Goal: Transaction & Acquisition: Book appointment/travel/reservation

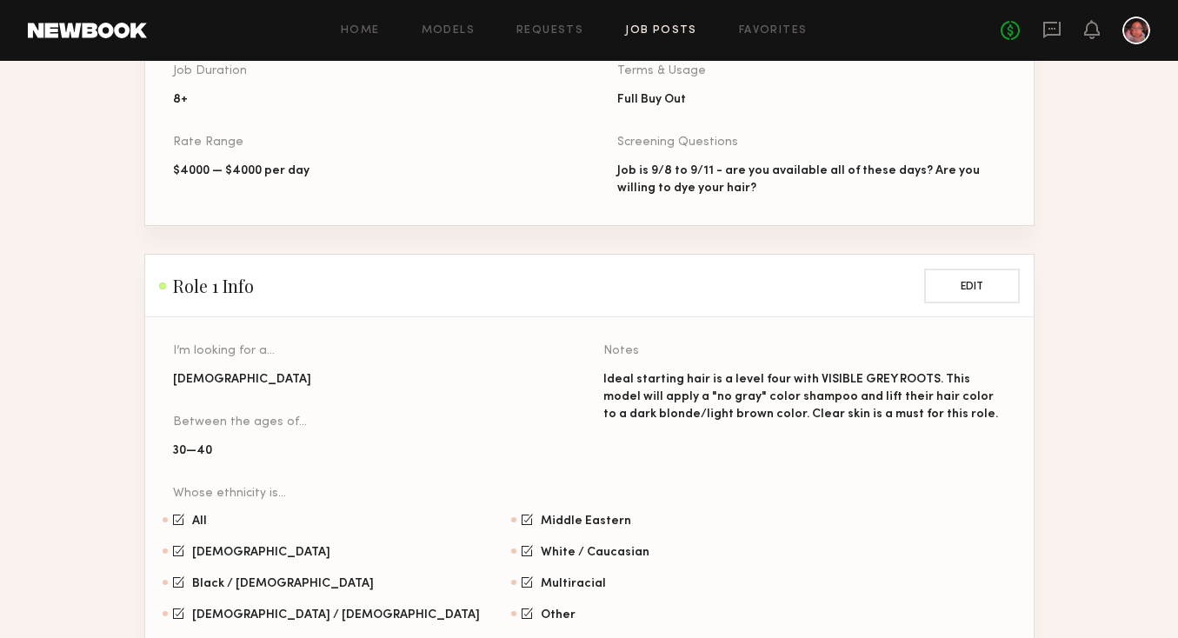
scroll to position [1287, 0]
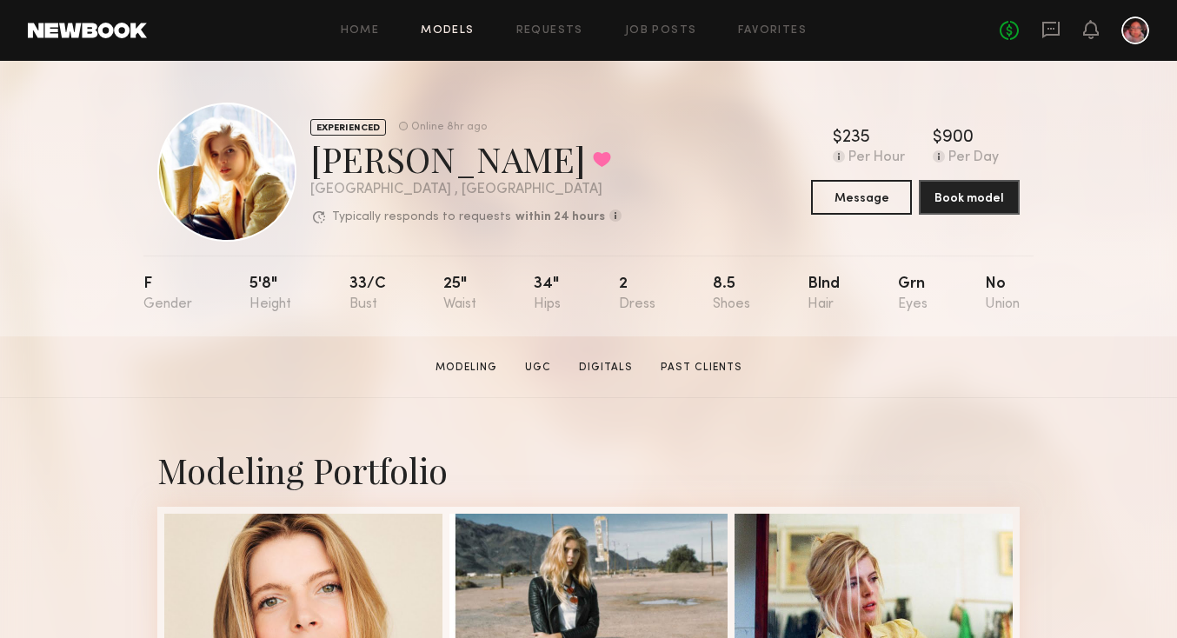
click at [433, 33] on link "Models" at bounding box center [447, 30] width 53 height 11
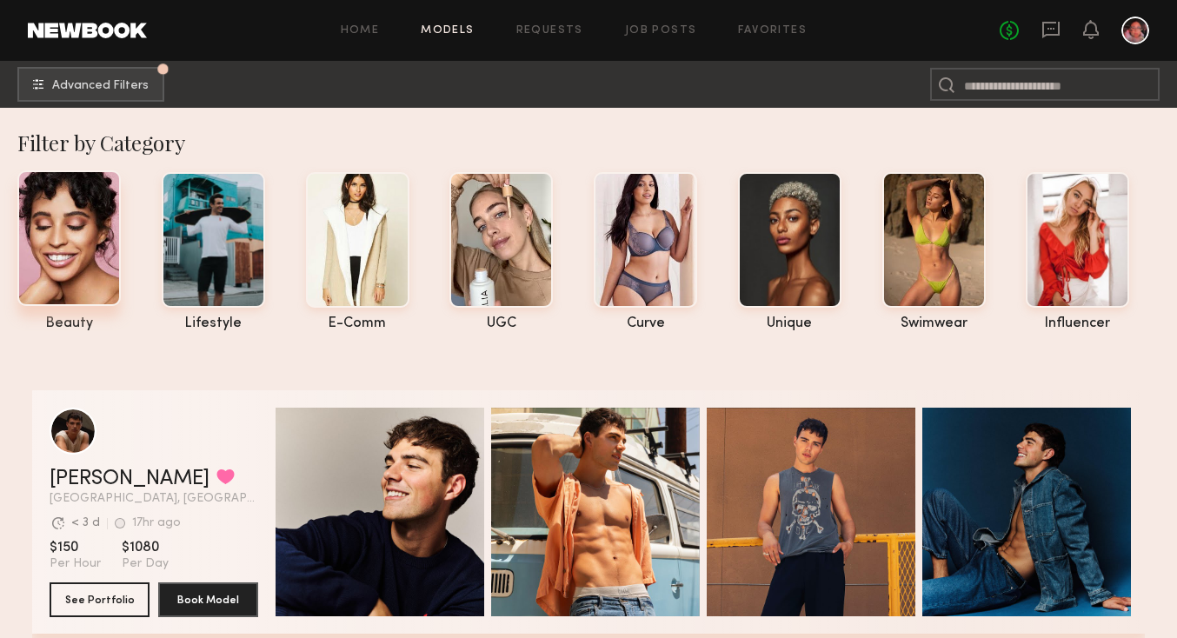
click at [71, 217] on div at bounding box center [68, 238] width 103 height 136
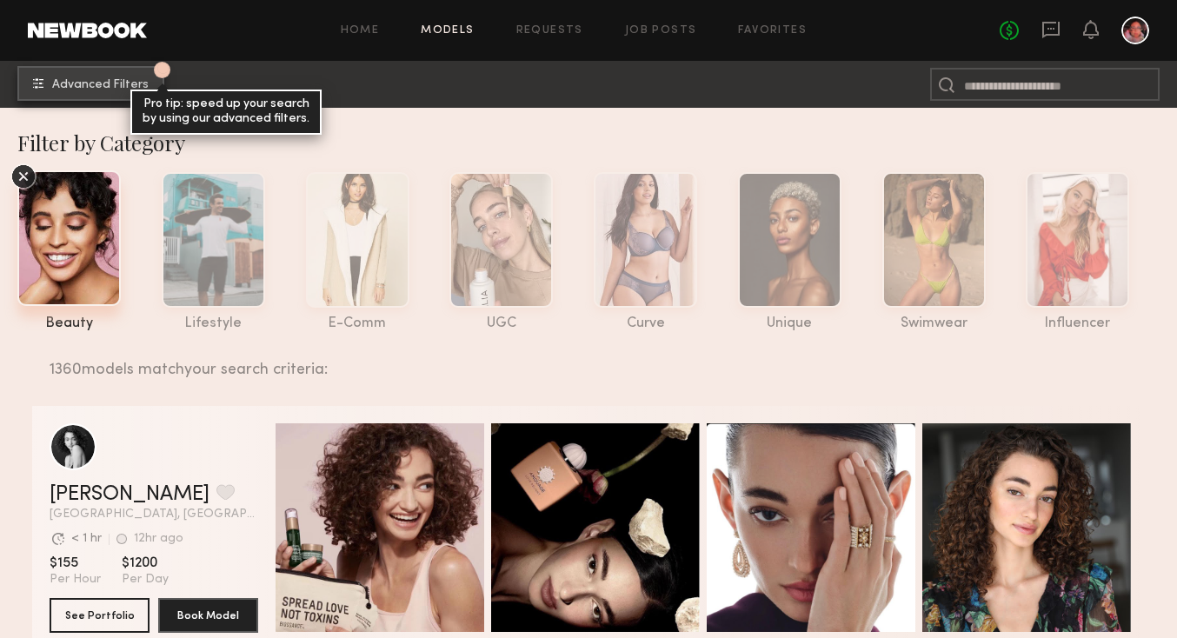
click at [95, 84] on span "Advanced Filters" at bounding box center [100, 85] width 96 height 12
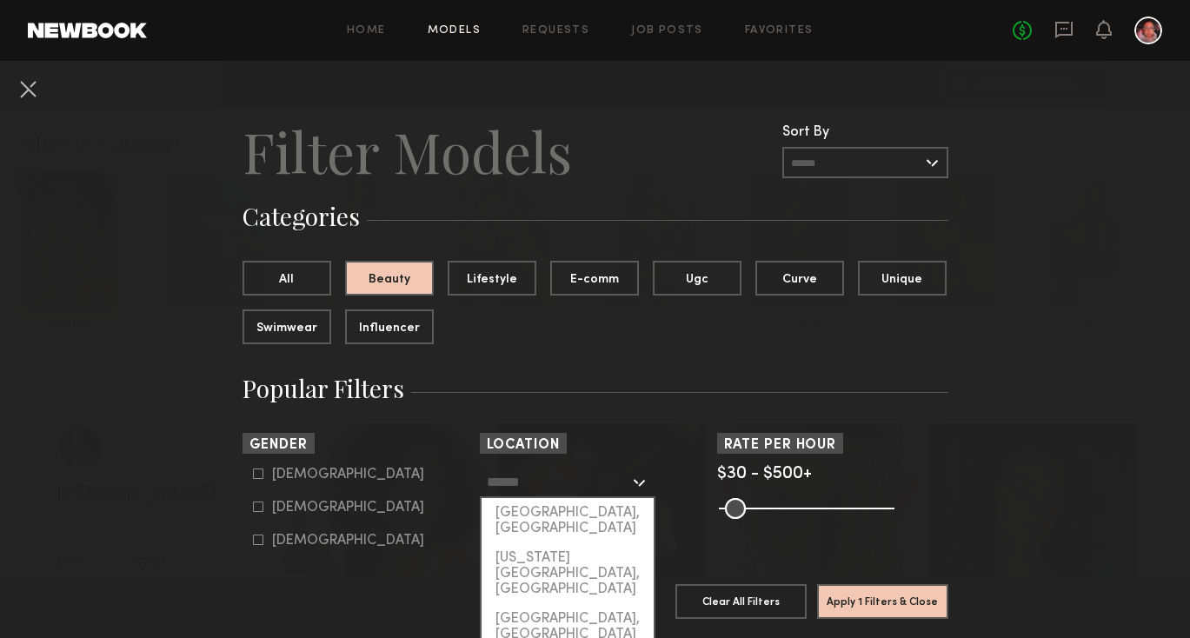
click at [528, 484] on input "text" at bounding box center [558, 482] width 143 height 30
click at [528, 509] on div "[GEOGRAPHIC_DATA], [GEOGRAPHIC_DATA]" at bounding box center [568, 520] width 172 height 45
type input "**********"
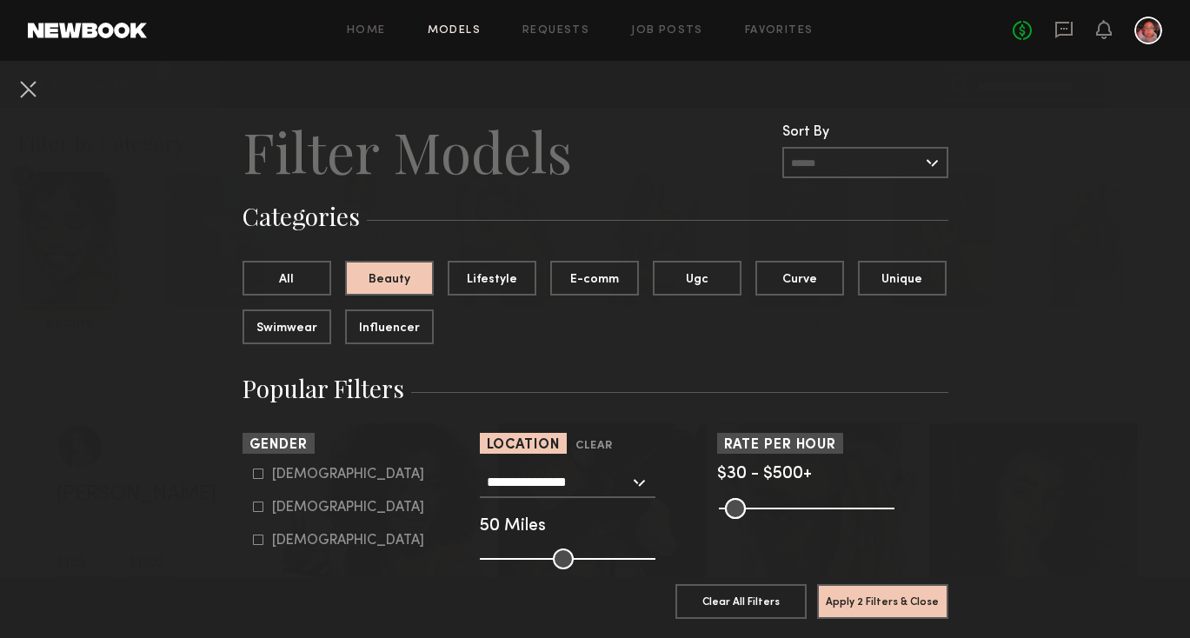
click at [253, 511] on icon at bounding box center [258, 507] width 10 height 10
click at [253, 539] on icon at bounding box center [258, 540] width 10 height 10
type input "**"
drag, startPoint x: 1164, startPoint y: 160, endPoint x: 1164, endPoint y: 176, distance: 15.6
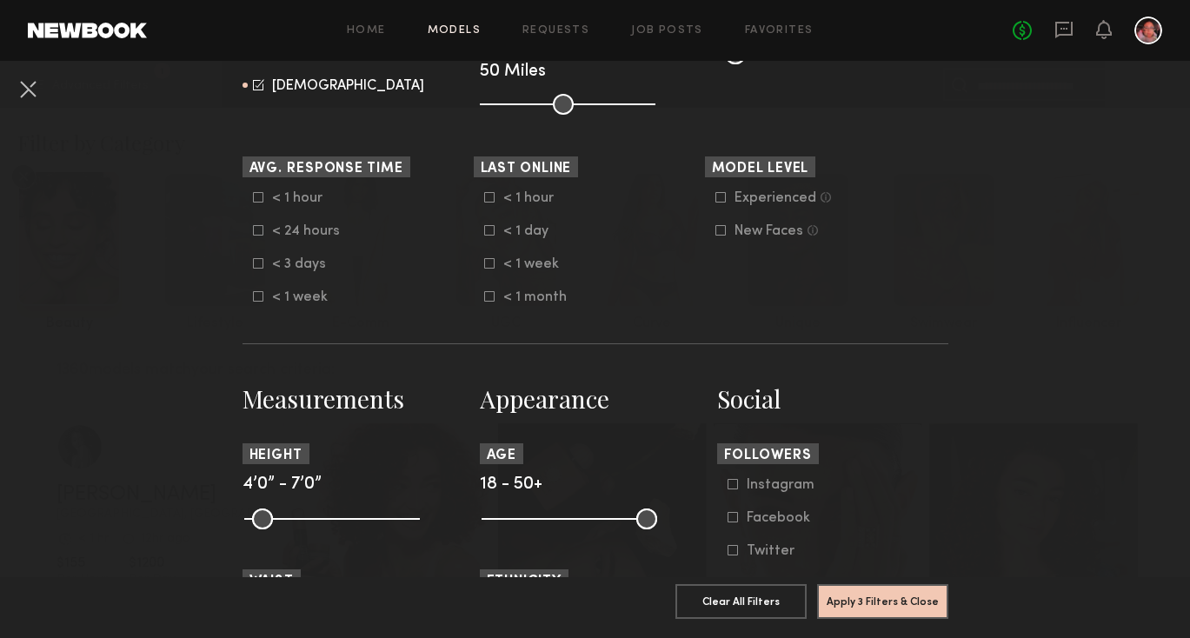
scroll to position [483, 0]
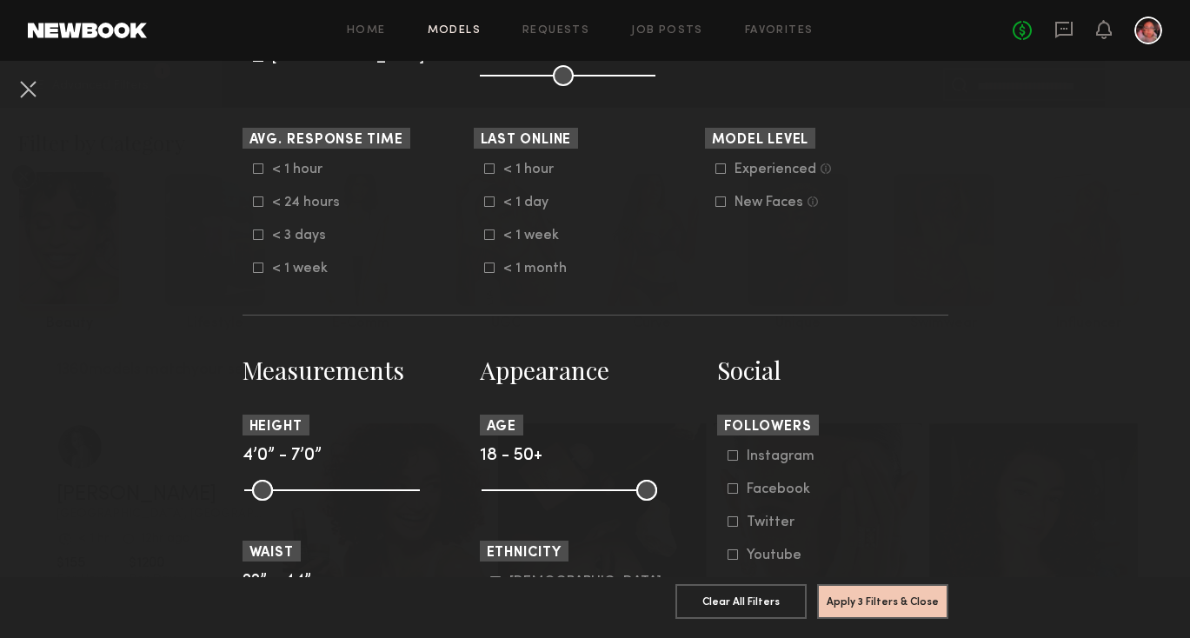
click at [253, 197] on icon at bounding box center [258, 202] width 10 height 10
click at [249, 159] on nb-browse-filter "Avg. Response Time Clear < 1 hour < 24 hours < 3 days < 1 week" at bounding box center [358, 202] width 231 height 149
click at [253, 166] on icon at bounding box center [258, 168] width 10 height 10
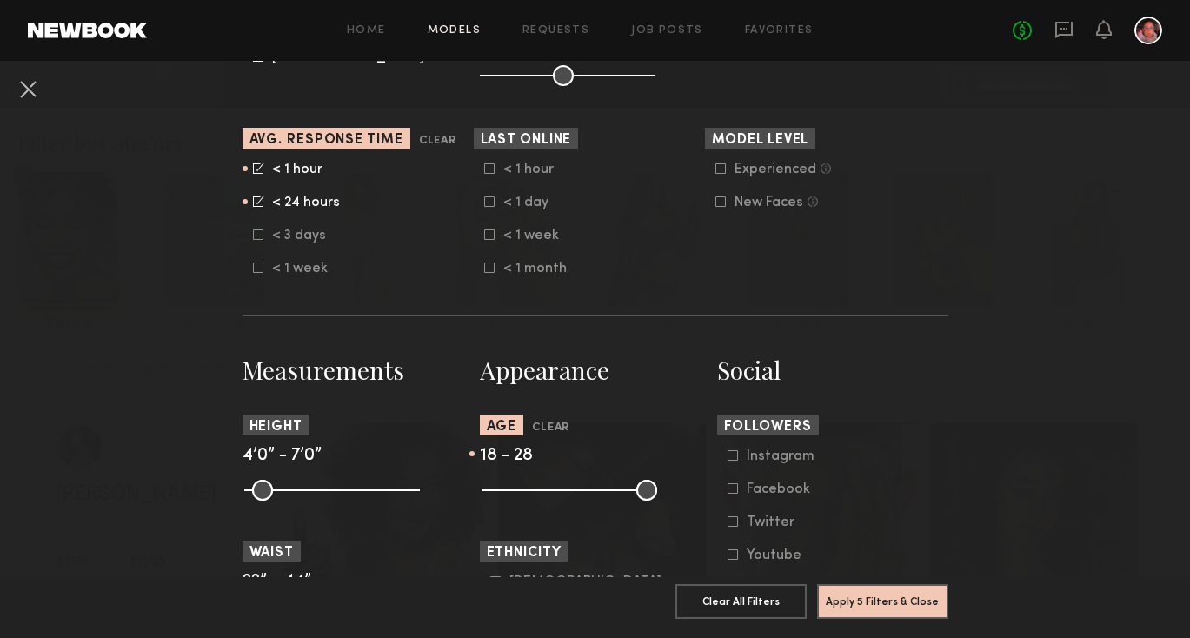
drag, startPoint x: 637, startPoint y: 491, endPoint x: 531, endPoint y: 488, distance: 106.1
type input "**"
click at [531, 488] on input "range" at bounding box center [570, 490] width 176 height 21
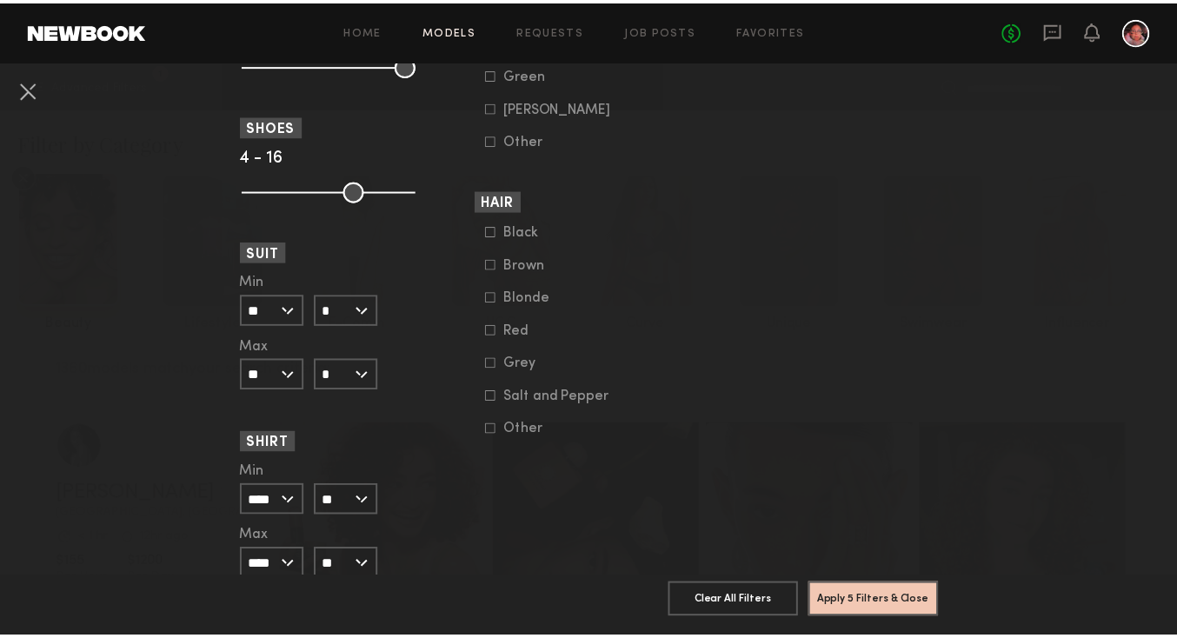
scroll to position [1425, 0]
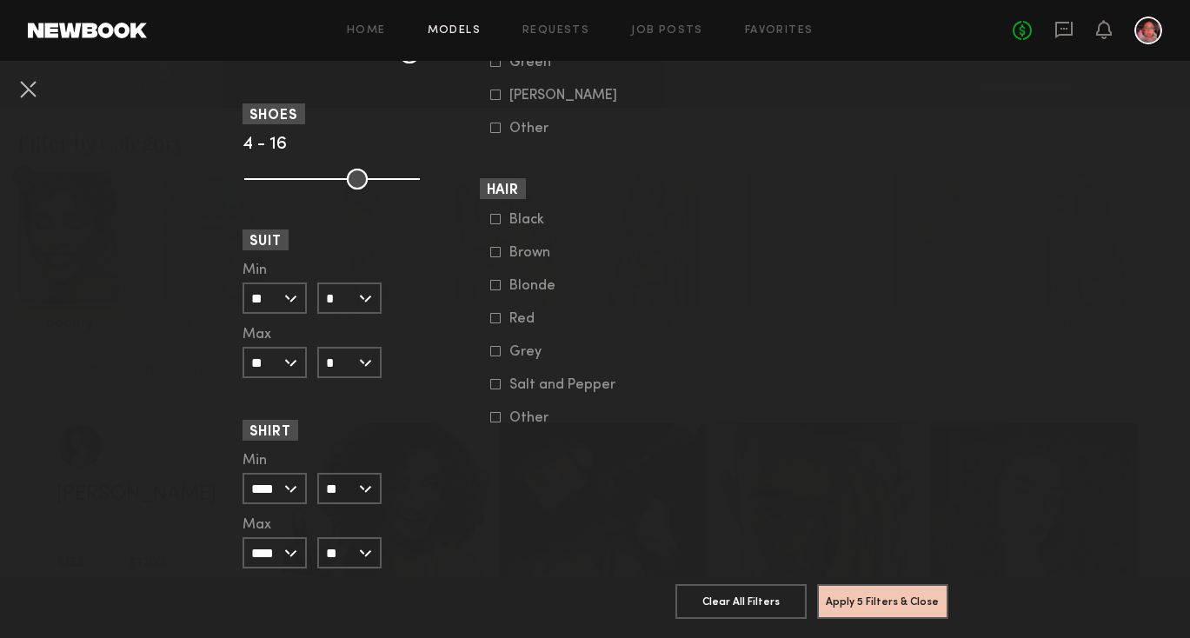
click at [490, 294] on common-framework-checkbox "Blonde" at bounding box center [600, 286] width 221 height 16
click at [490, 290] on icon at bounding box center [495, 285] width 10 height 10
click at [863, 585] on button "Apply 6 Filters & Close" at bounding box center [882, 600] width 131 height 35
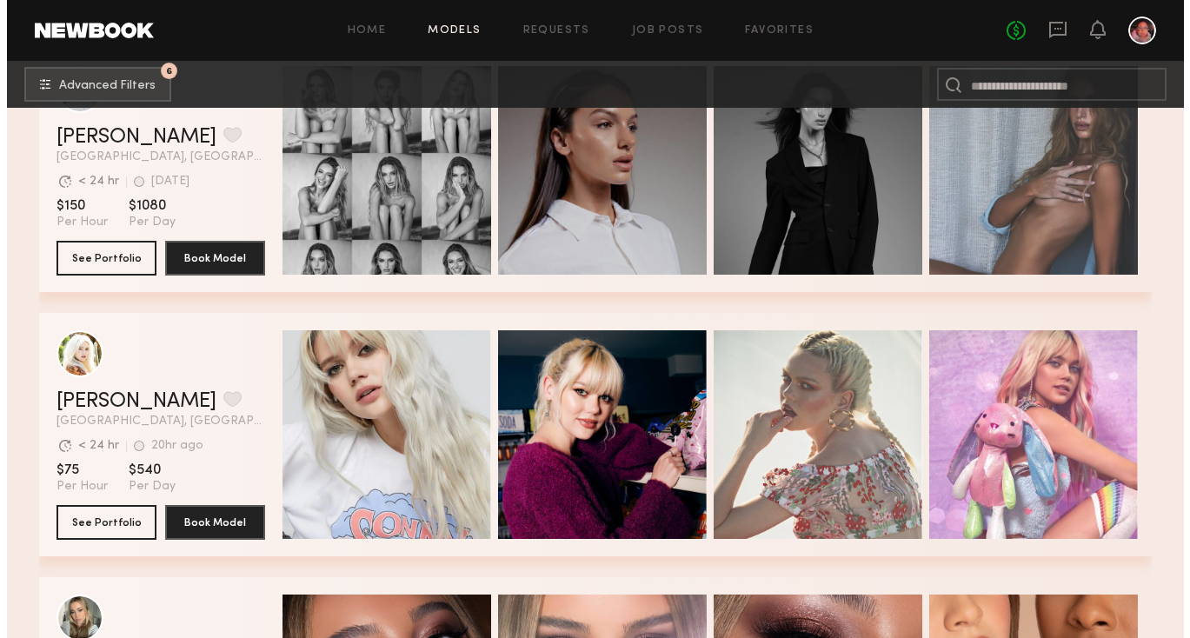
scroll to position [2157, 0]
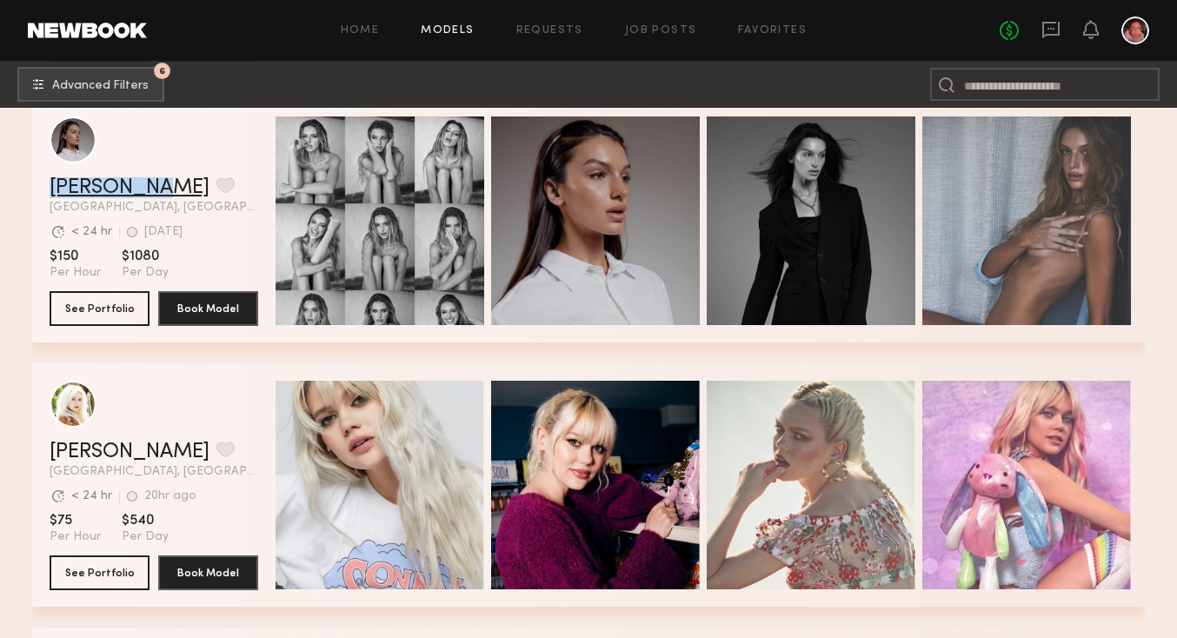
drag, startPoint x: 137, startPoint y: 185, endPoint x: 380, endPoint y: 20, distance: 293.4
click at [112, 77] on button "6 Advanced Filters" at bounding box center [90, 83] width 147 height 35
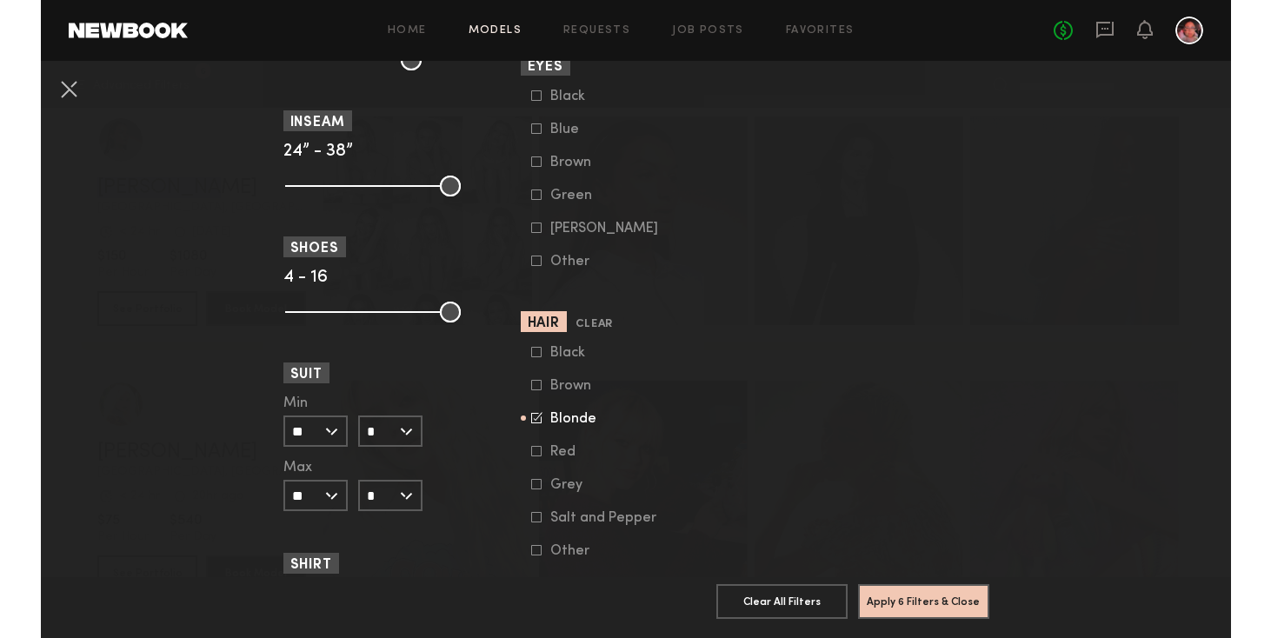
scroll to position [1341, 0]
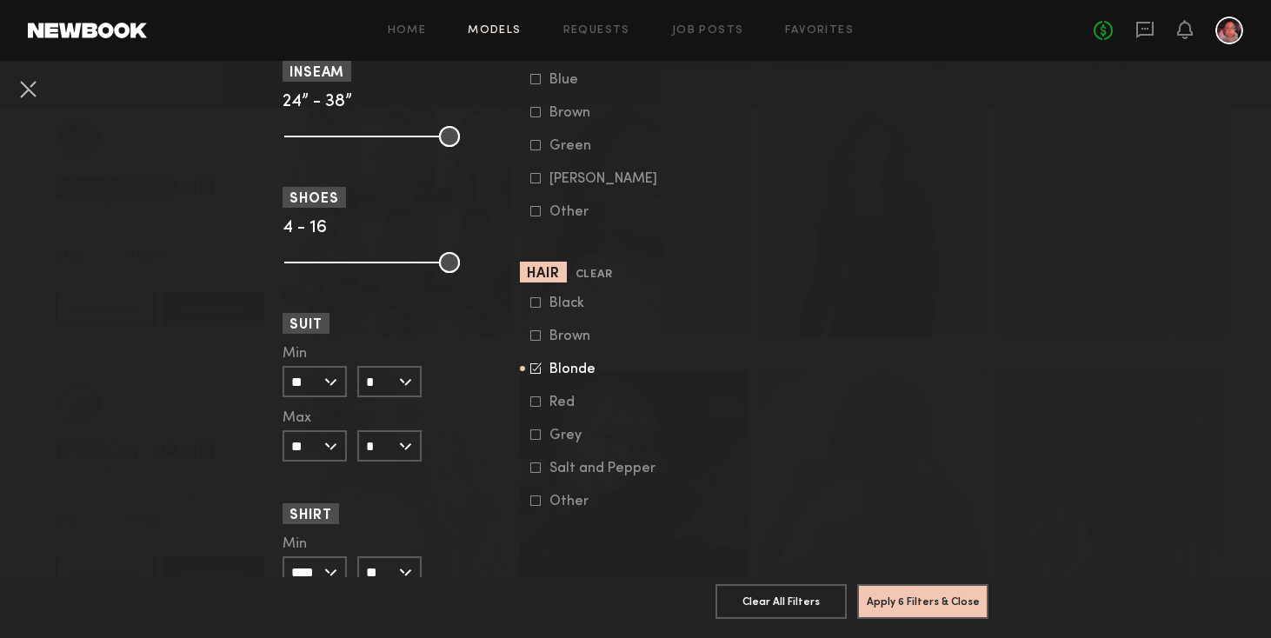
click at [530, 374] on icon at bounding box center [535, 367] width 11 height 11
click at [530, 341] on icon at bounding box center [535, 335] width 10 height 10
click at [892, 596] on button "Apply 6 Filters & Close" at bounding box center [922, 600] width 131 height 35
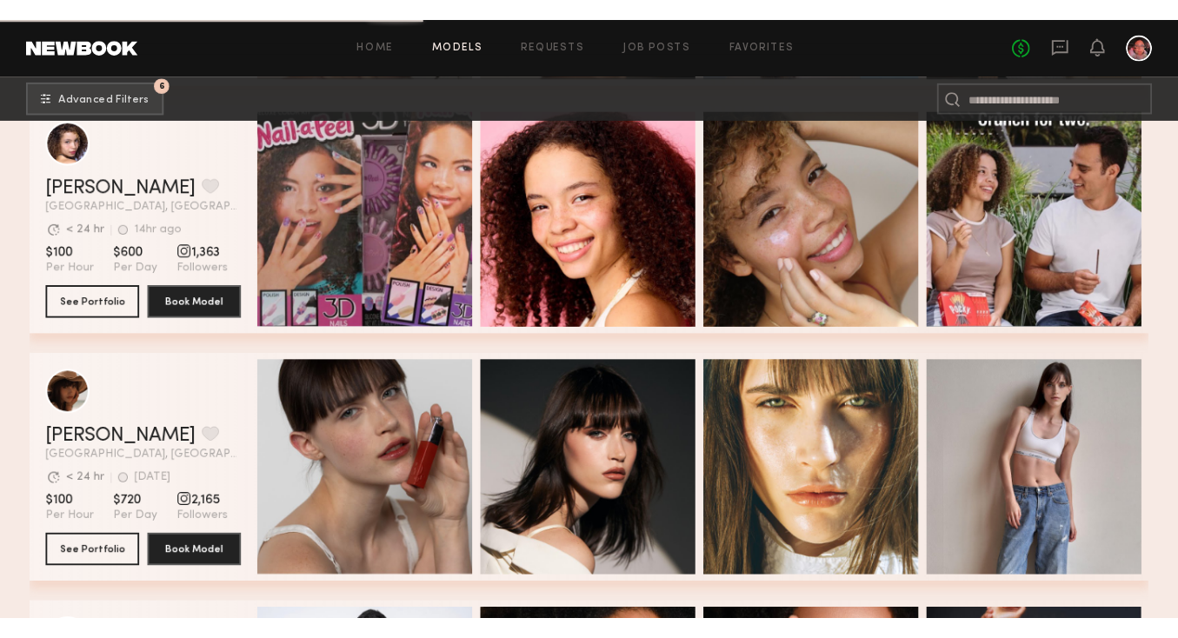
scroll to position [8547, 0]
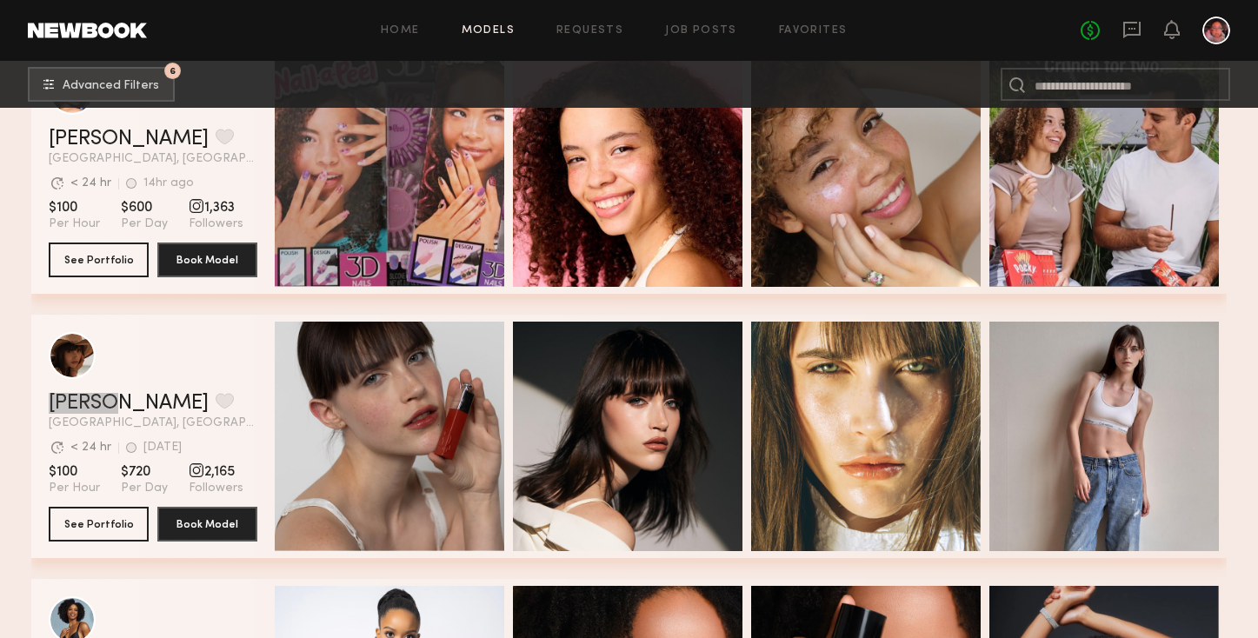
drag, startPoint x: 81, startPoint y: 398, endPoint x: 552, endPoint y: 4, distance: 614.0
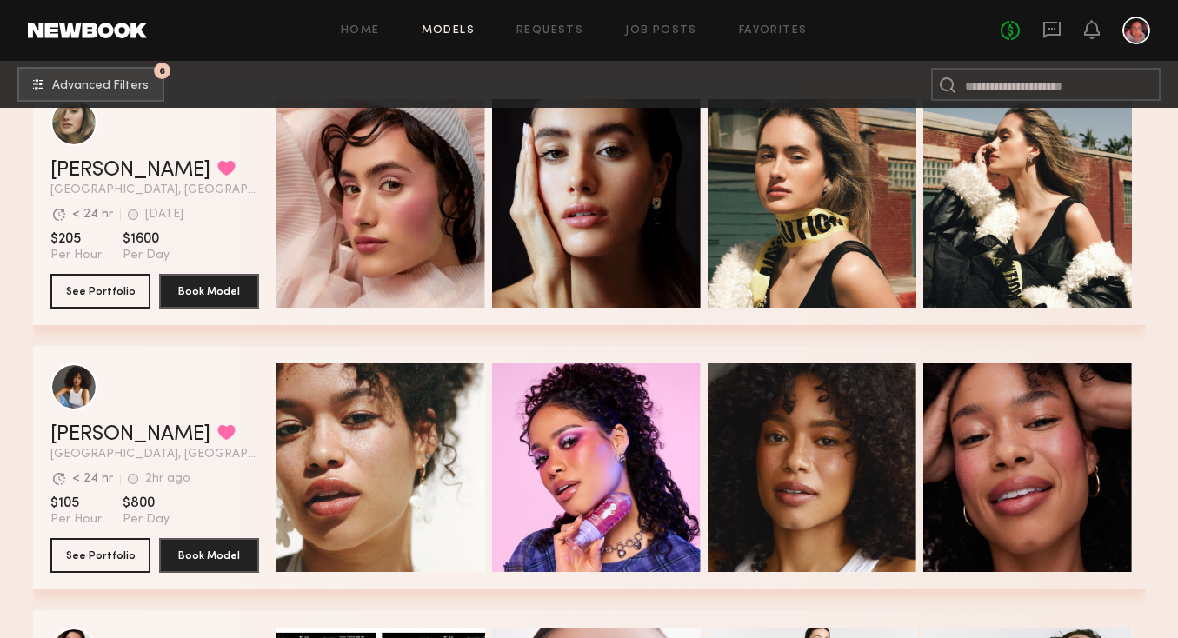
scroll to position [10612, 0]
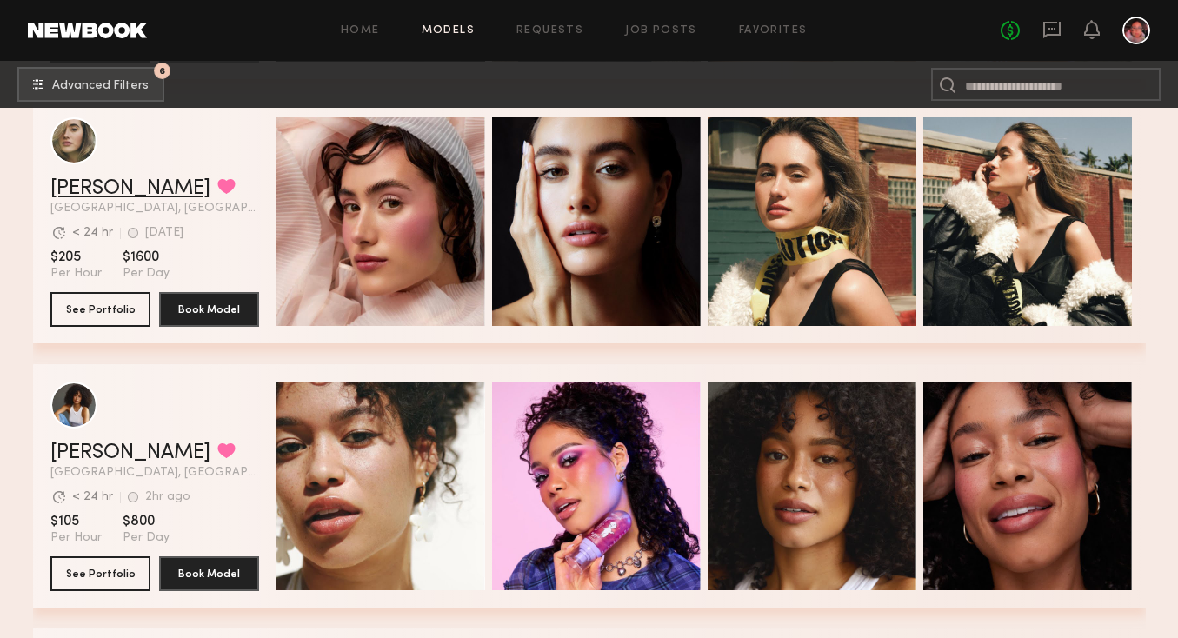
click at [95, 185] on link "Alexandra L." at bounding box center [130, 188] width 160 height 21
click at [70, 452] on link "Cyan C." at bounding box center [130, 452] width 160 height 21
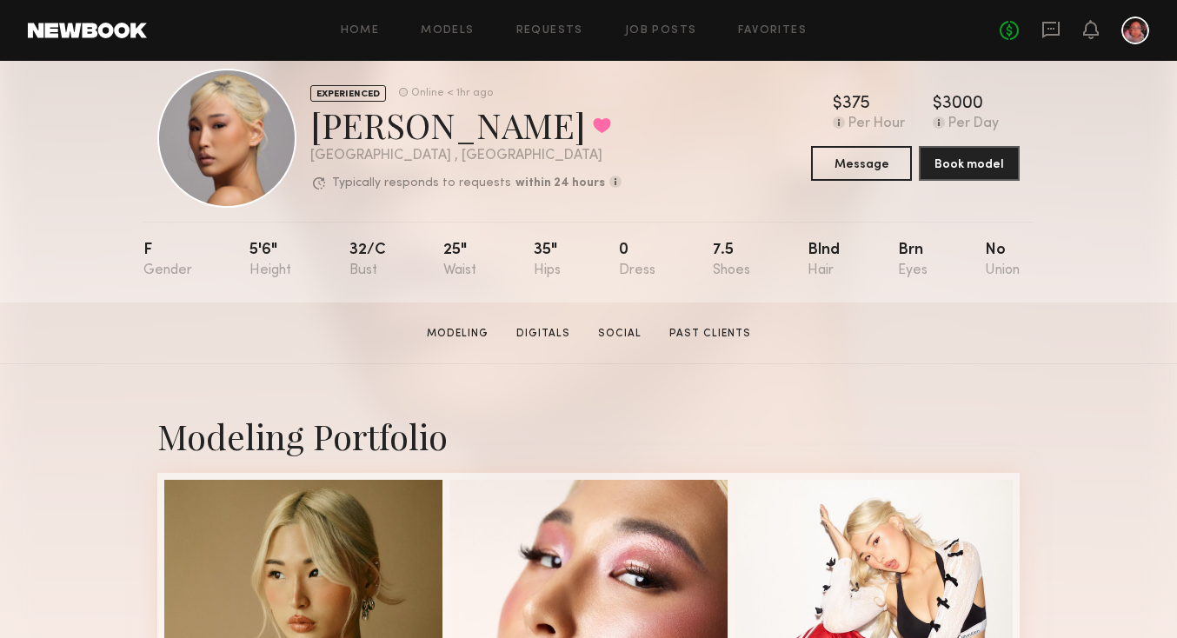
scroll to position [26, 0]
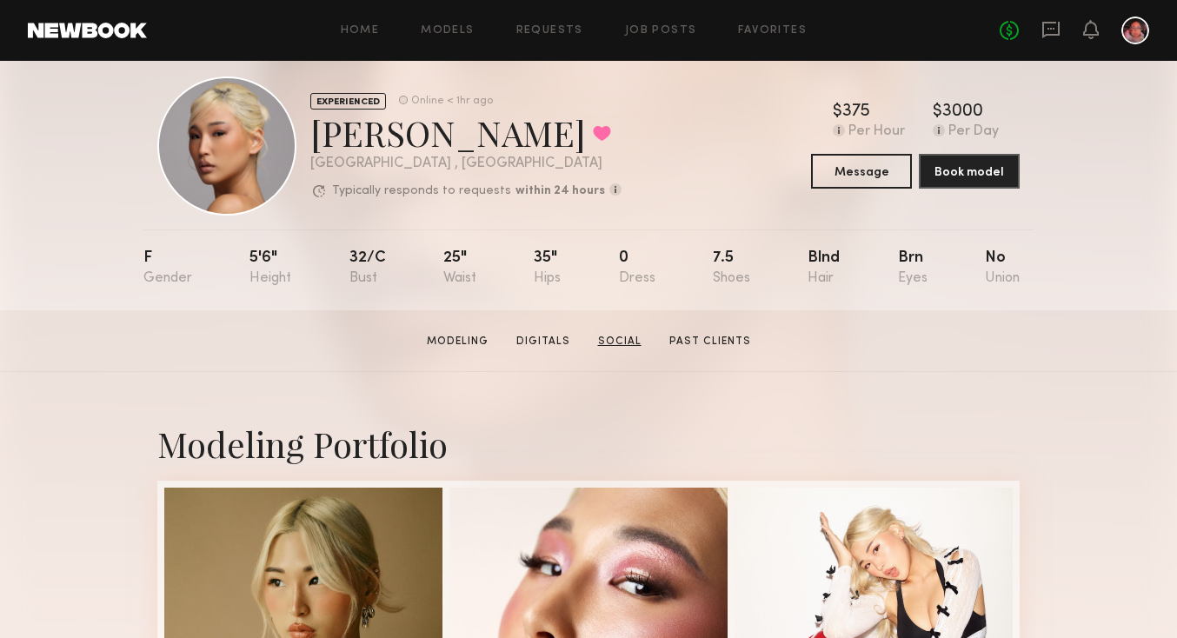
click at [624, 337] on link "Social" at bounding box center [619, 342] width 57 height 16
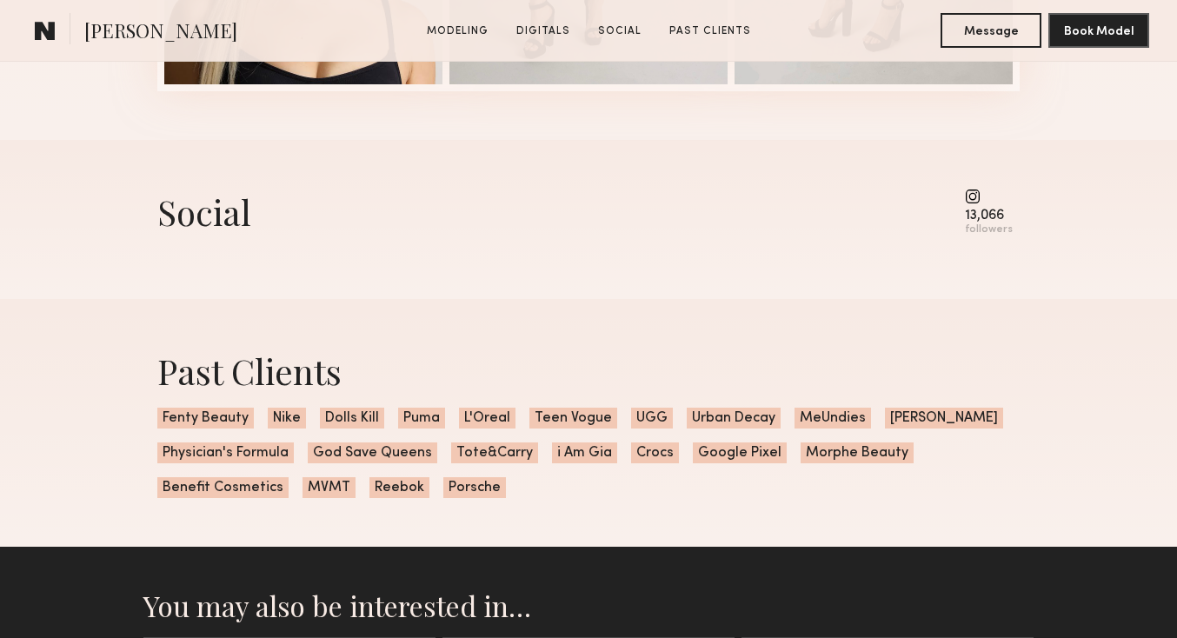
scroll to position [2381, 0]
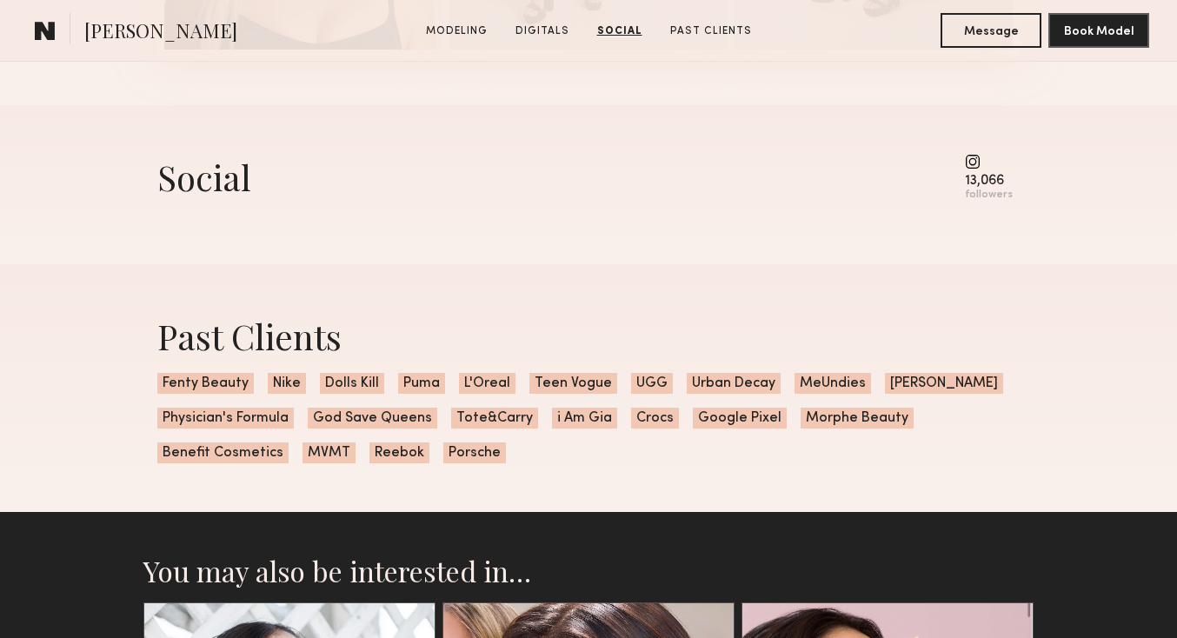
click at [973, 164] on div "13,066 followers" at bounding box center [989, 178] width 48 height 48
click at [974, 156] on common-icon at bounding box center [989, 162] width 48 height 16
click at [204, 189] on div "Social" at bounding box center [204, 177] width 94 height 46
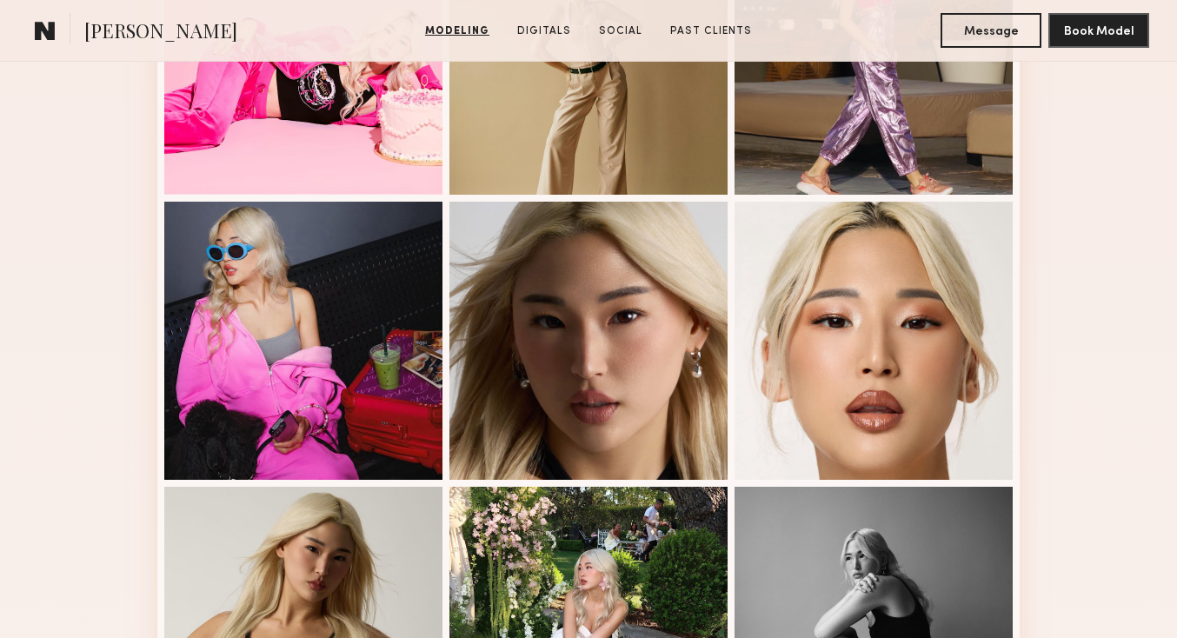
scroll to position [0, 0]
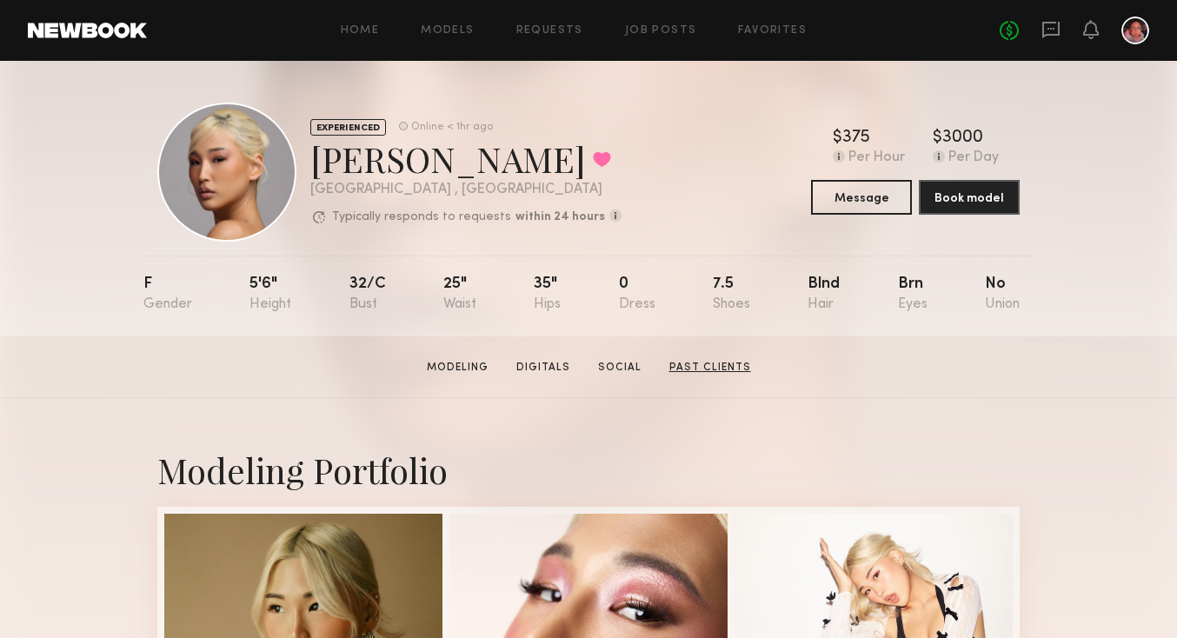
click at [681, 368] on link "Past Clients" at bounding box center [710, 368] width 96 height 16
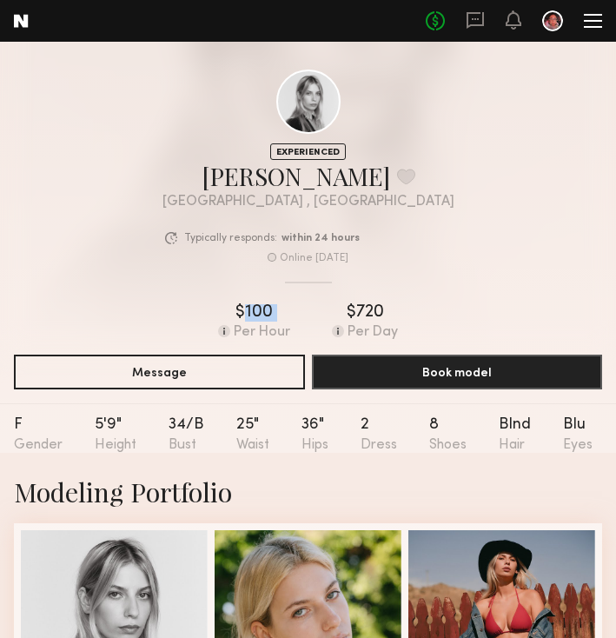
drag, startPoint x: 3, startPoint y: 324, endPoint x: -354, endPoint y: 315, distance: 356.5
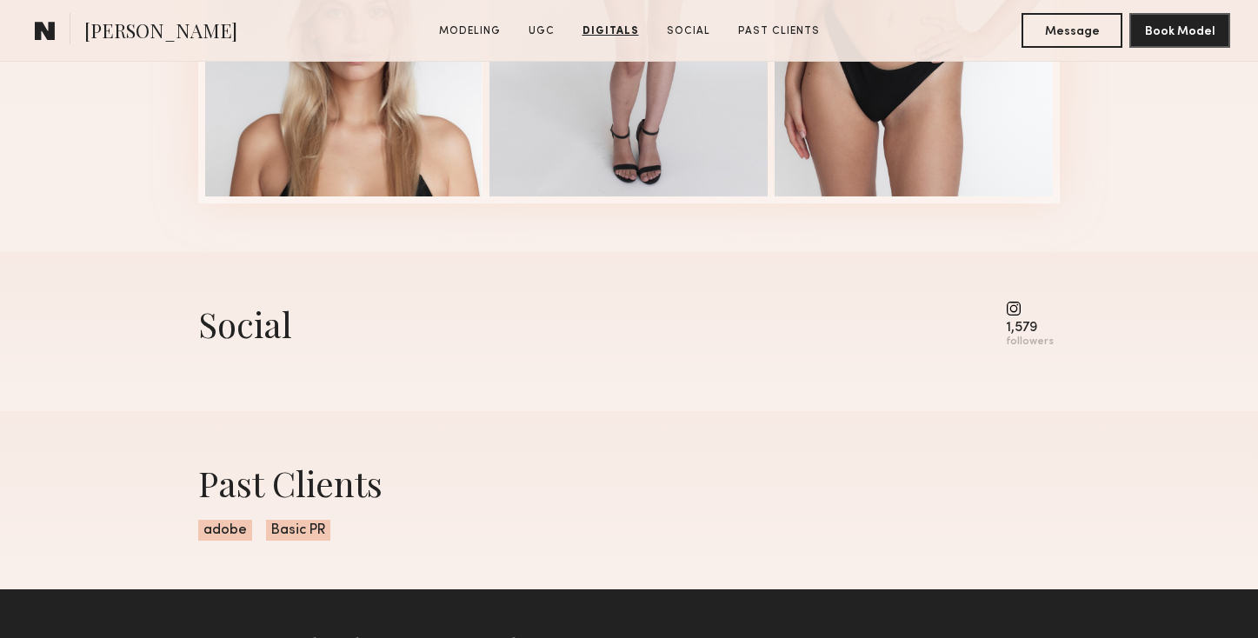
scroll to position [2731, 0]
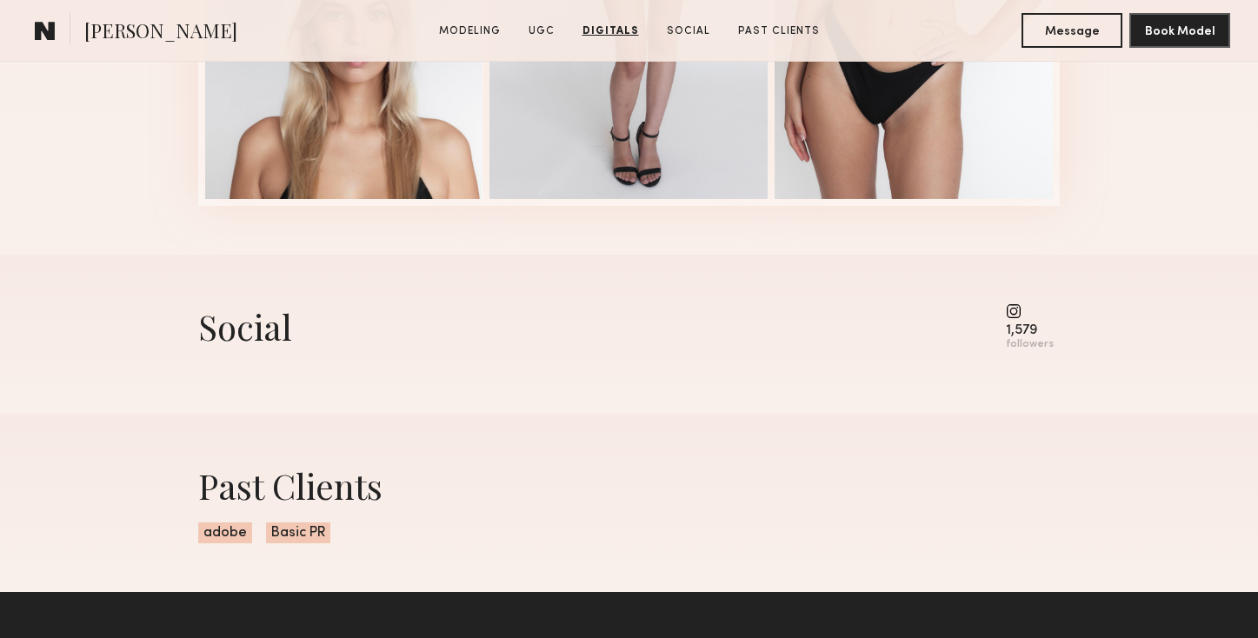
click at [1040, 313] on common-icon at bounding box center [1030, 311] width 48 height 16
click at [1021, 309] on common-icon at bounding box center [1030, 311] width 48 height 16
click at [300, 340] on div "Social 1,579 followers" at bounding box center [629, 327] width 862 height 48
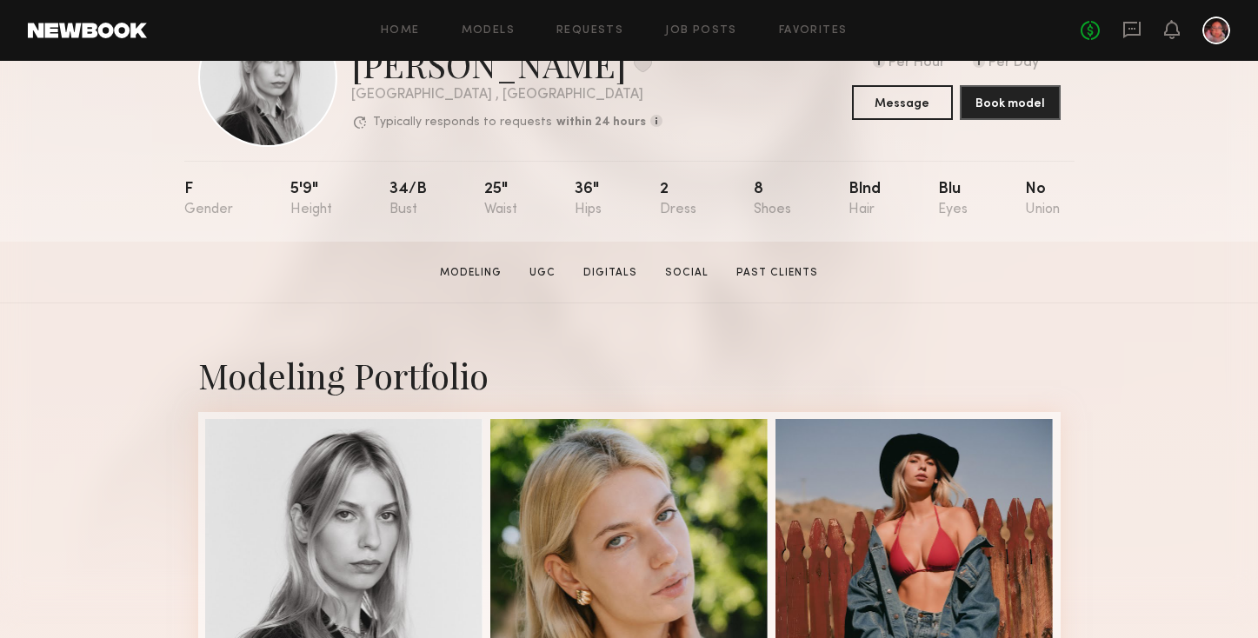
scroll to position [109, 0]
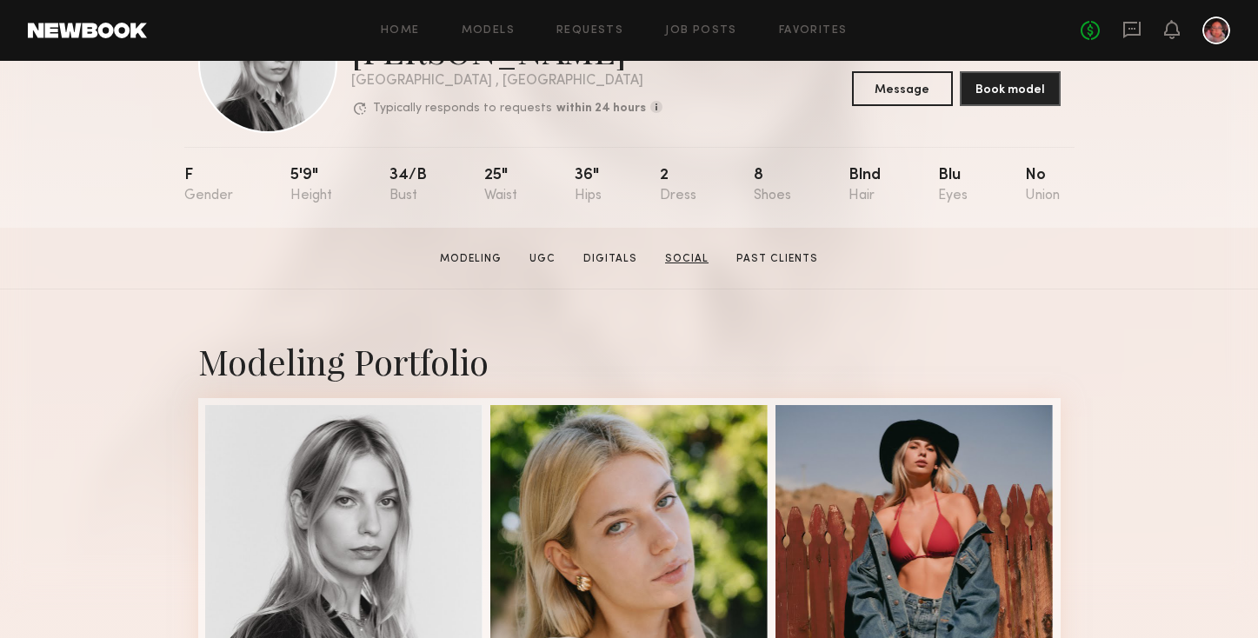
click at [689, 259] on link "Social" at bounding box center [686, 259] width 57 height 16
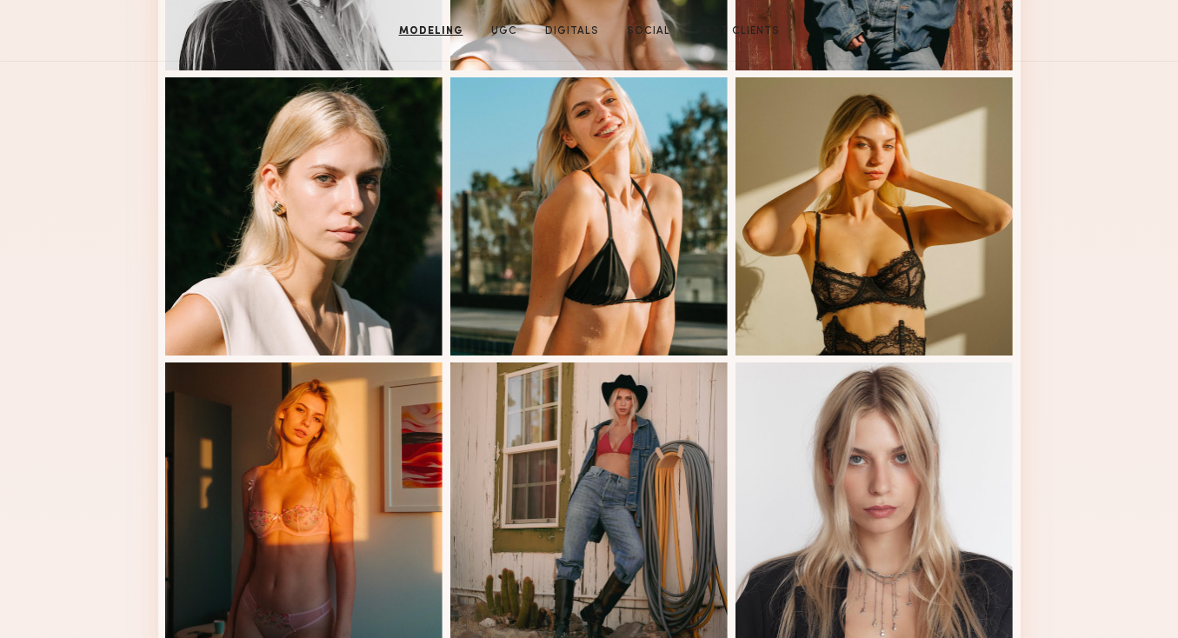
scroll to position [0, 0]
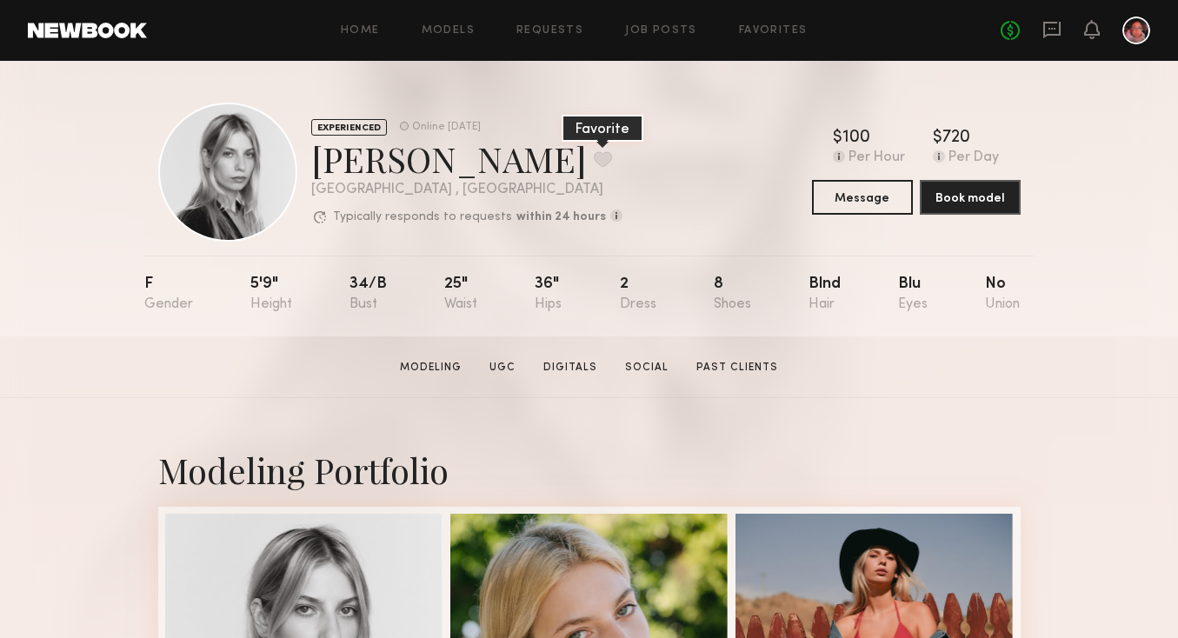
click at [594, 152] on button at bounding box center [603, 159] width 18 height 16
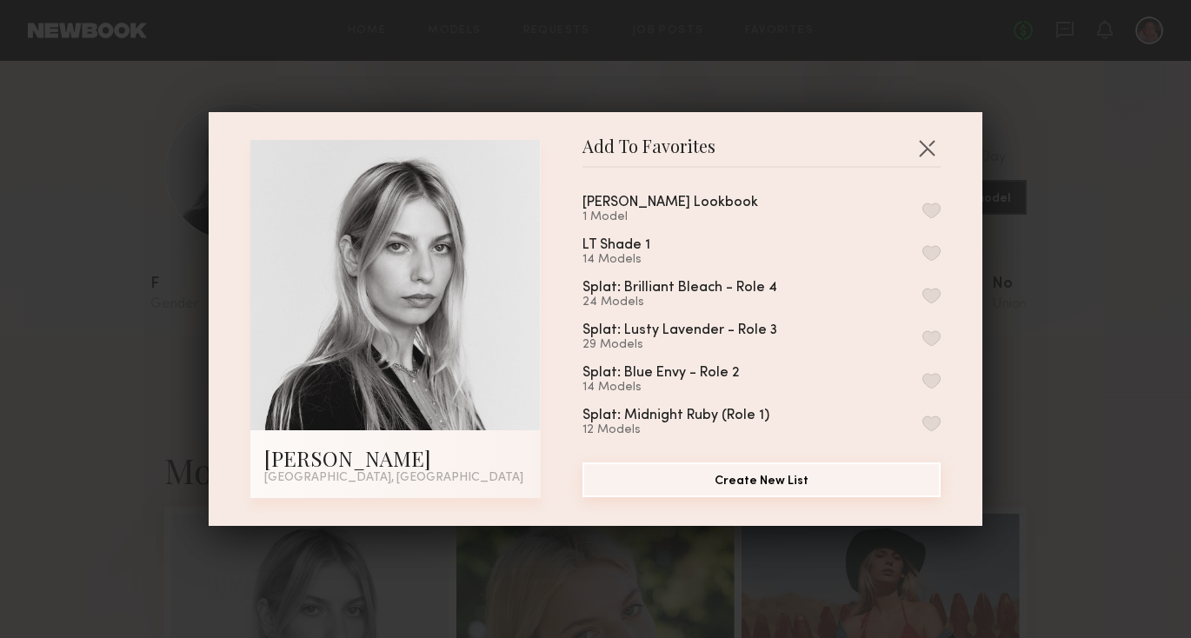
click at [658, 480] on button "Create New List" at bounding box center [761, 479] width 358 height 35
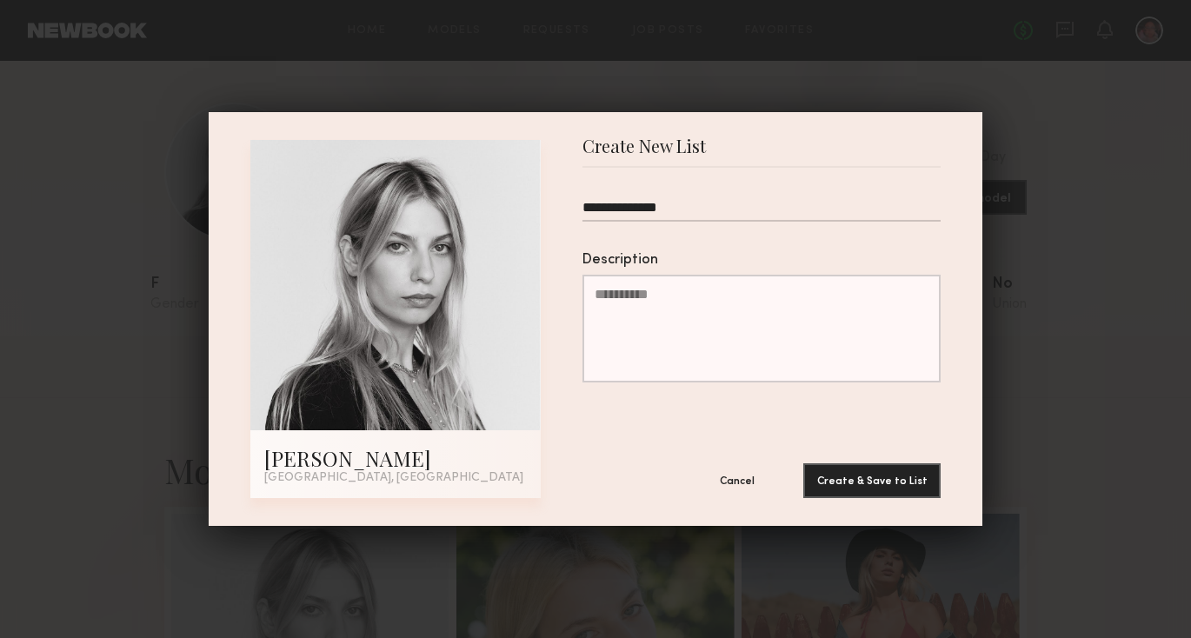
type input "**********"
click at [803, 463] on button "Create & Save to List" at bounding box center [871, 480] width 137 height 35
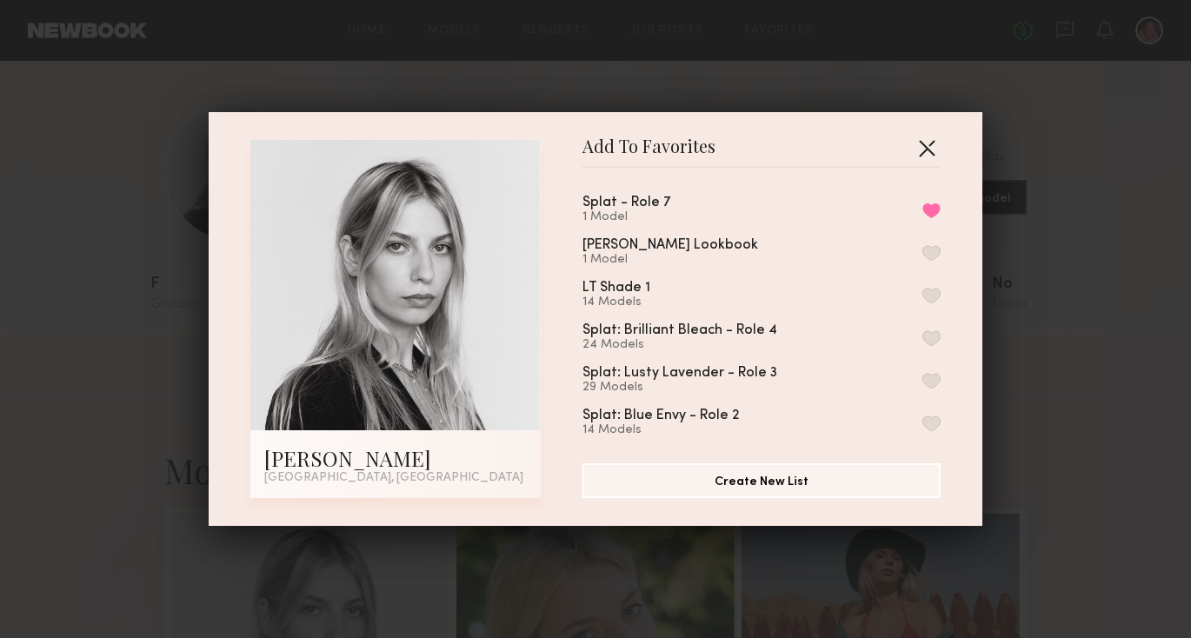
click at [915, 144] on button "button" at bounding box center [927, 148] width 28 height 28
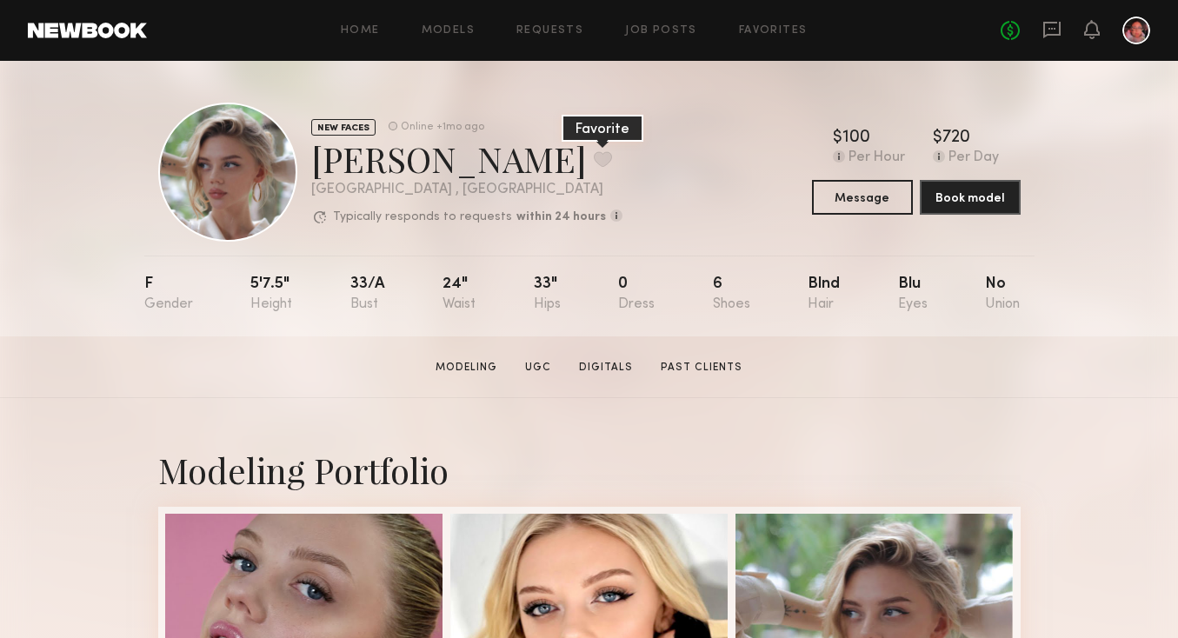
click at [594, 163] on button at bounding box center [603, 159] width 18 height 16
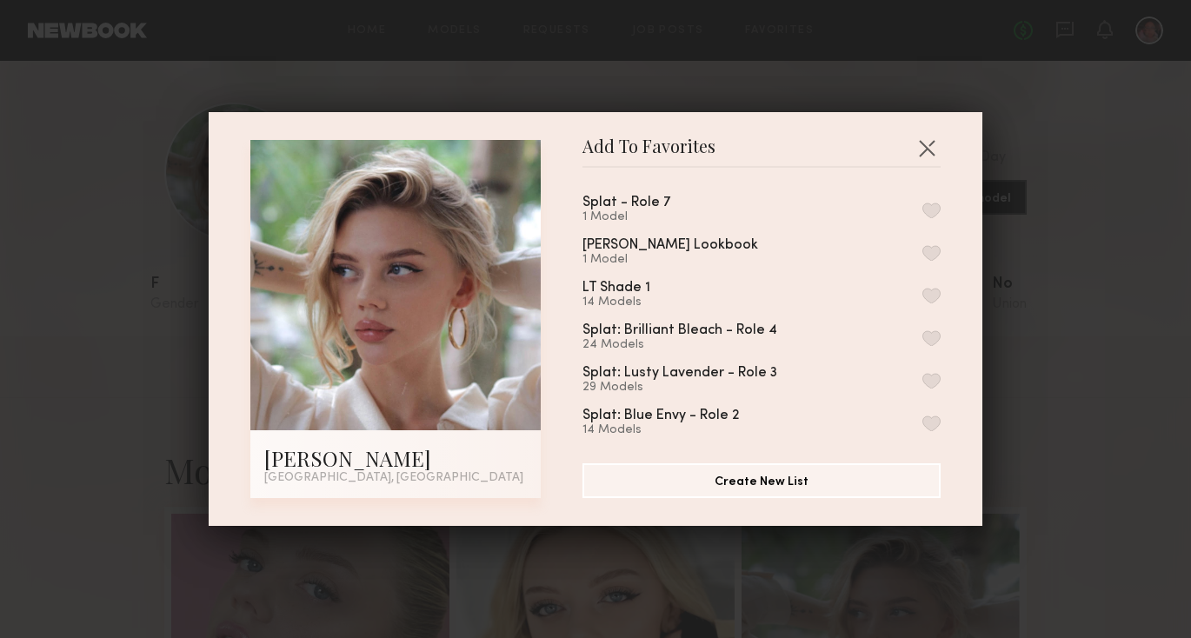
click at [641, 196] on div "Splat - Role 7" at bounding box center [626, 203] width 88 height 15
click at [922, 210] on button "button" at bounding box center [931, 211] width 18 height 16
click at [788, 492] on button "Create New List" at bounding box center [761, 479] width 358 height 35
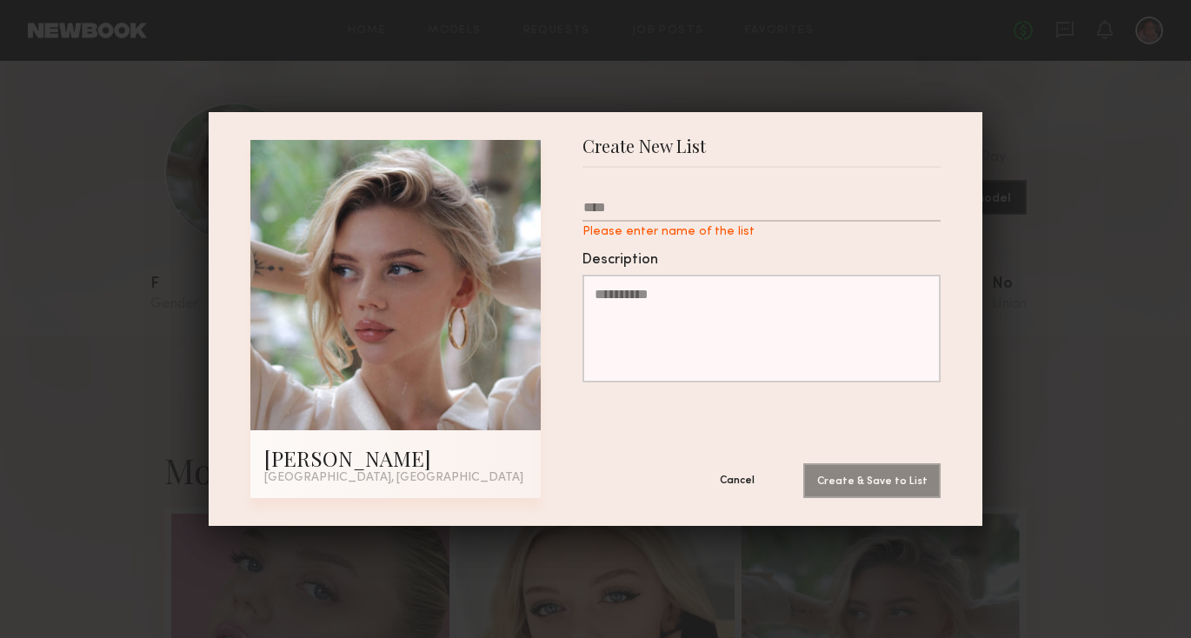
click at [712, 478] on button "Cancel" at bounding box center [737, 479] width 104 height 35
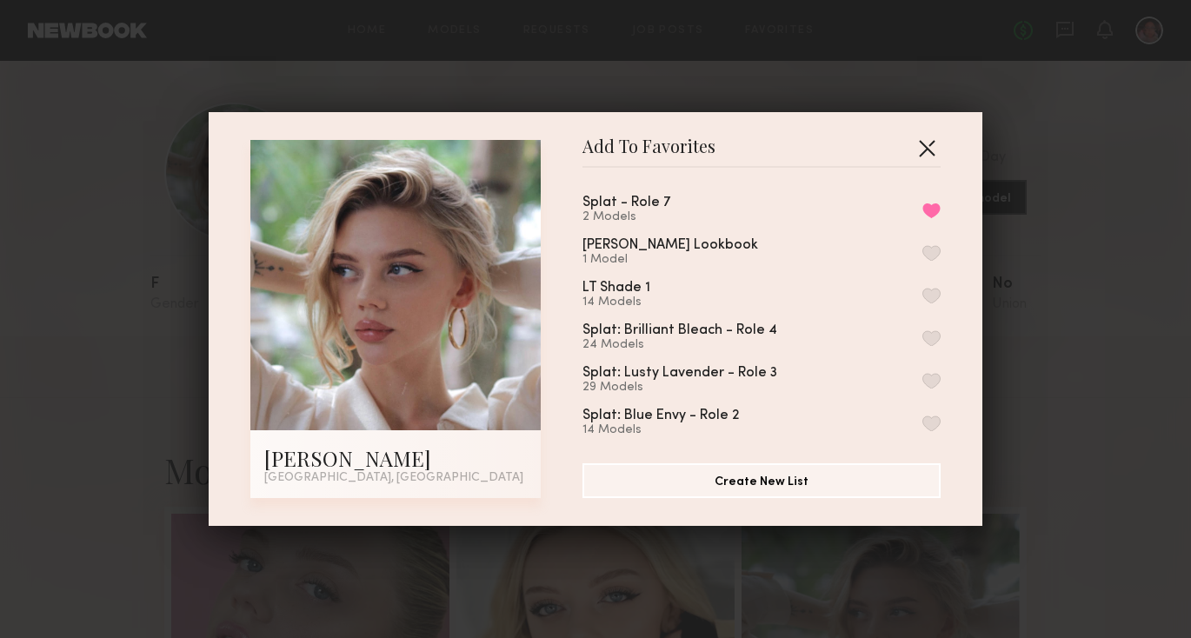
click at [920, 143] on button "button" at bounding box center [927, 148] width 28 height 28
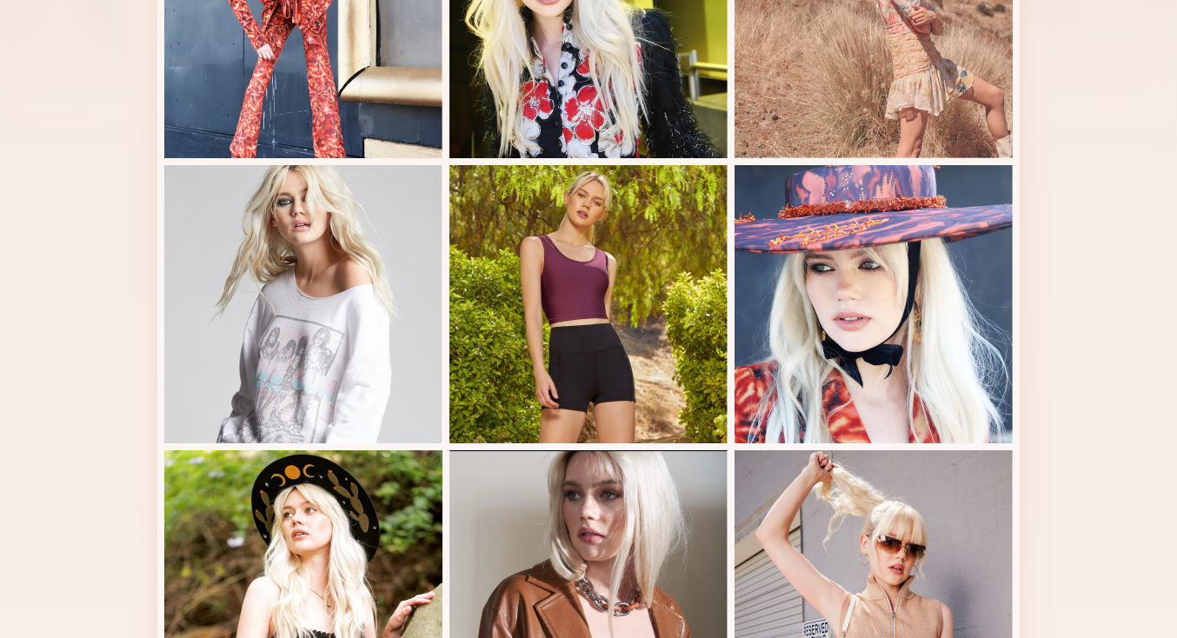
scroll to position [446, 0]
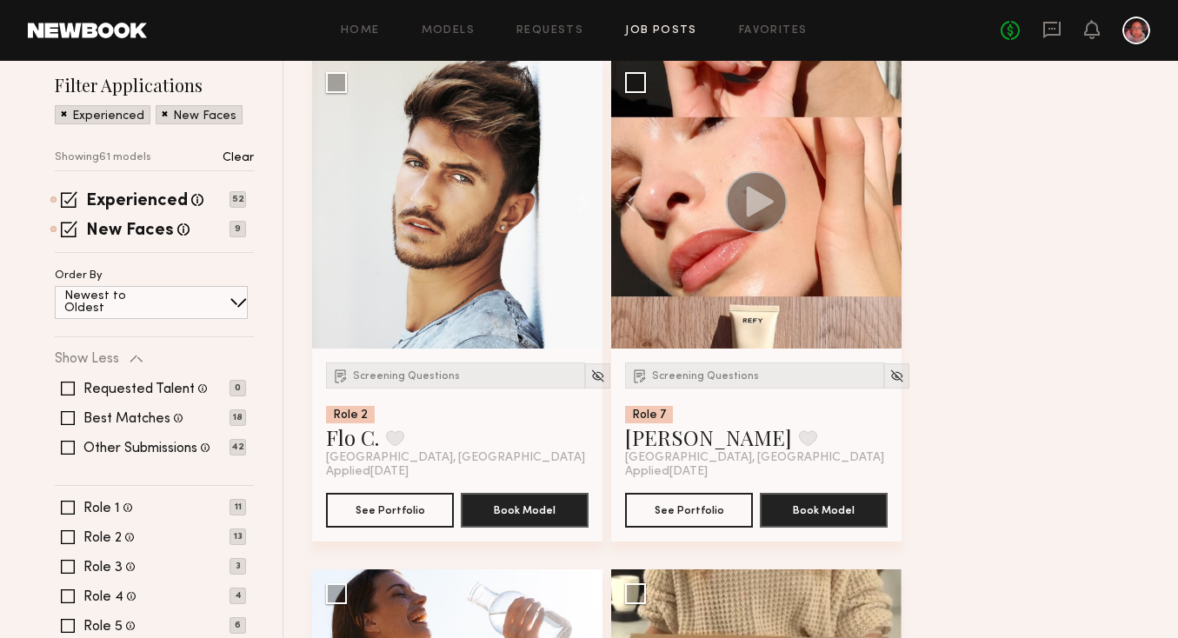
scroll to position [308, 0]
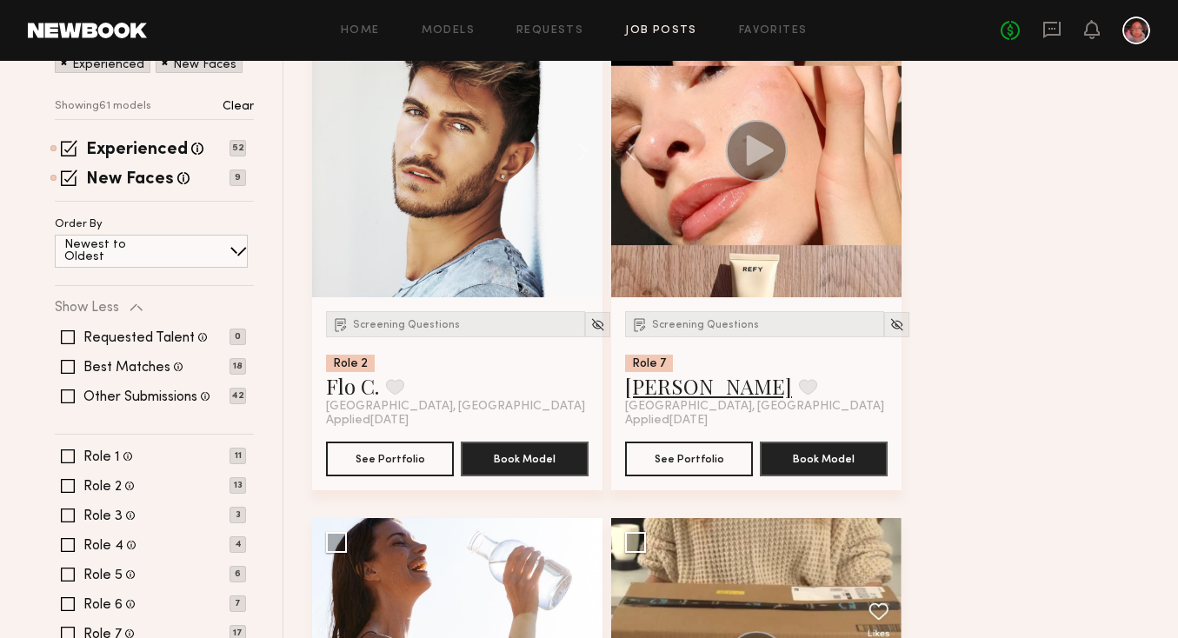
click at [655, 390] on link "Darina D." at bounding box center [708, 386] width 167 height 28
click at [65, 163] on div "Experienced Talent we've deemed to have ample paid, professional modeling exper…" at bounding box center [154, 172] width 199 height 60
click at [66, 176] on span at bounding box center [69, 178] width 17 height 17
click at [63, 150] on span at bounding box center [69, 148] width 17 height 17
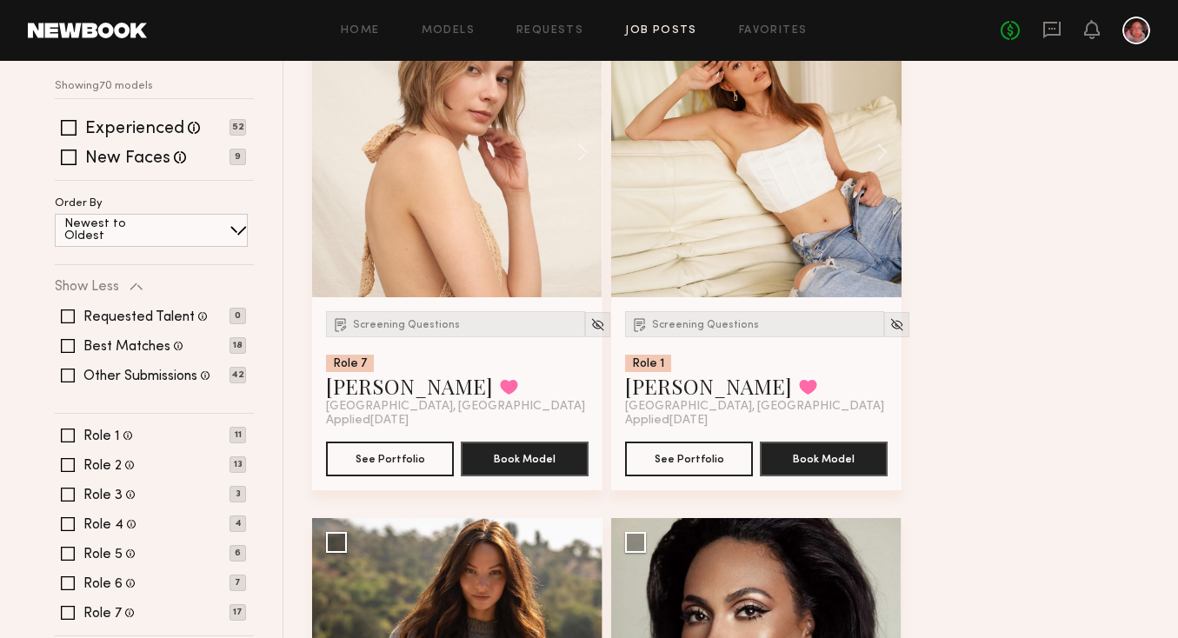
scroll to position [0, 0]
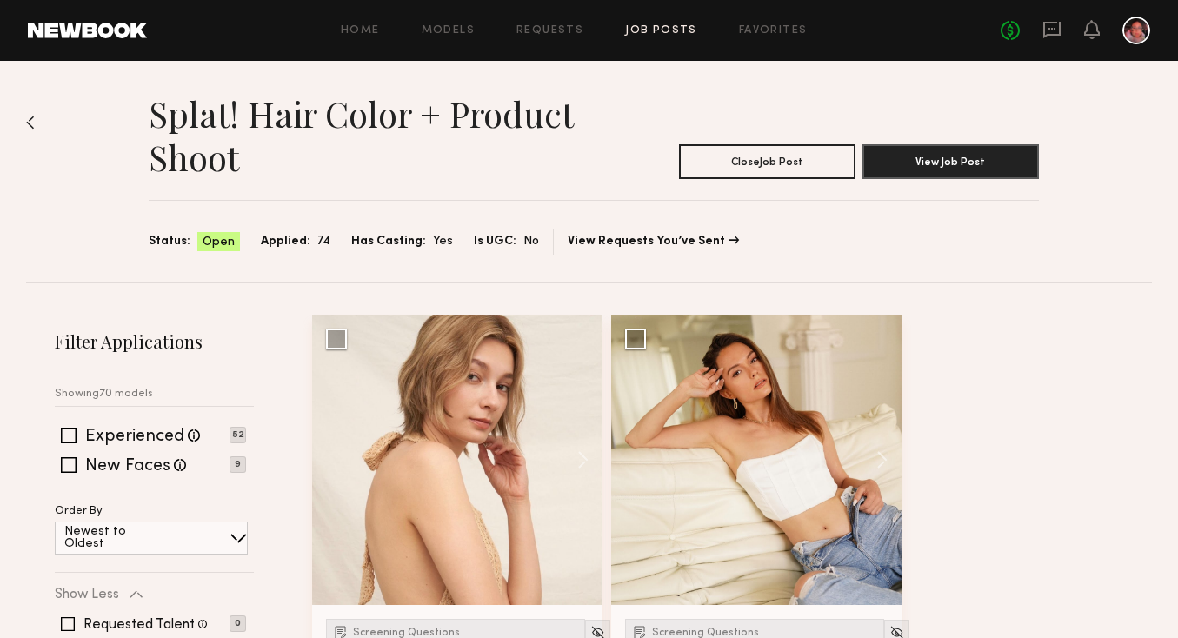
click at [555, 23] on div "Home Models Requests Job Posts Favorites Sign Out No fees up to $5,000" at bounding box center [648, 31] width 1003 height 28
click at [555, 37] on div "Home Models Requests Job Posts Favorites Sign Out No fees up to $5,000" at bounding box center [648, 31] width 1003 height 28
click at [552, 27] on link "Requests" at bounding box center [549, 30] width 67 height 11
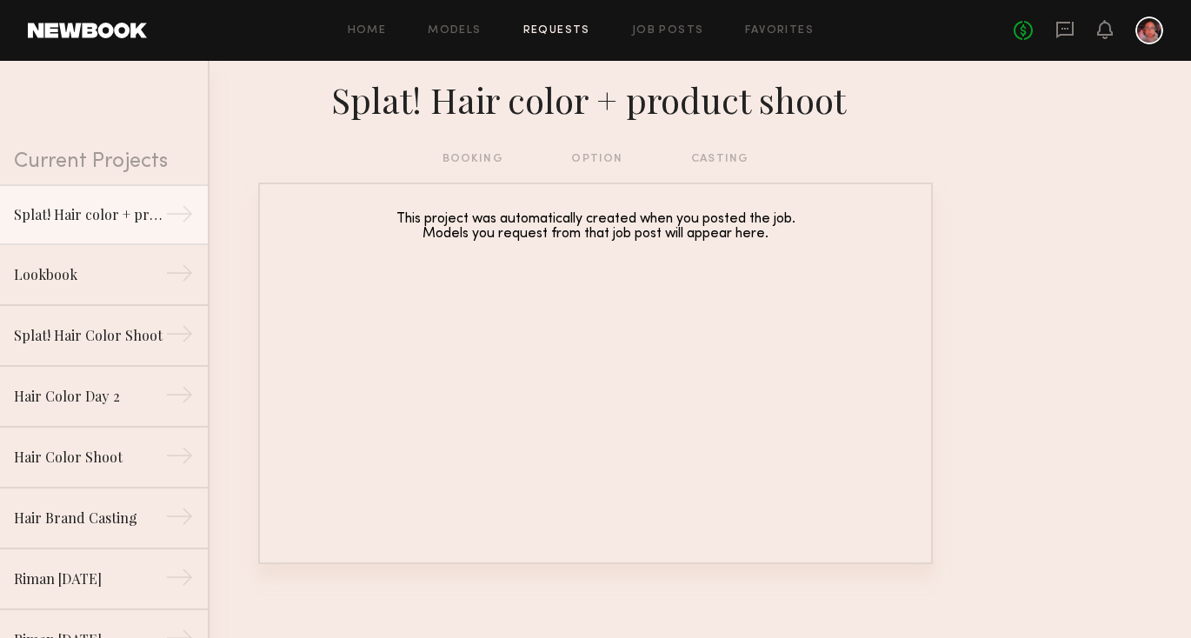
click at [466, 149] on div "Splat! Hair color + product shoot" at bounding box center [595, 105] width 1191 height 89
click at [456, 222] on div "This project was automatically created when you posted the job. Models you requ…" at bounding box center [596, 227] width 602 height 30
click at [179, 216] on div "→" at bounding box center [193, 216] width 29 height 35
click at [586, 157] on div "booking option casting" at bounding box center [595, 159] width 307 height 19
click at [471, 168] on div "booking option casting" at bounding box center [595, 159] width 307 height 19
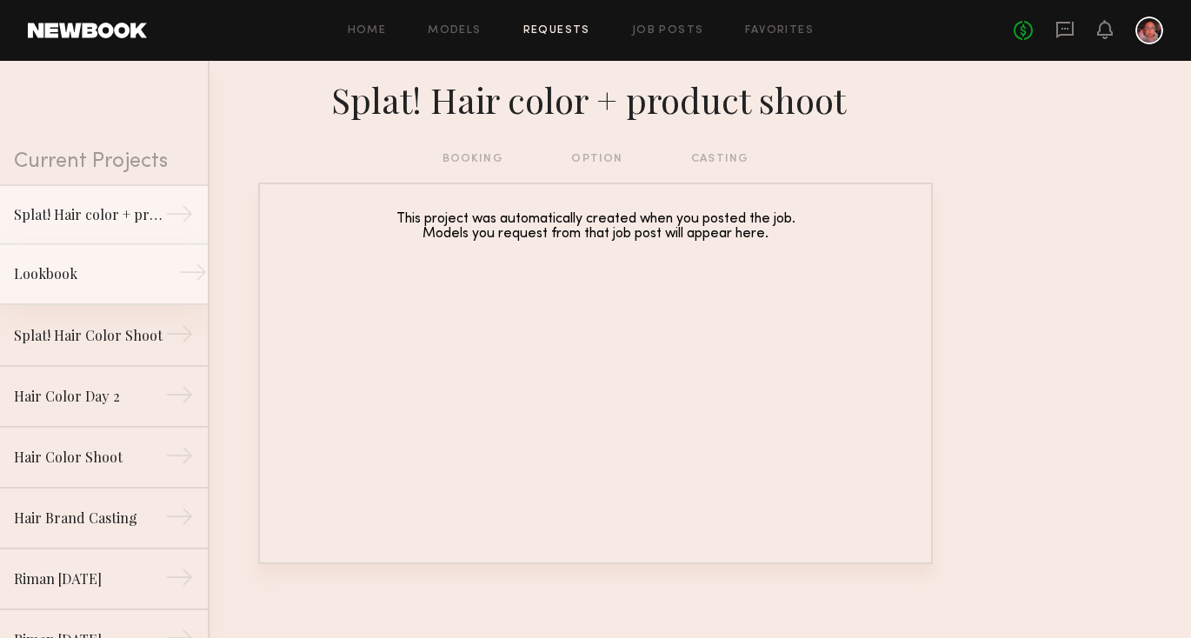
click at [179, 276] on div "→" at bounding box center [193, 275] width 29 height 35
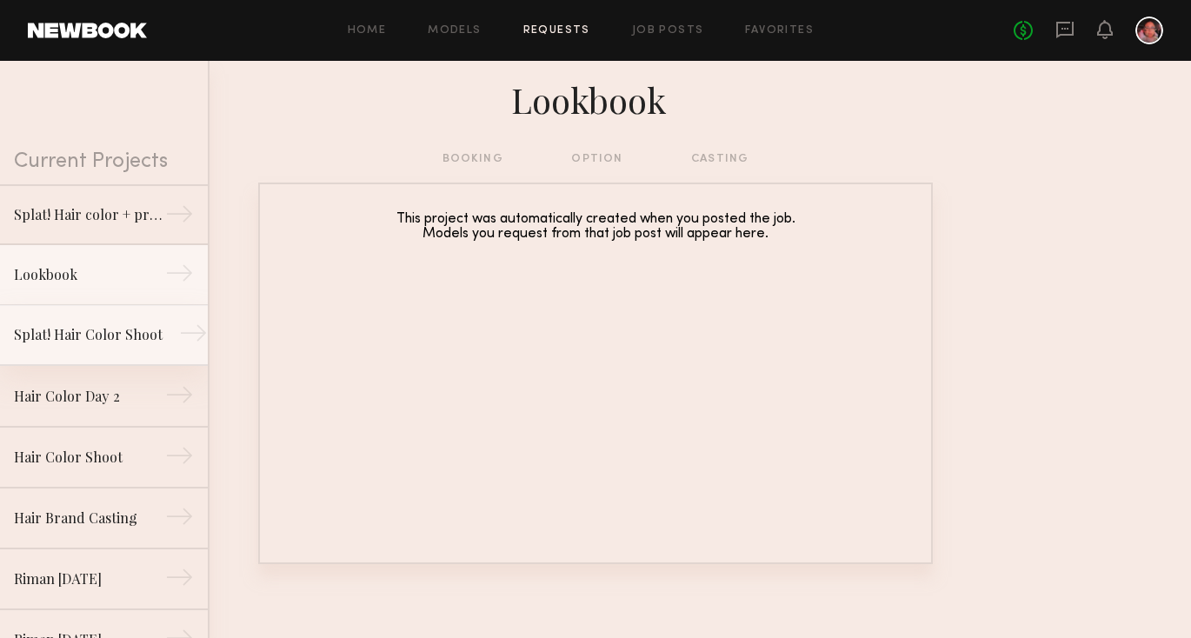
click at [164, 339] on link "Splat! Hair Color Shoot →" at bounding box center [104, 335] width 208 height 61
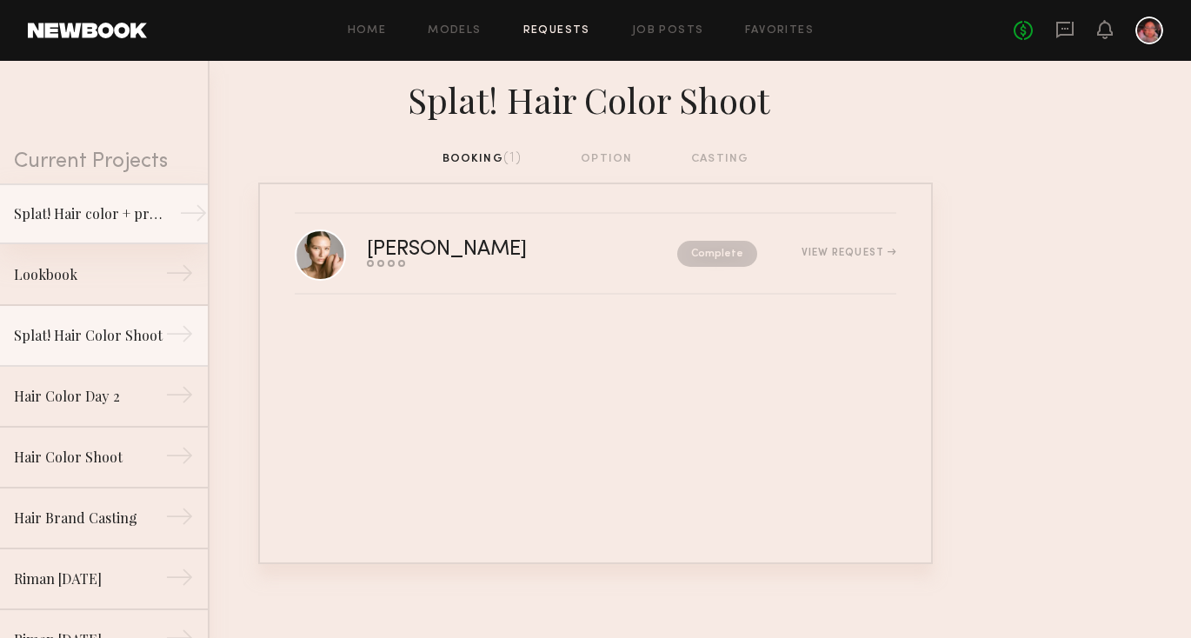
click at [179, 208] on div "→" at bounding box center [193, 216] width 29 height 35
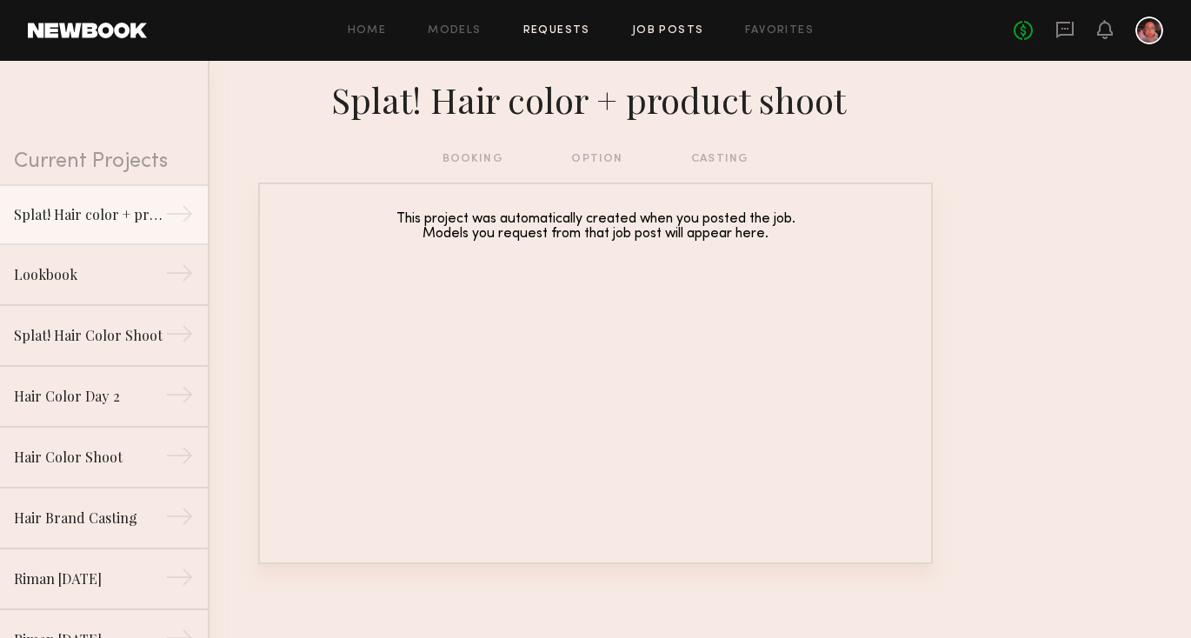
click at [681, 30] on link "Job Posts" at bounding box center [668, 30] width 72 height 11
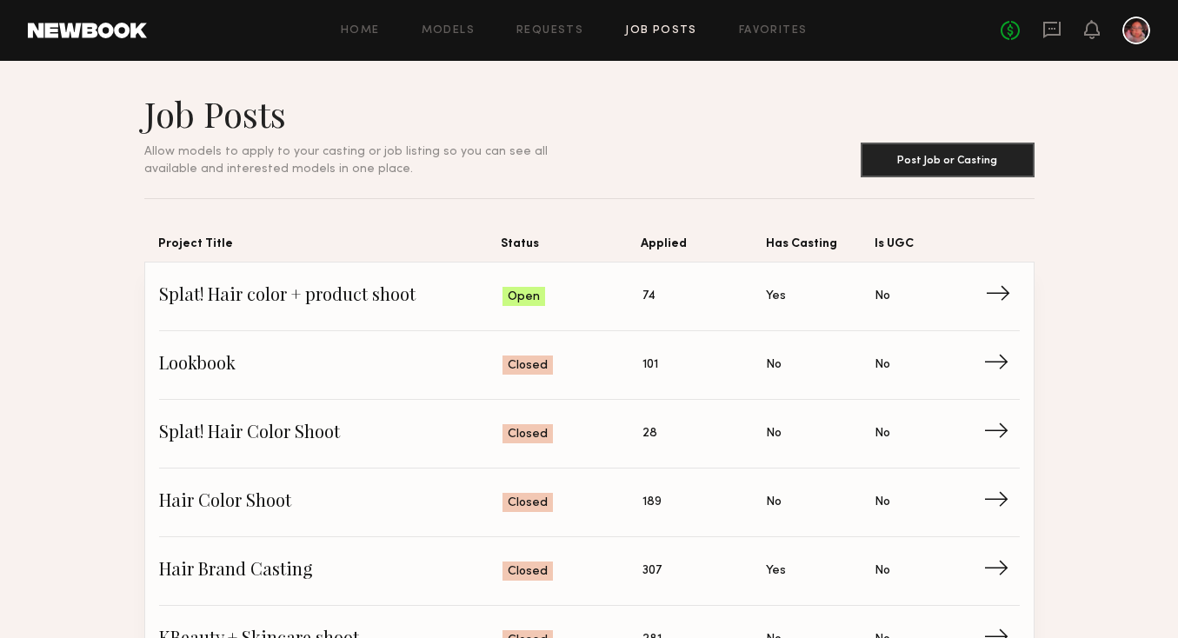
click at [336, 300] on span "Splat! Hair color + product shoot" at bounding box center [331, 296] width 344 height 26
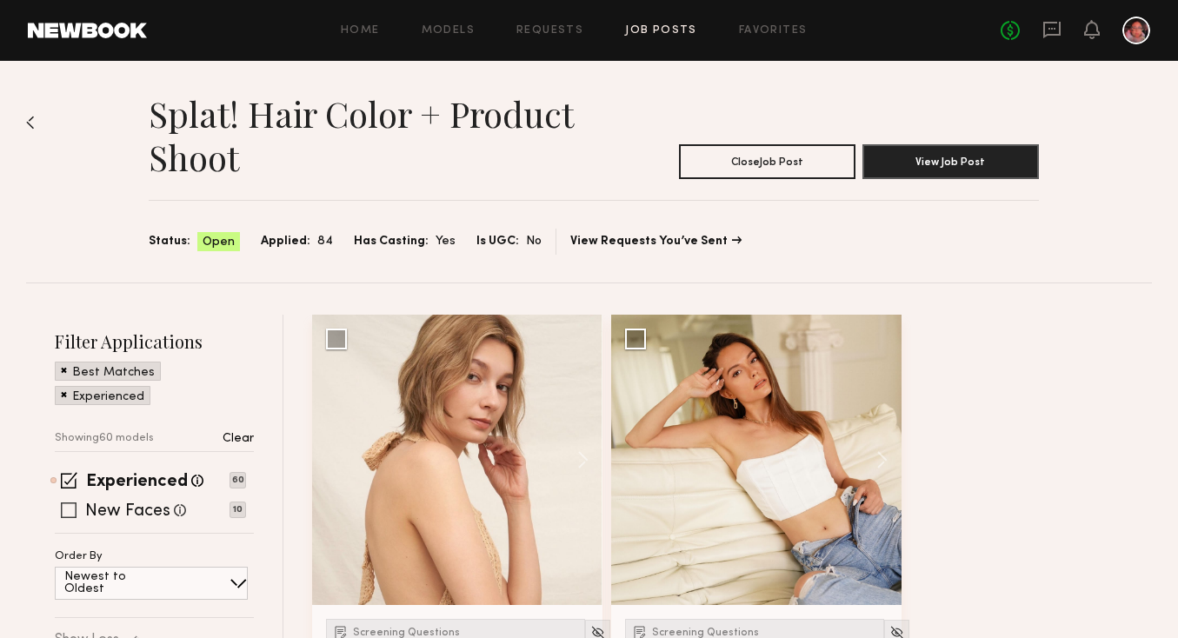
click at [63, 514] on span at bounding box center [69, 510] width 16 height 16
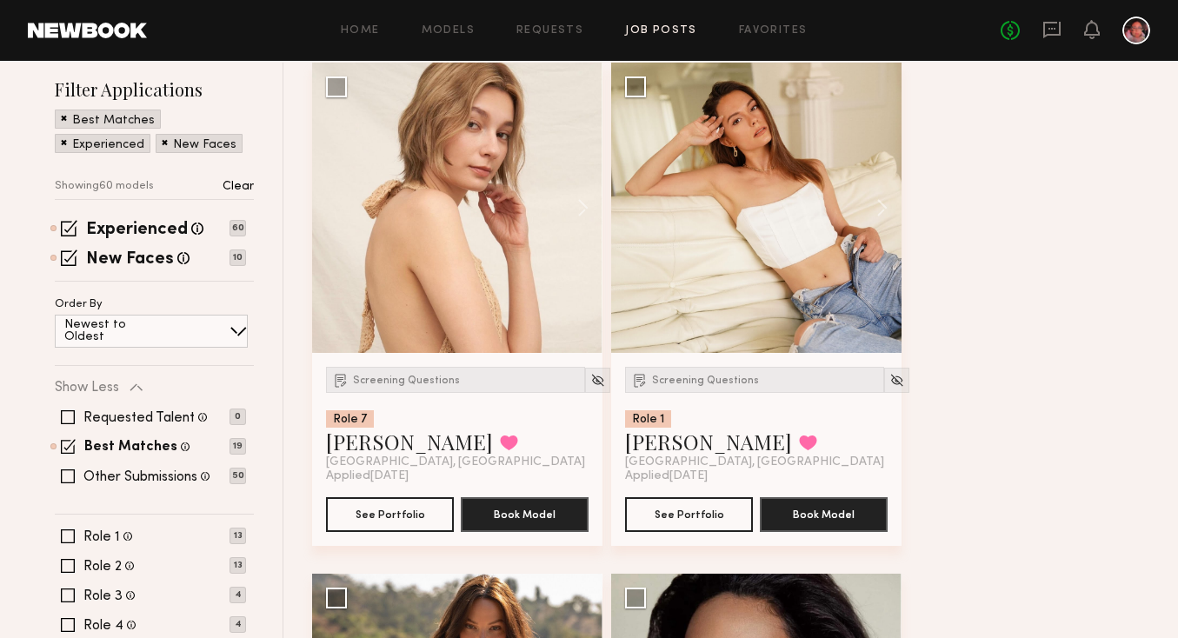
scroll to position [247, 0]
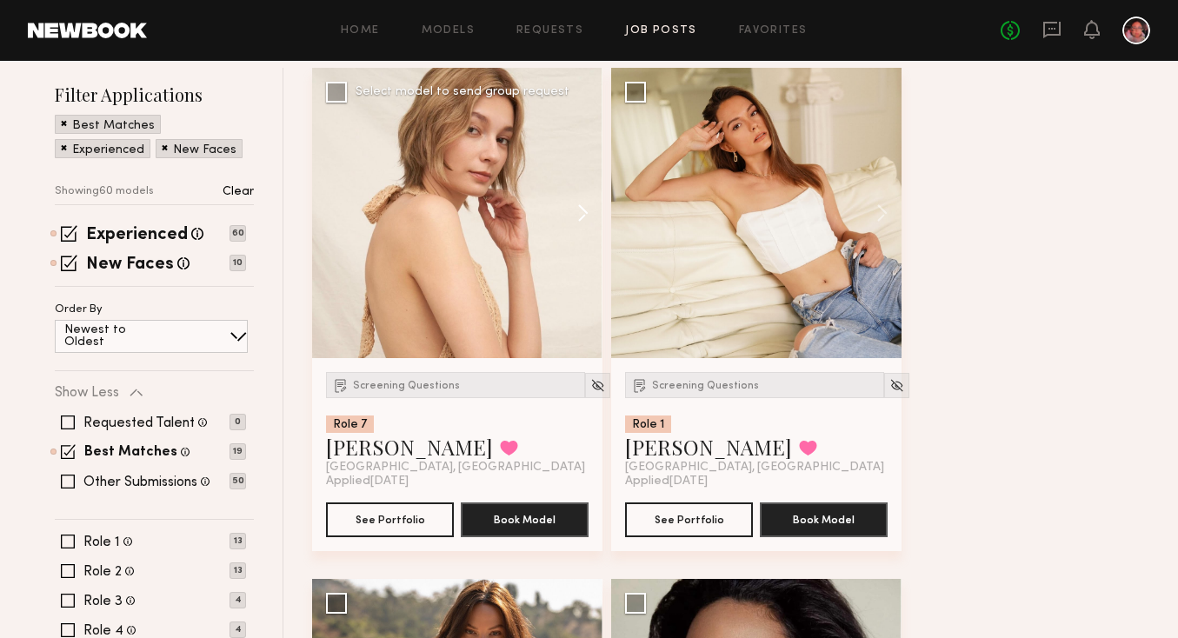
click at [586, 209] on button at bounding box center [575, 213] width 56 height 290
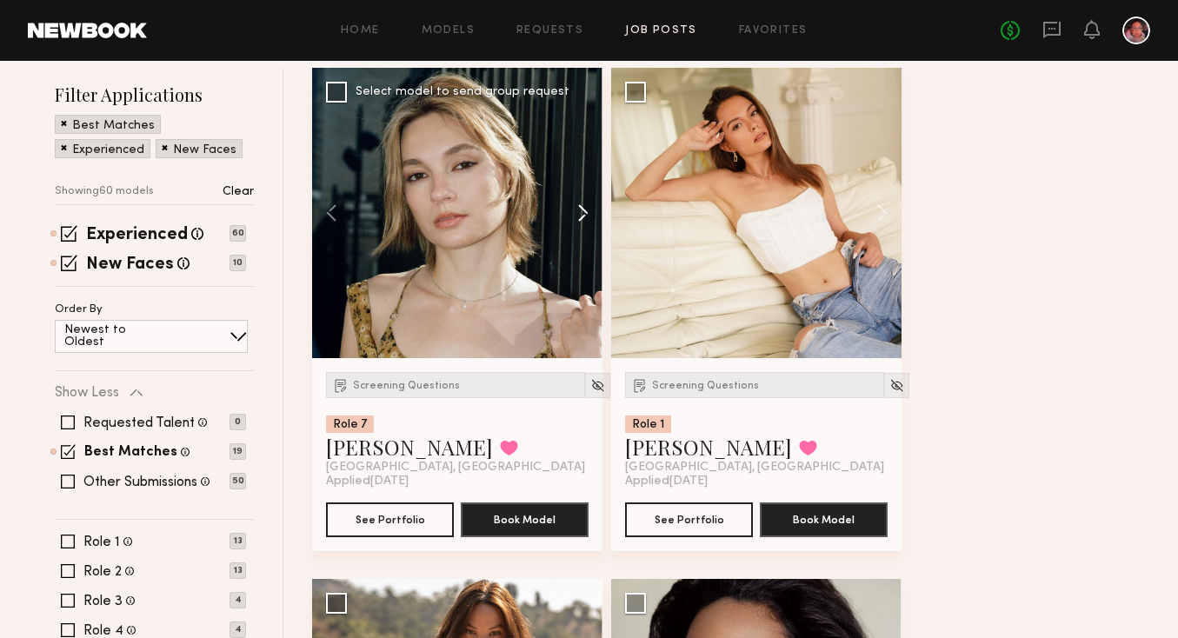
click at [586, 209] on button at bounding box center [575, 213] width 56 height 290
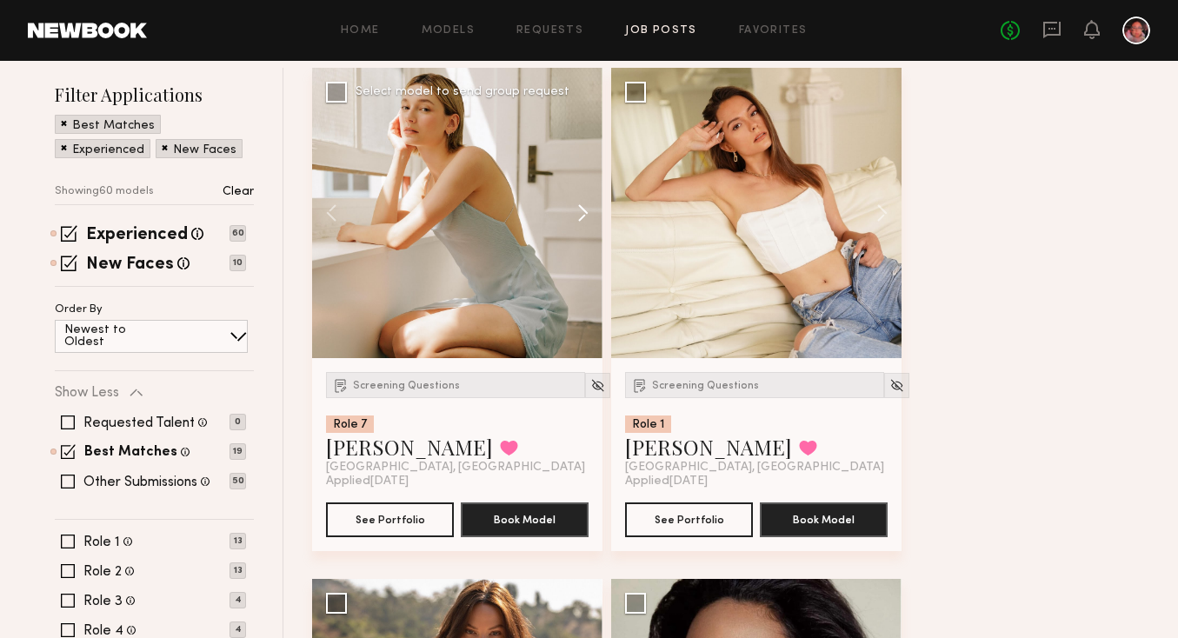
click at [586, 209] on button at bounding box center [575, 213] width 56 height 290
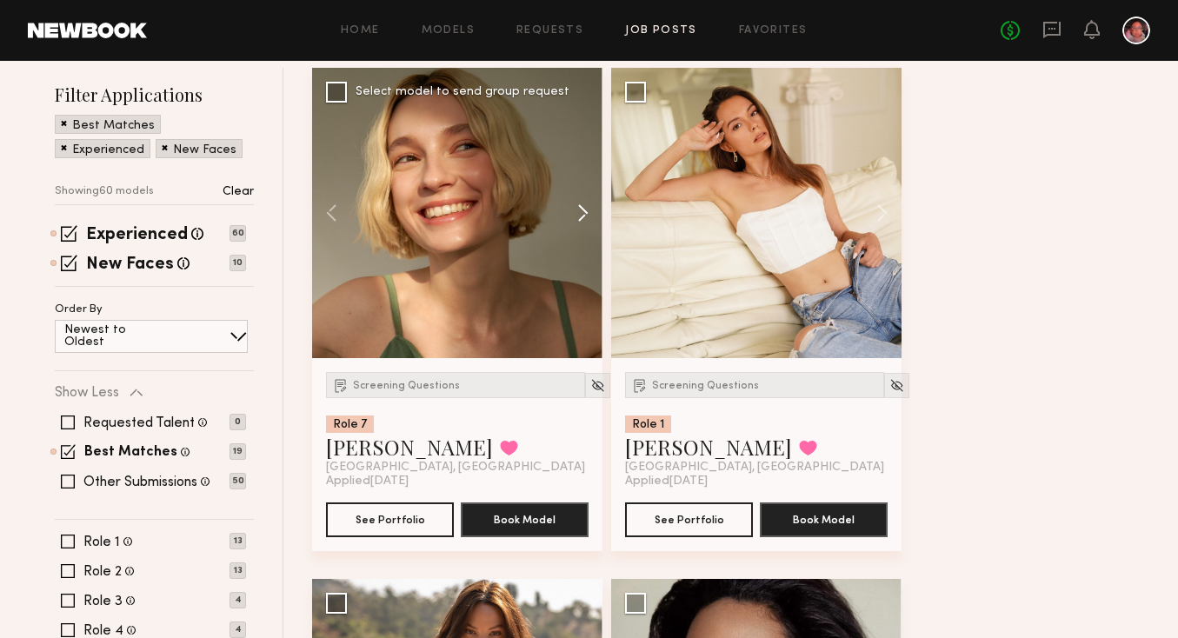
click at [586, 209] on button at bounding box center [575, 213] width 56 height 290
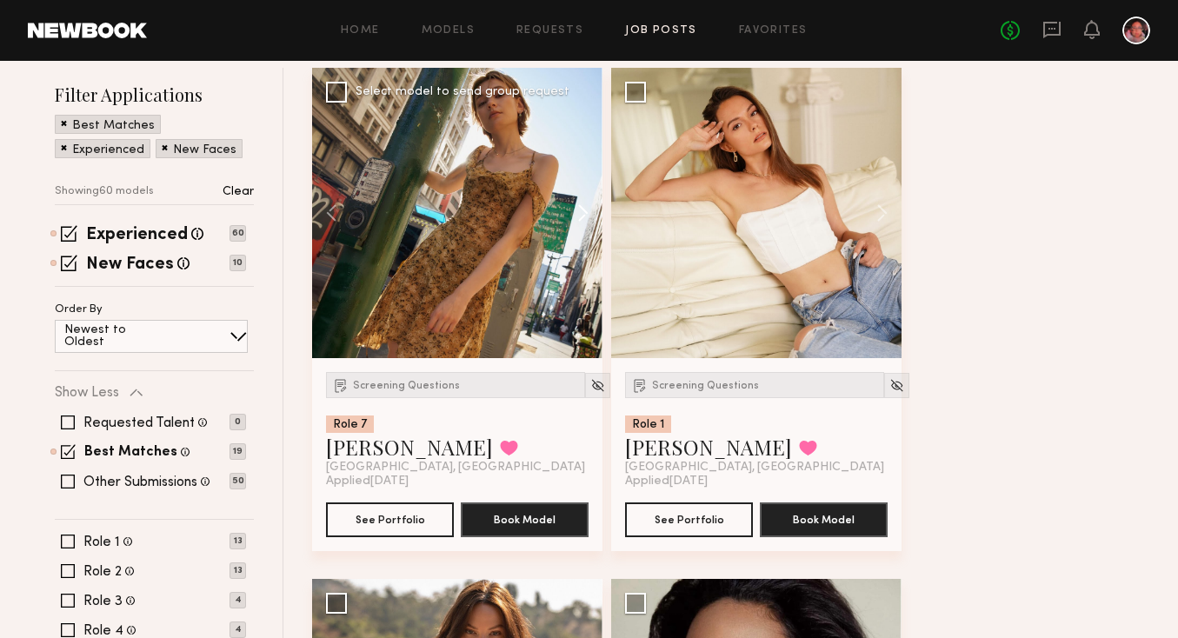
click at [586, 209] on button at bounding box center [575, 213] width 56 height 290
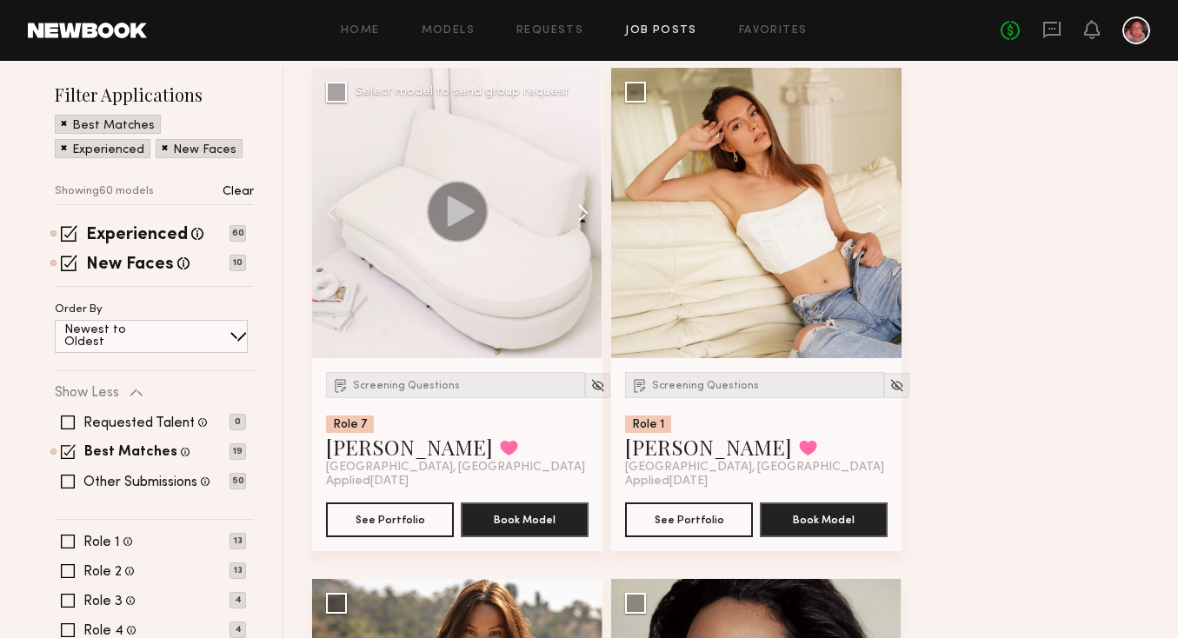
click at [586, 209] on button at bounding box center [575, 213] width 56 height 290
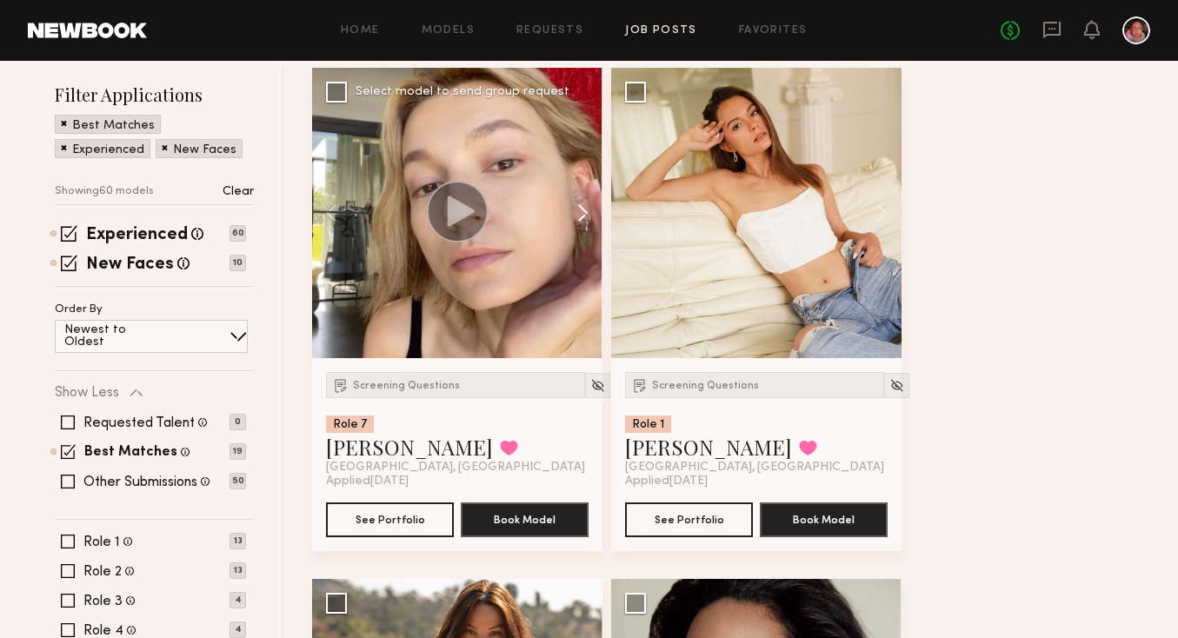
click at [586, 209] on button at bounding box center [575, 213] width 56 height 290
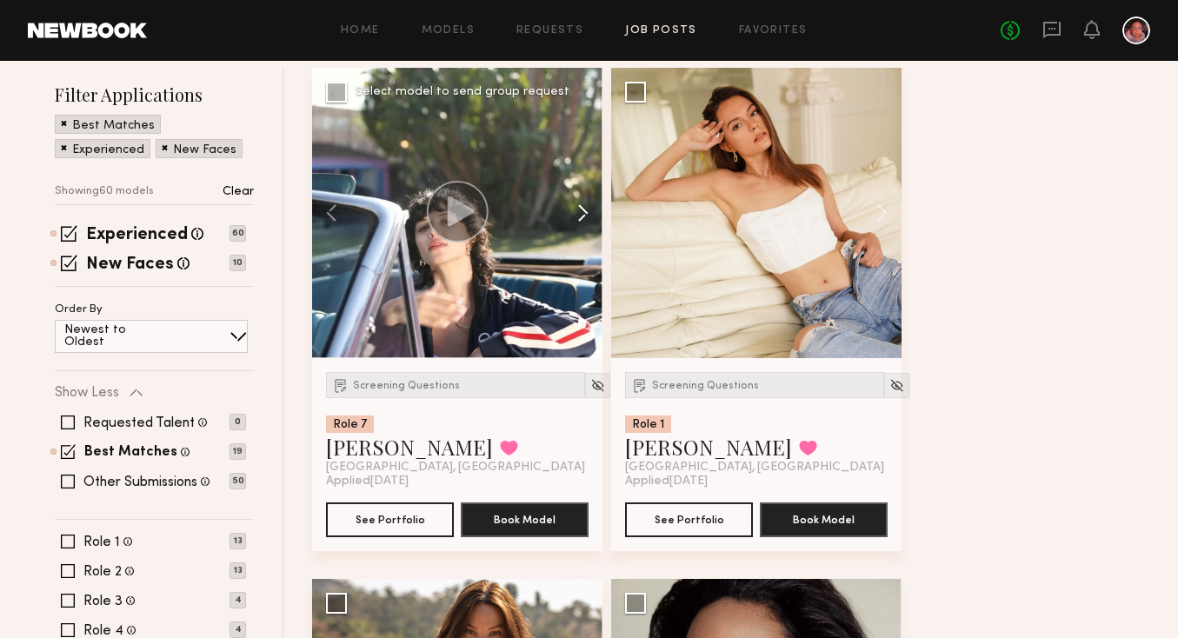
click at [586, 209] on button at bounding box center [575, 213] width 56 height 290
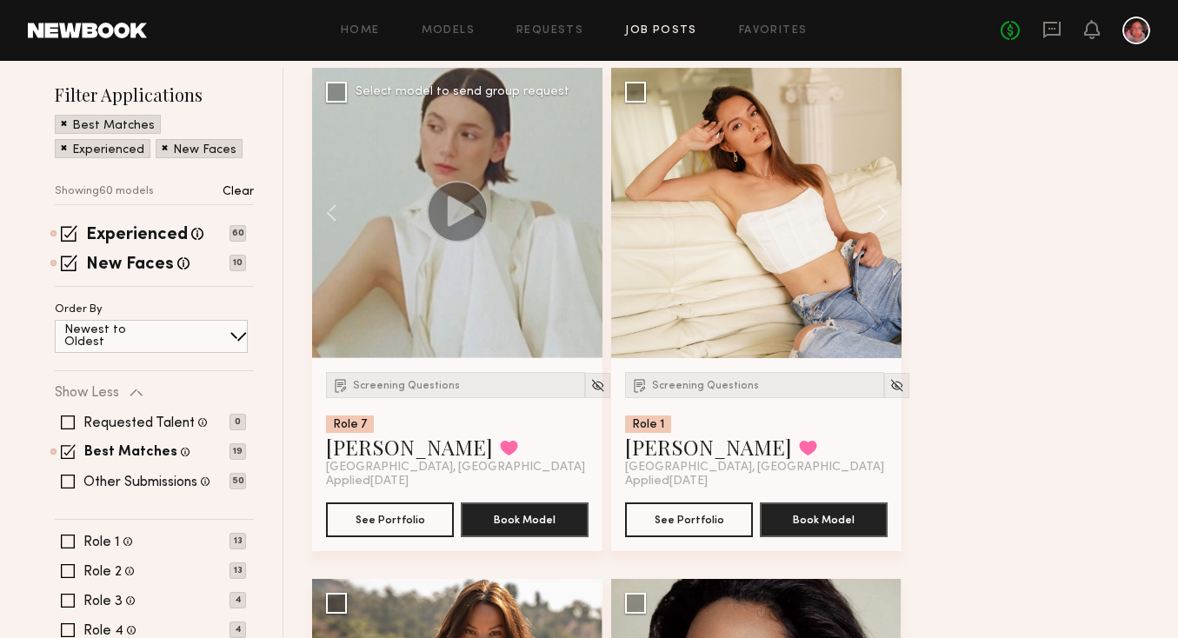
click at [586, 209] on div at bounding box center [457, 213] width 290 height 290
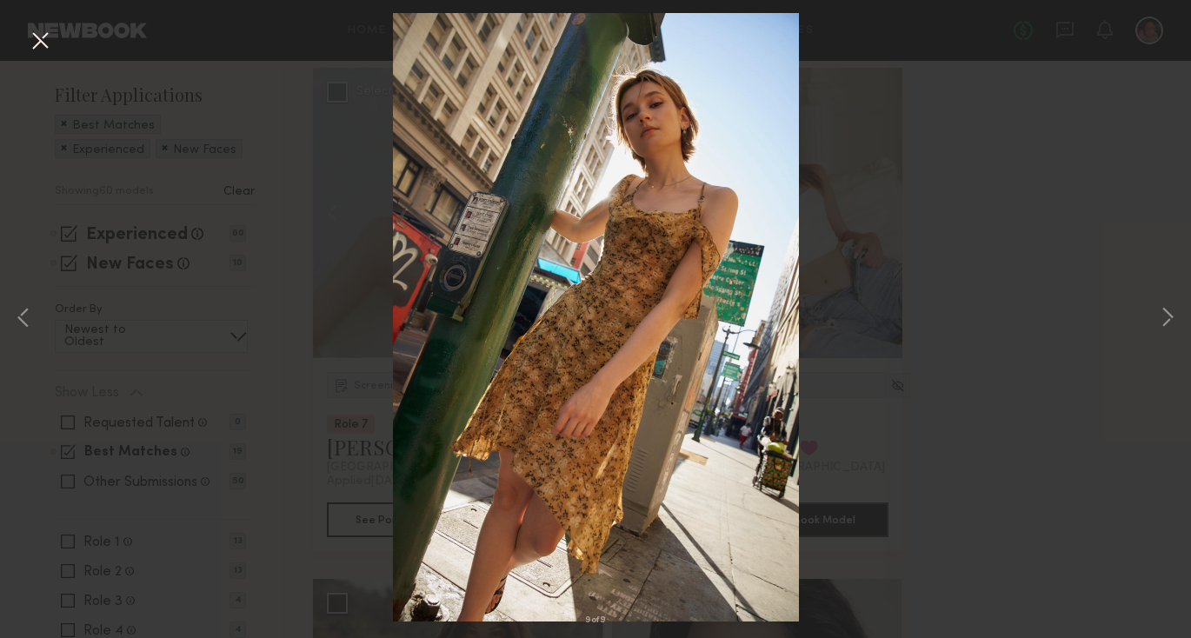
click at [39, 39] on button at bounding box center [40, 41] width 28 height 31
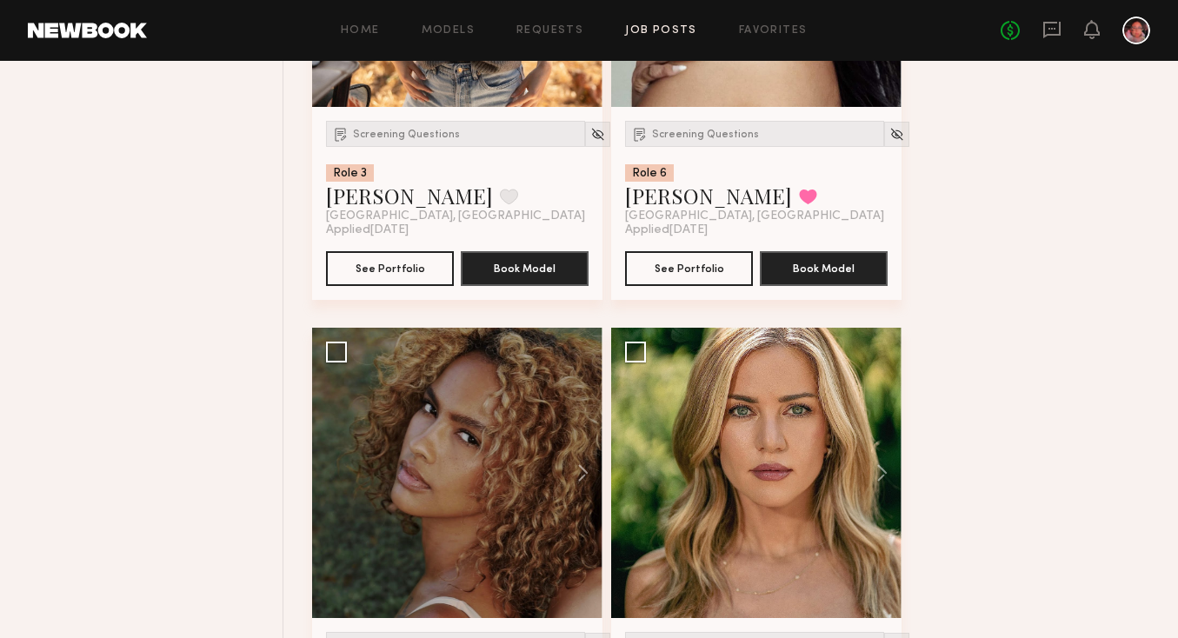
scroll to position [0, 0]
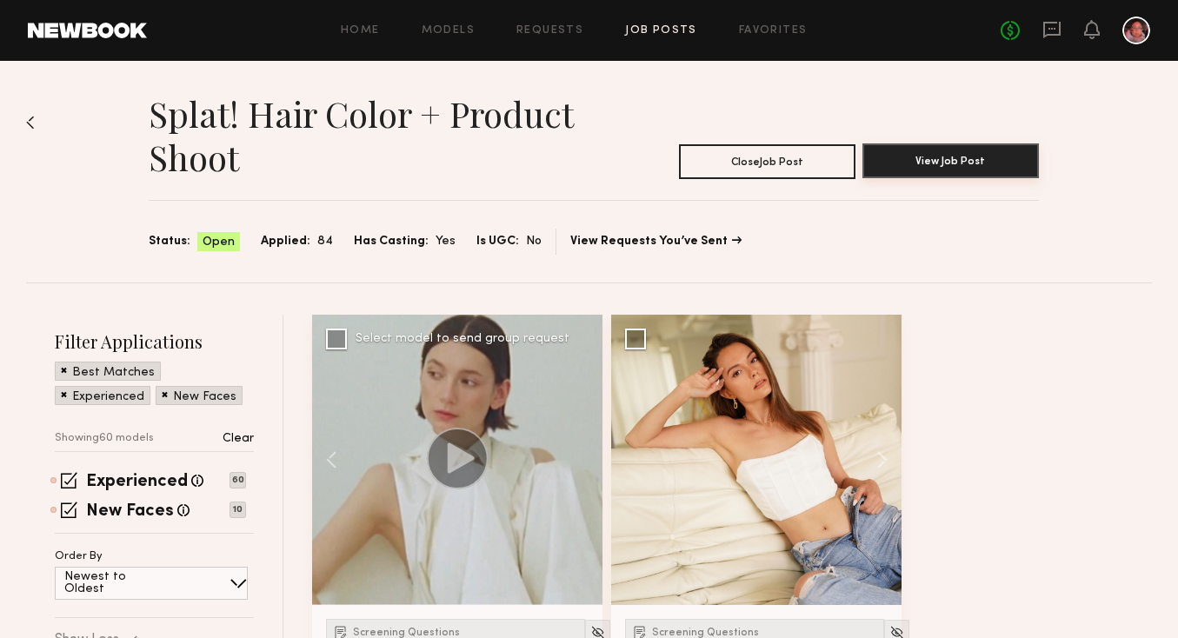
click at [922, 165] on button "View Job Post" at bounding box center [950, 160] width 176 height 35
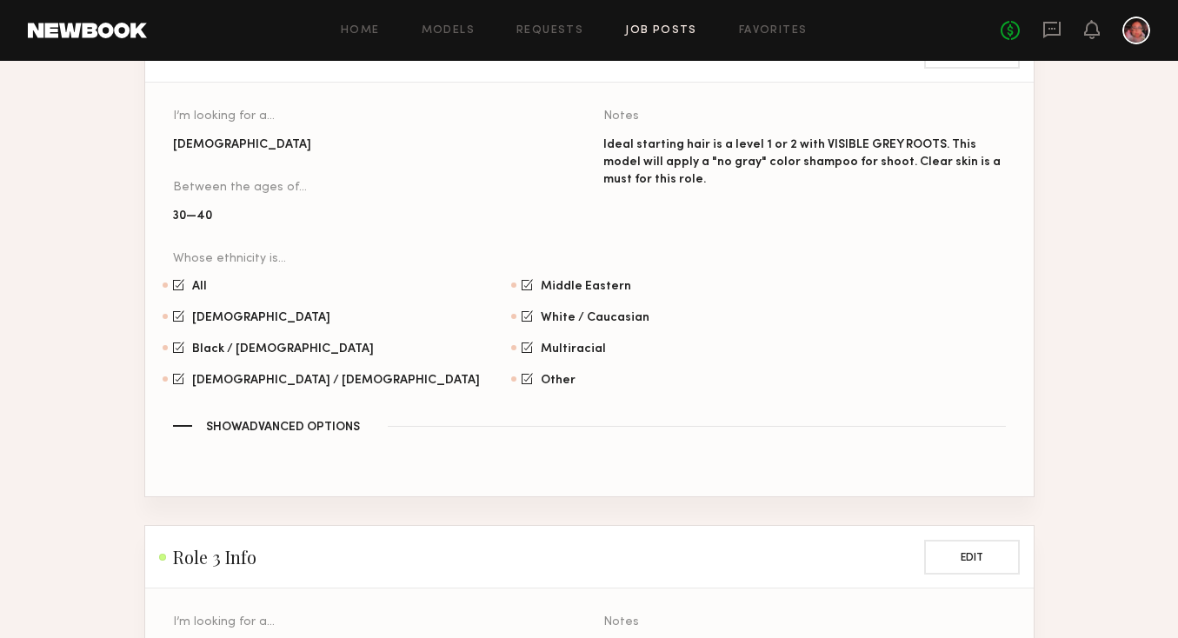
scroll to position [1989, 0]
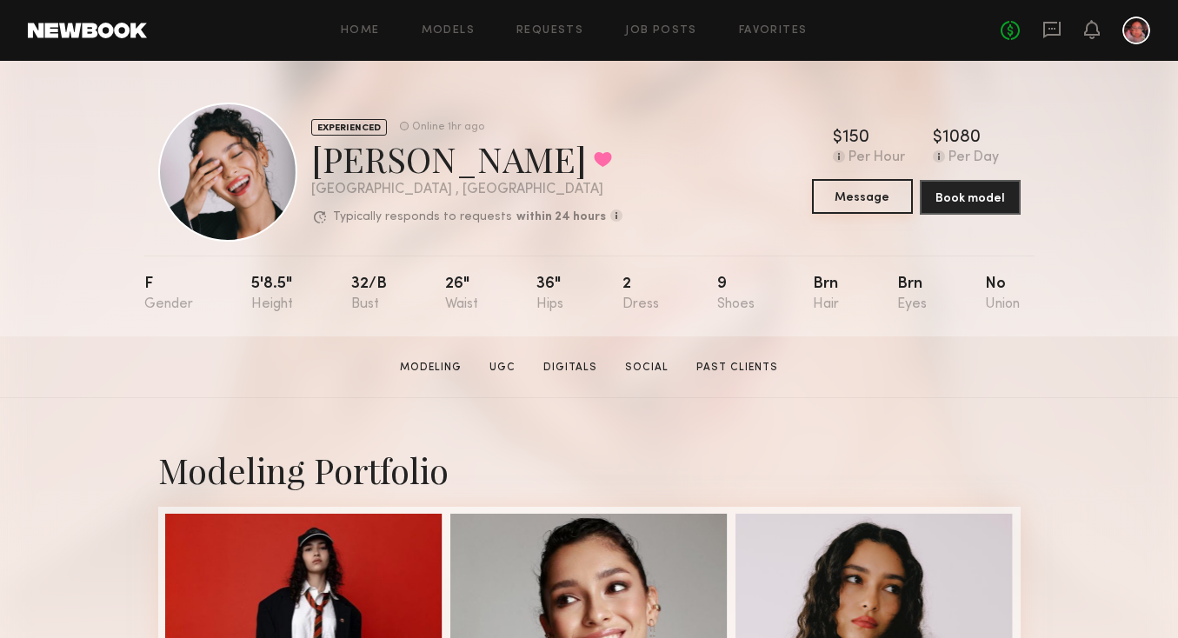
click at [830, 199] on button "Message" at bounding box center [862, 196] width 101 height 35
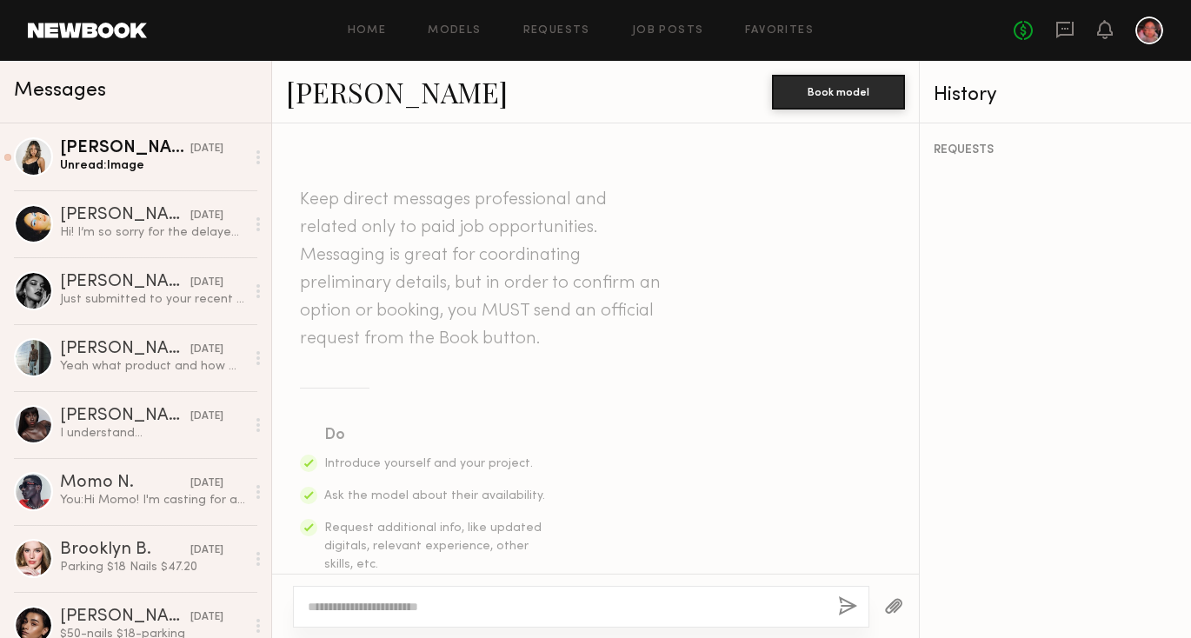
click at [959, 149] on div "REQUESTS" at bounding box center [1055, 150] width 243 height 12
click at [866, 91] on button "Book model" at bounding box center [838, 91] width 133 height 35
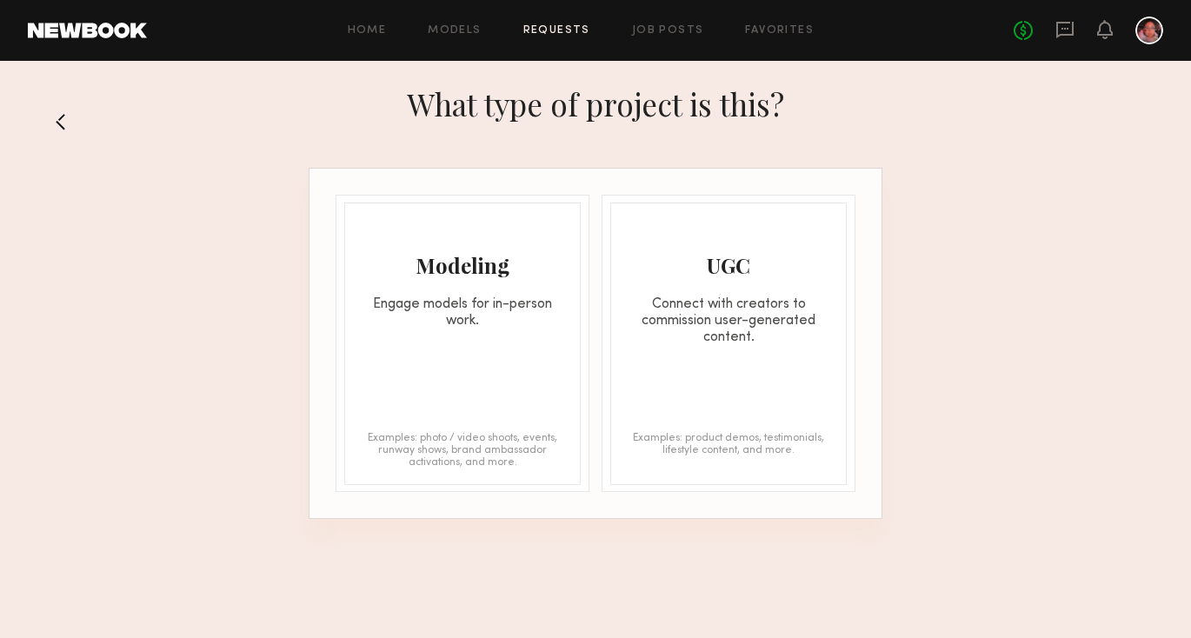
click at [456, 244] on div "Modeling Engage models for in-person work." at bounding box center [462, 266] width 235 height 126
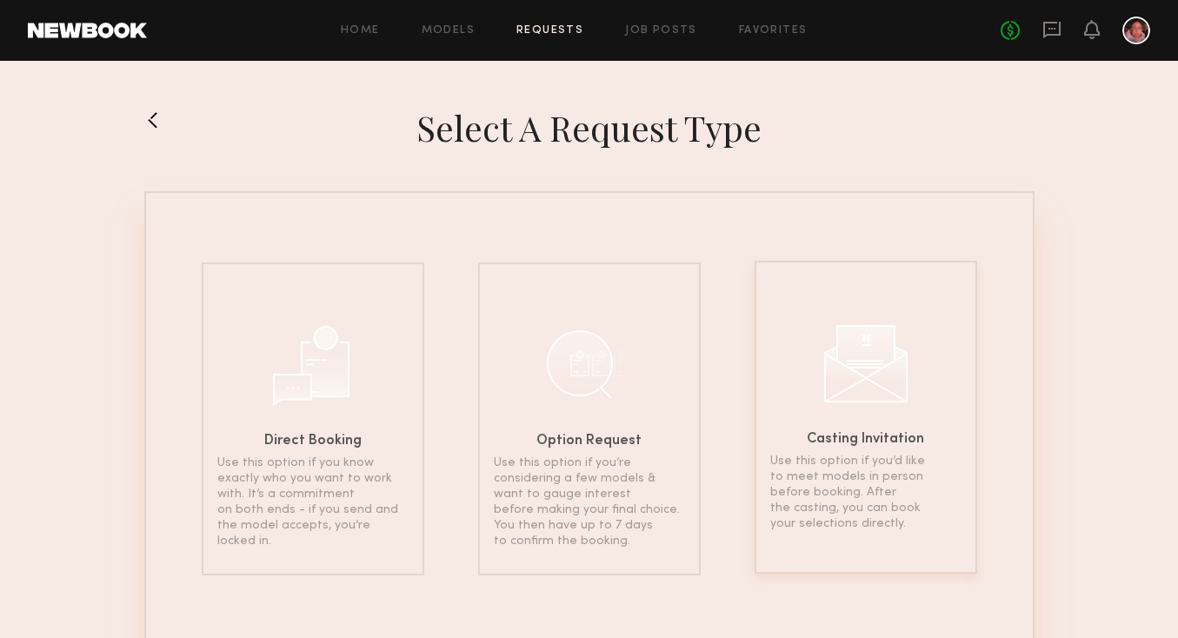
click at [861, 391] on div at bounding box center [865, 361] width 87 height 87
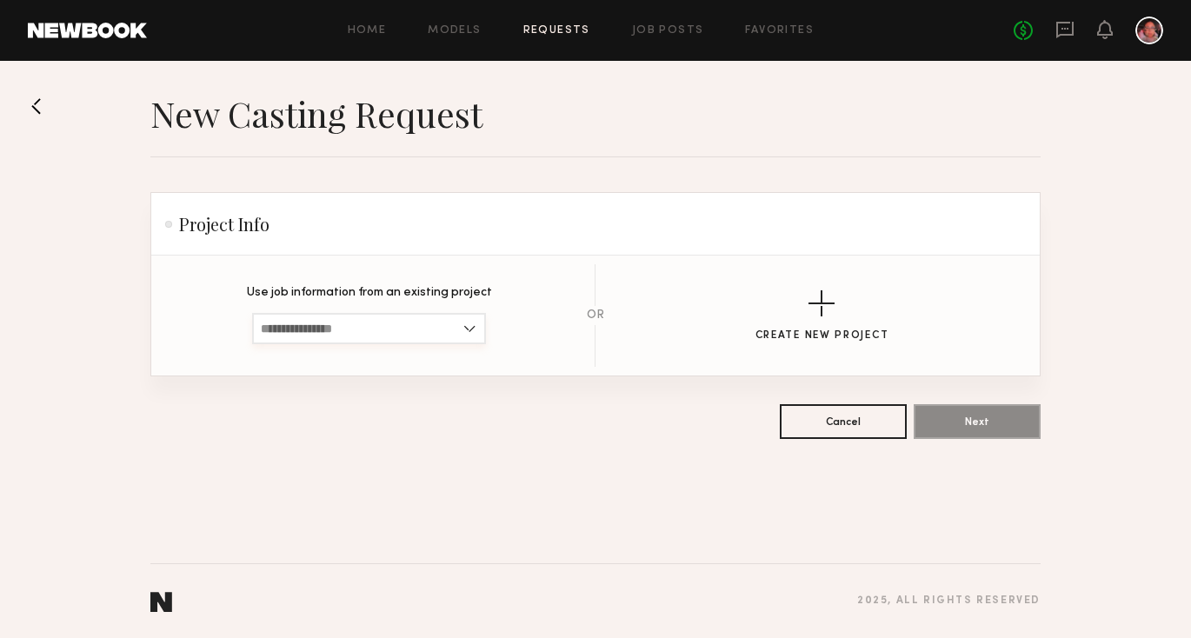
click at [399, 333] on input at bounding box center [369, 328] width 234 height 31
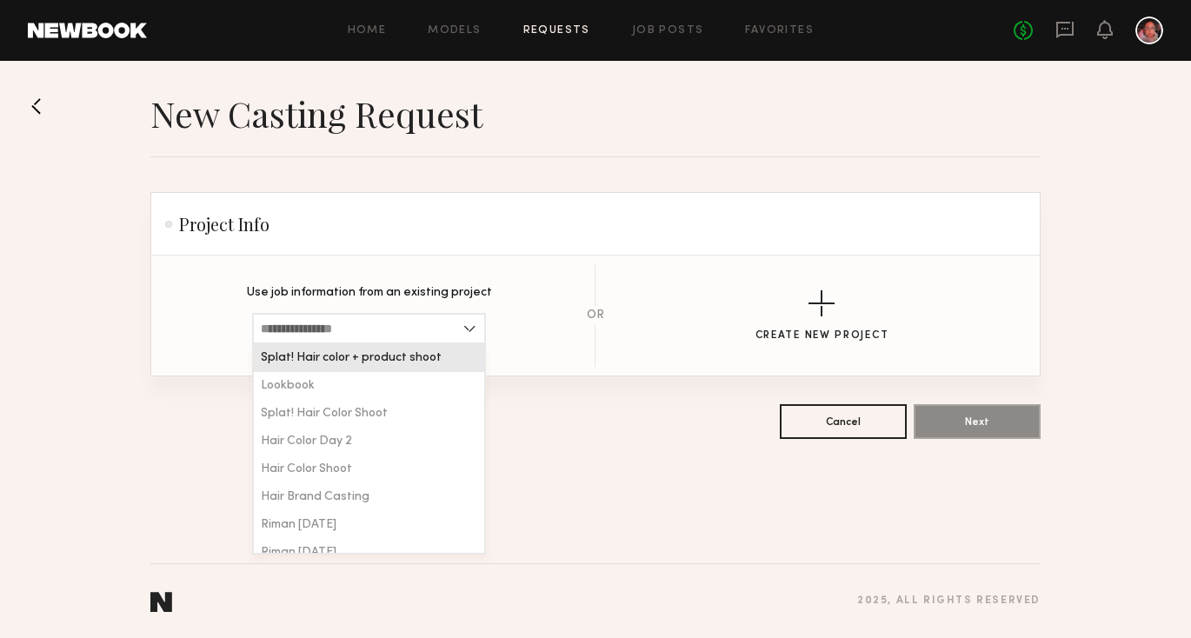
click at [384, 357] on span "Splat! Hair color + product shoot" at bounding box center [351, 358] width 181 height 12
type input "**********"
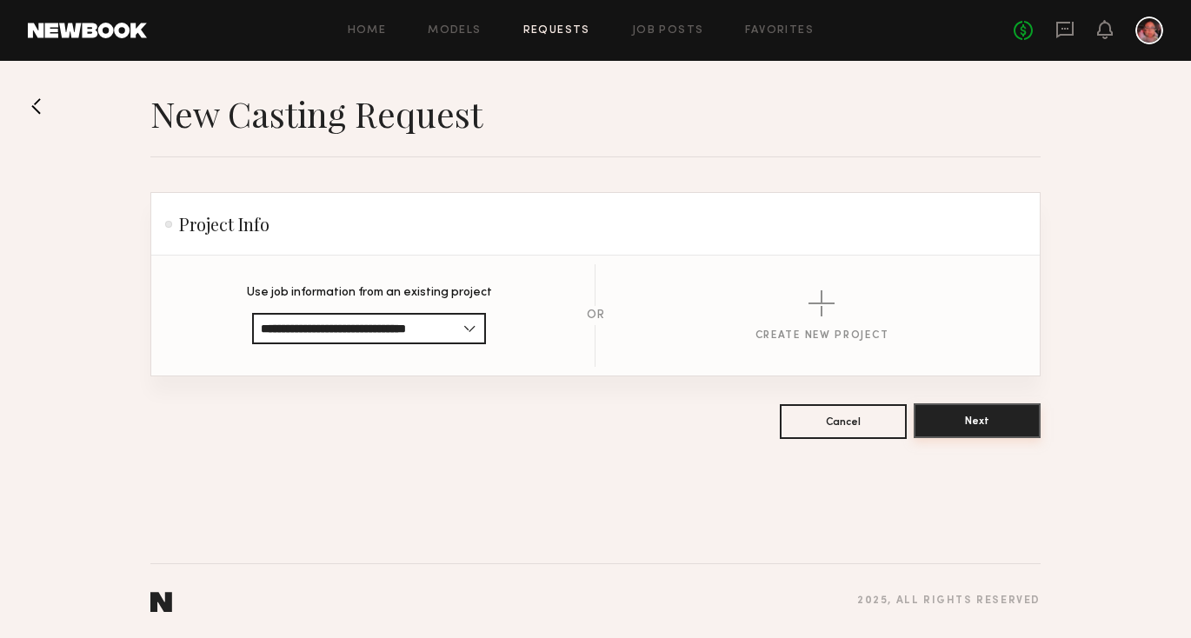
click at [994, 427] on button "Next" at bounding box center [977, 420] width 127 height 35
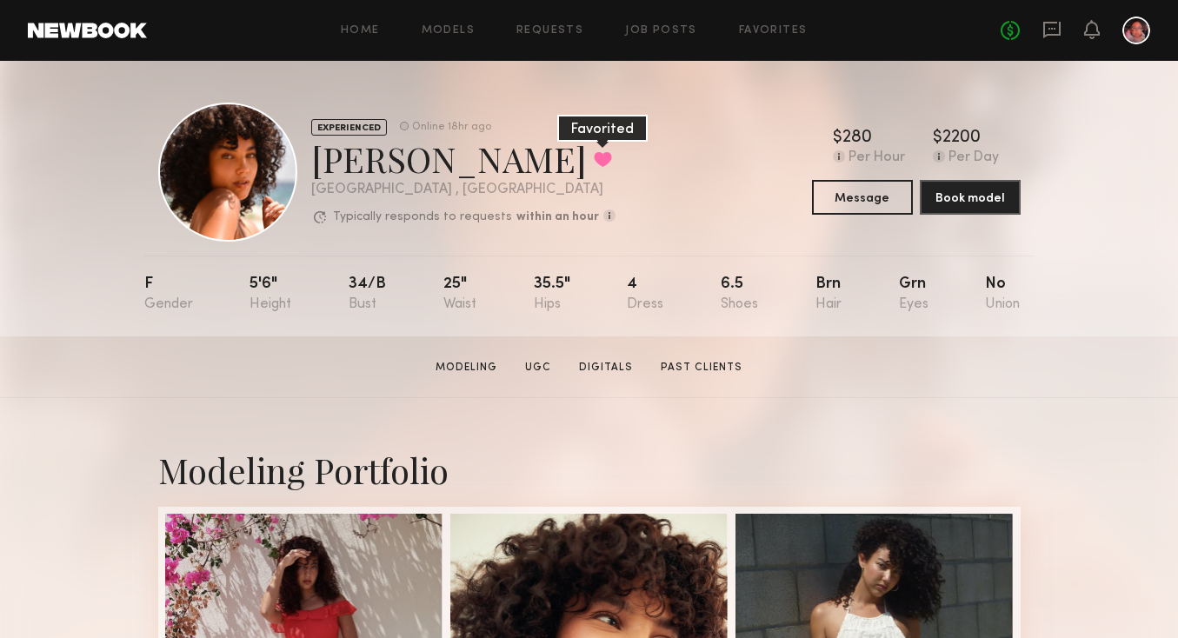
click at [594, 163] on button at bounding box center [603, 159] width 18 height 16
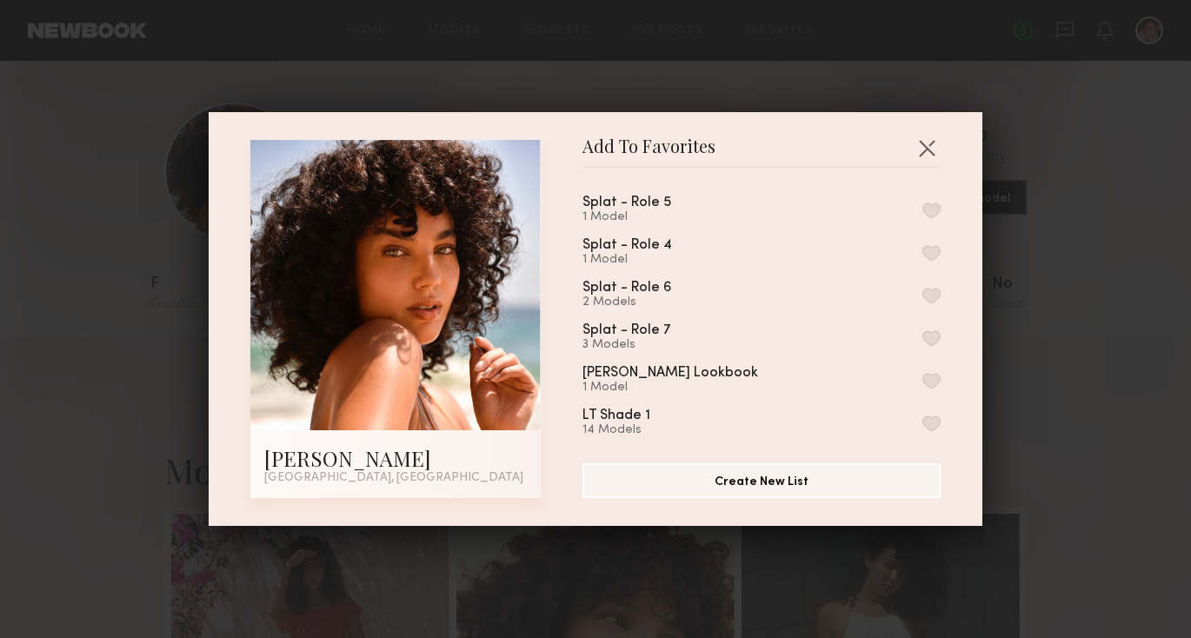
click at [922, 247] on button "button" at bounding box center [931, 253] width 18 height 16
click at [918, 140] on button "button" at bounding box center [927, 148] width 28 height 28
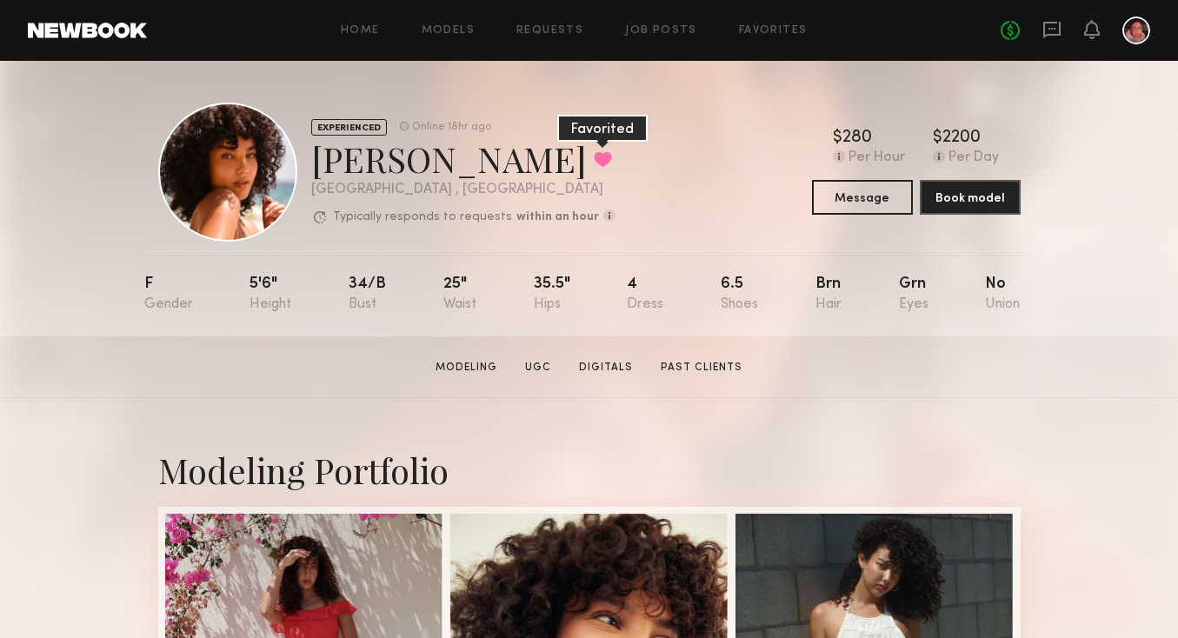
click at [594, 163] on button at bounding box center [603, 159] width 18 height 16
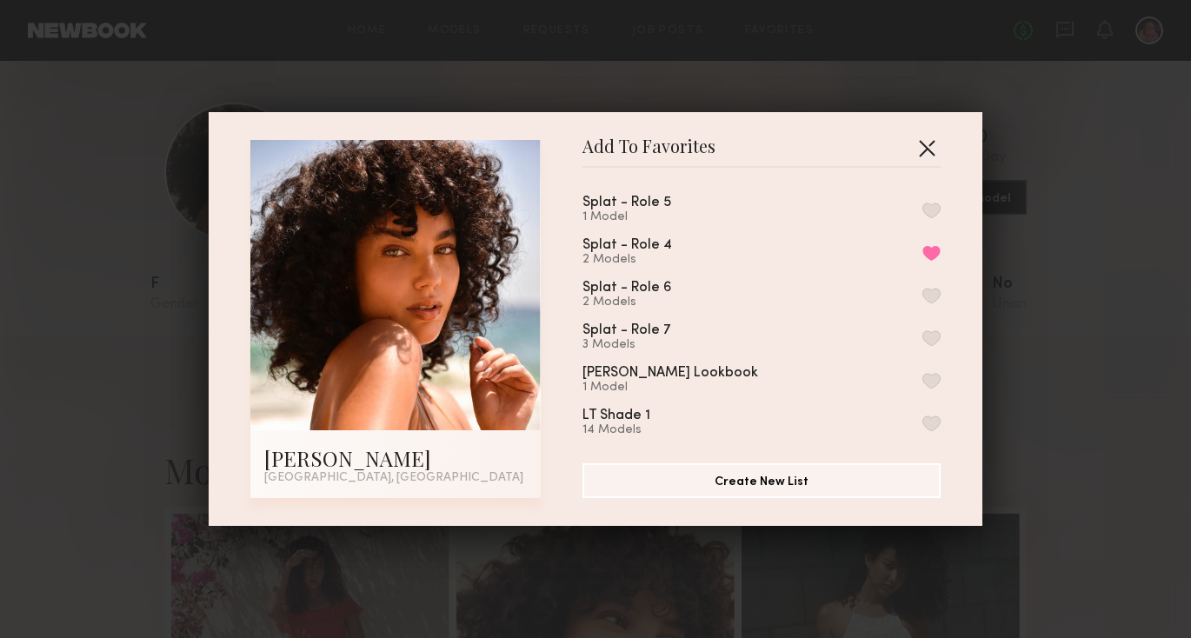
click at [929, 148] on button "button" at bounding box center [927, 148] width 28 height 28
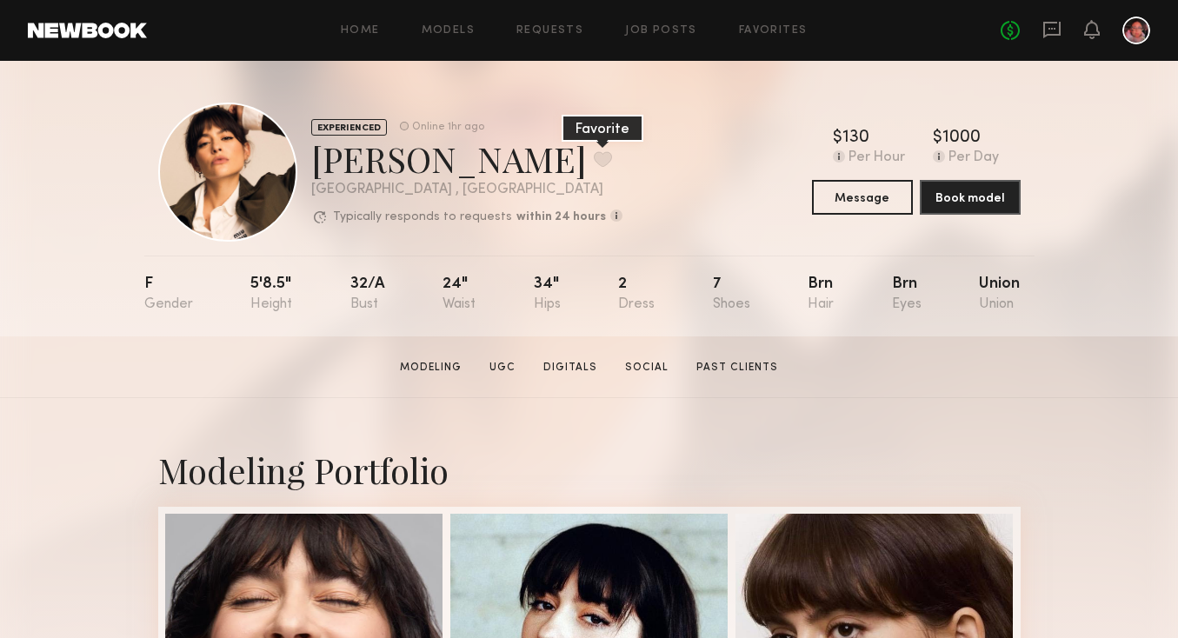
click at [594, 158] on button at bounding box center [603, 159] width 18 height 16
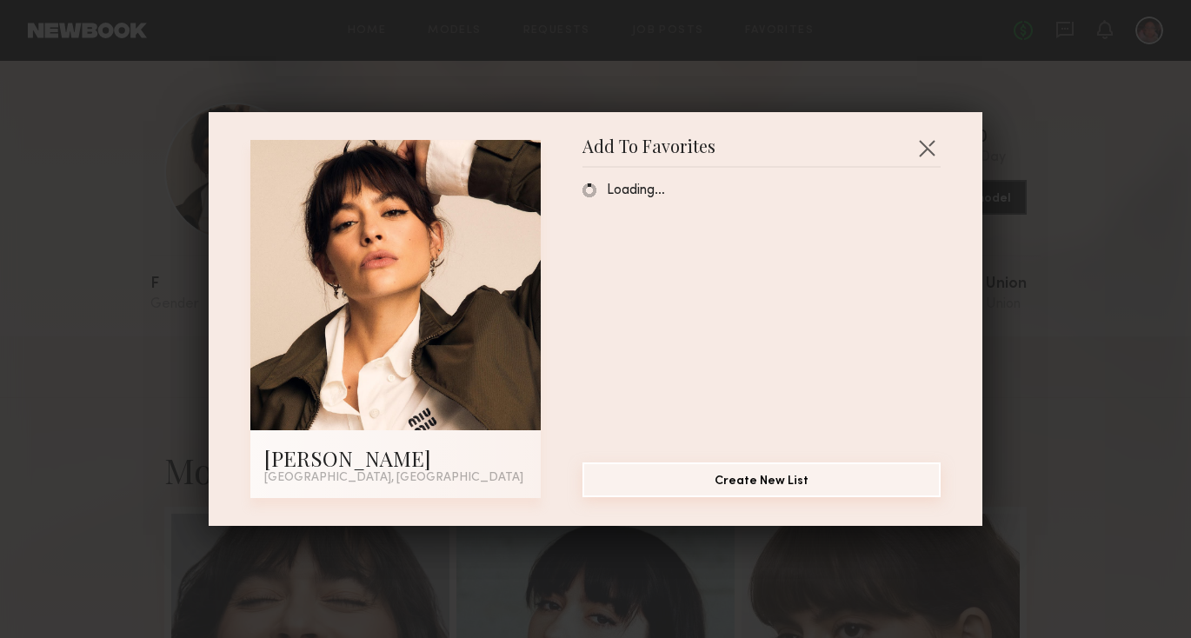
click at [688, 475] on button "Create New List" at bounding box center [761, 479] width 358 height 35
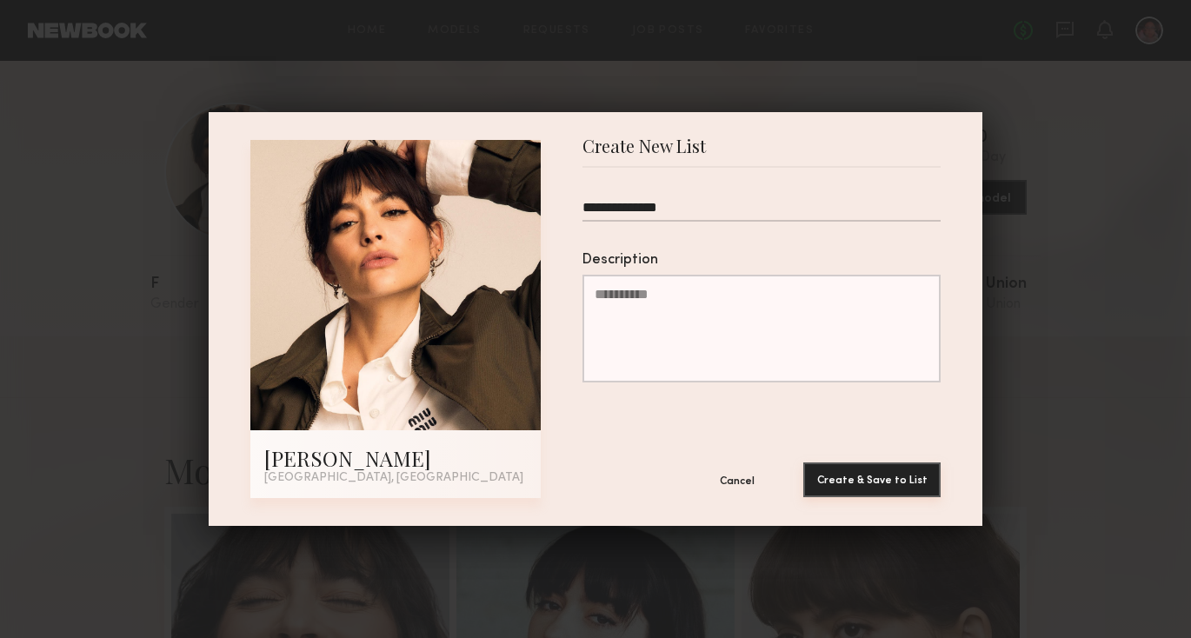
type input "**********"
click at [846, 482] on button "Create & Save to List" at bounding box center [871, 479] width 137 height 35
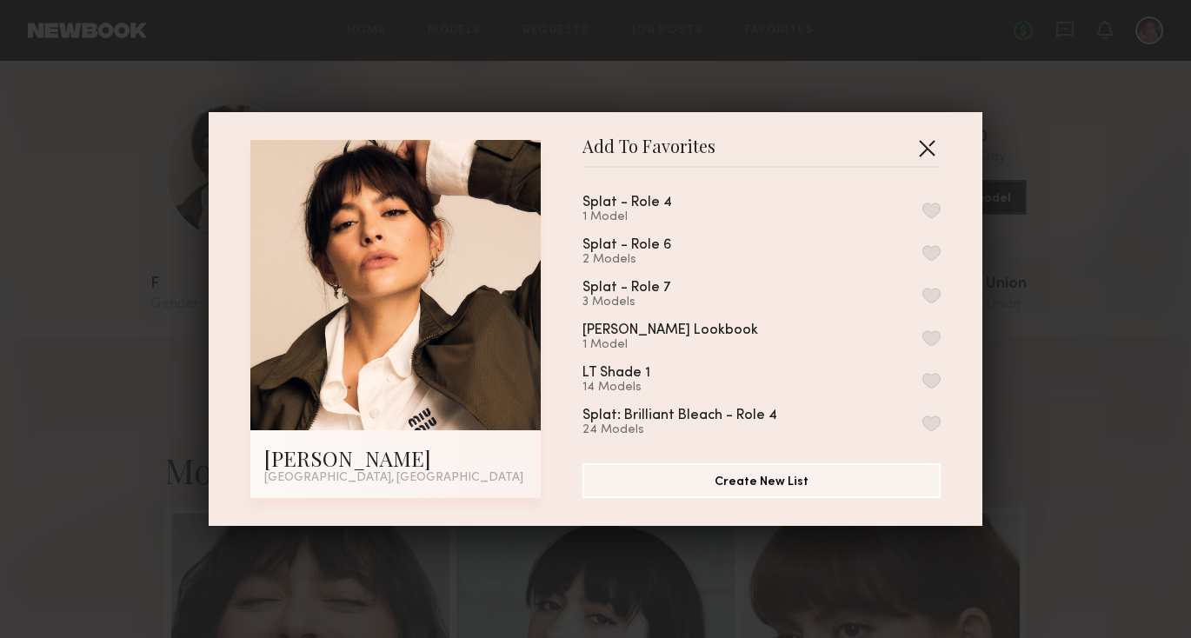
click at [927, 153] on button "button" at bounding box center [927, 148] width 28 height 28
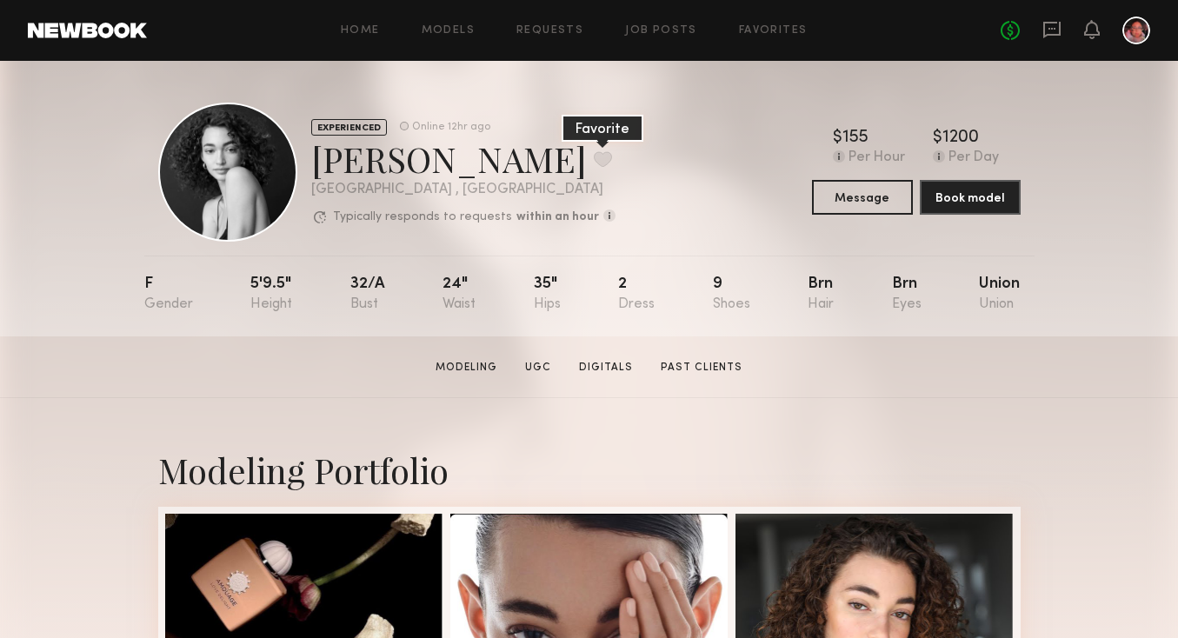
click at [594, 156] on button at bounding box center [603, 159] width 18 height 16
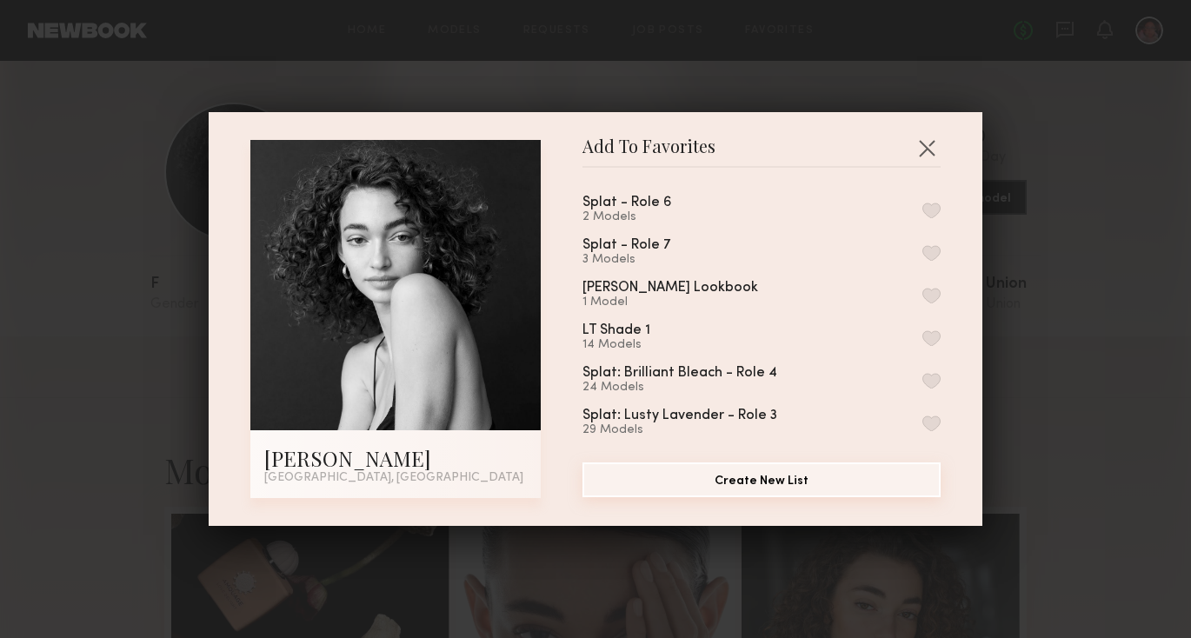
click at [762, 488] on button "Create New List" at bounding box center [761, 479] width 358 height 35
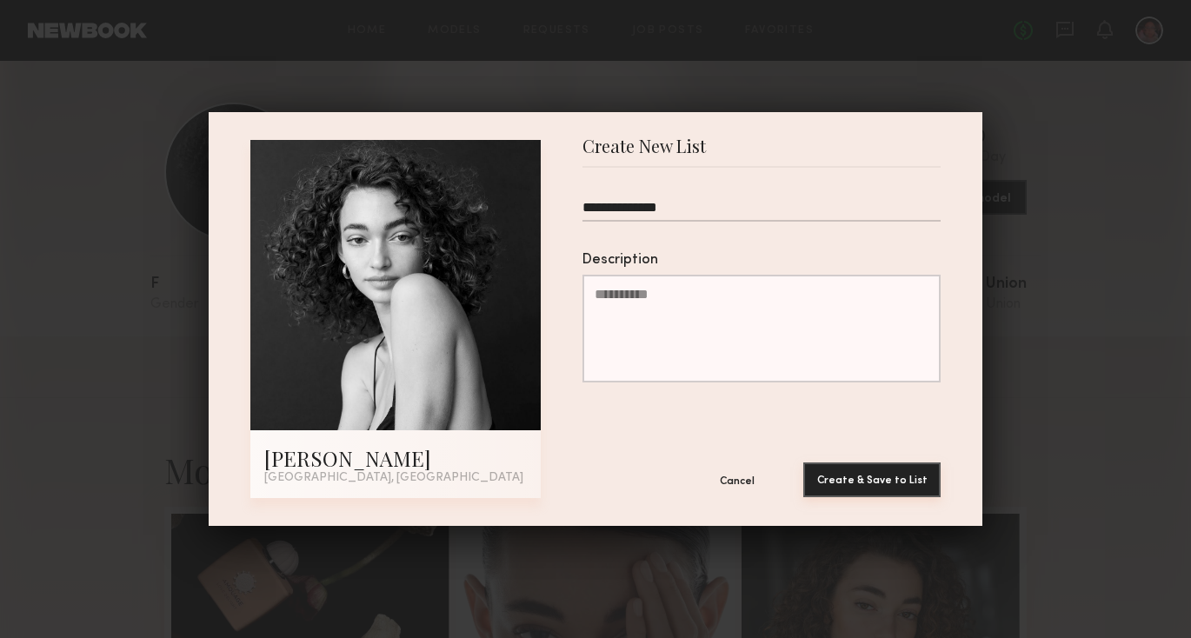
type input "**********"
click at [853, 475] on button "Create & Save to List" at bounding box center [871, 479] width 137 height 35
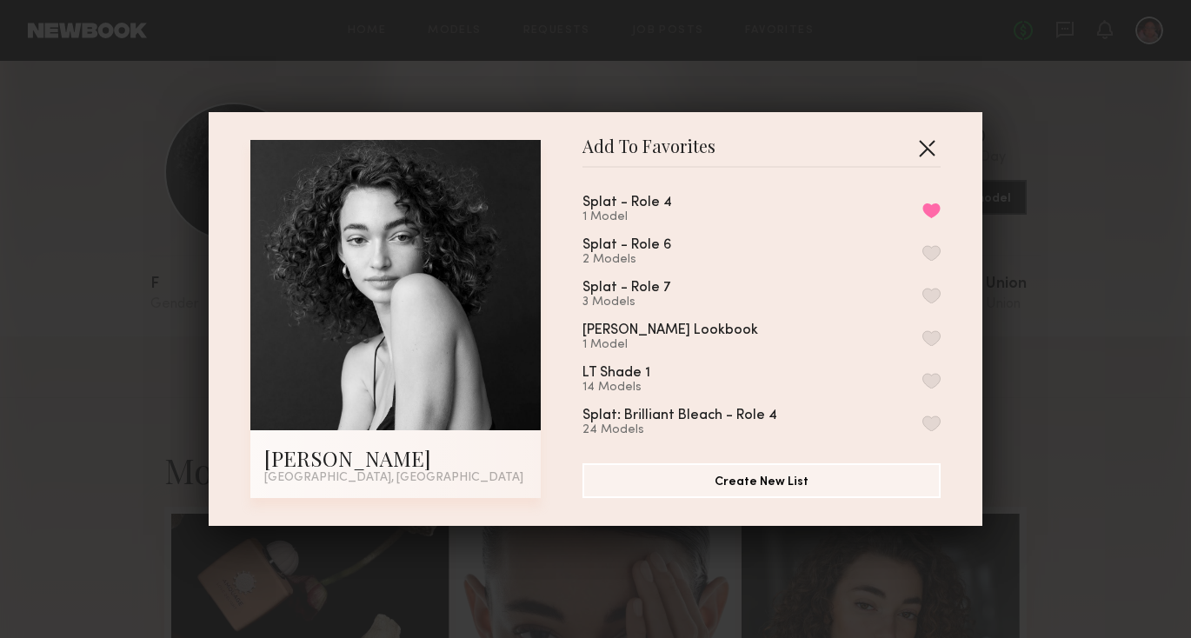
click at [918, 142] on button "button" at bounding box center [927, 148] width 28 height 28
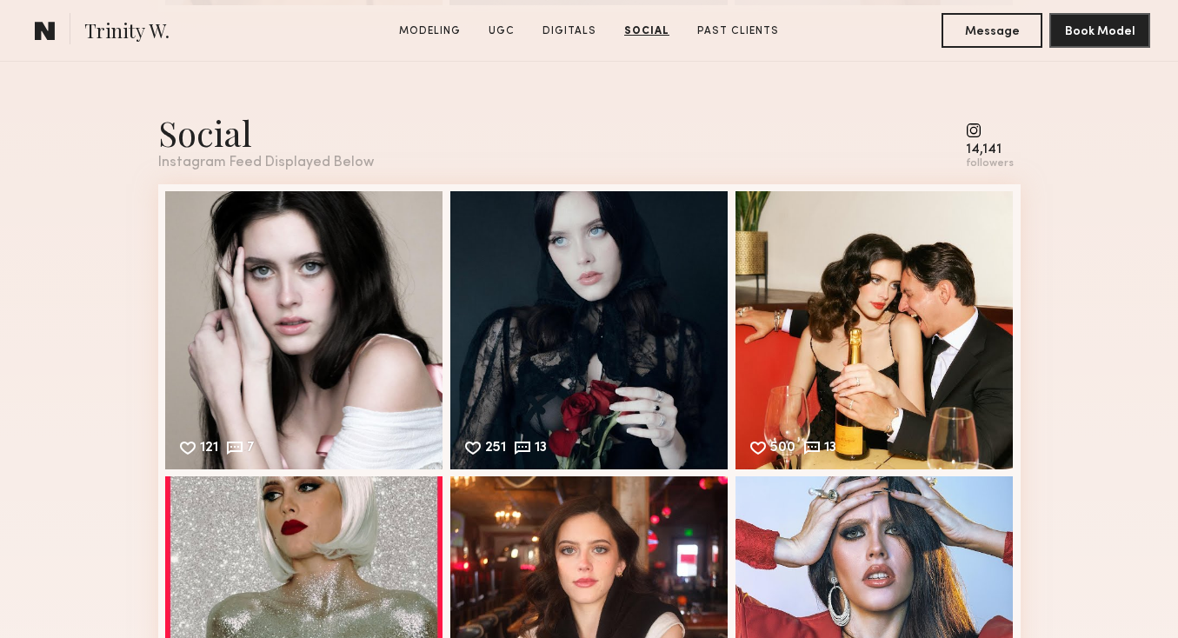
scroll to position [3409, 0]
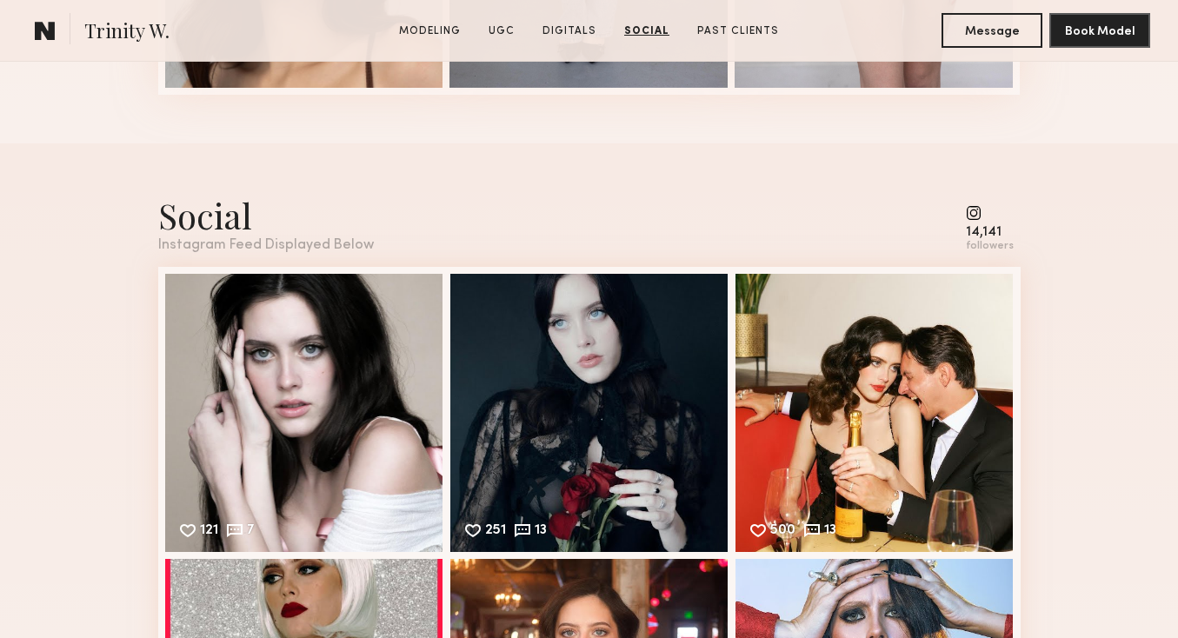
click at [980, 215] on common-icon at bounding box center [990, 213] width 48 height 16
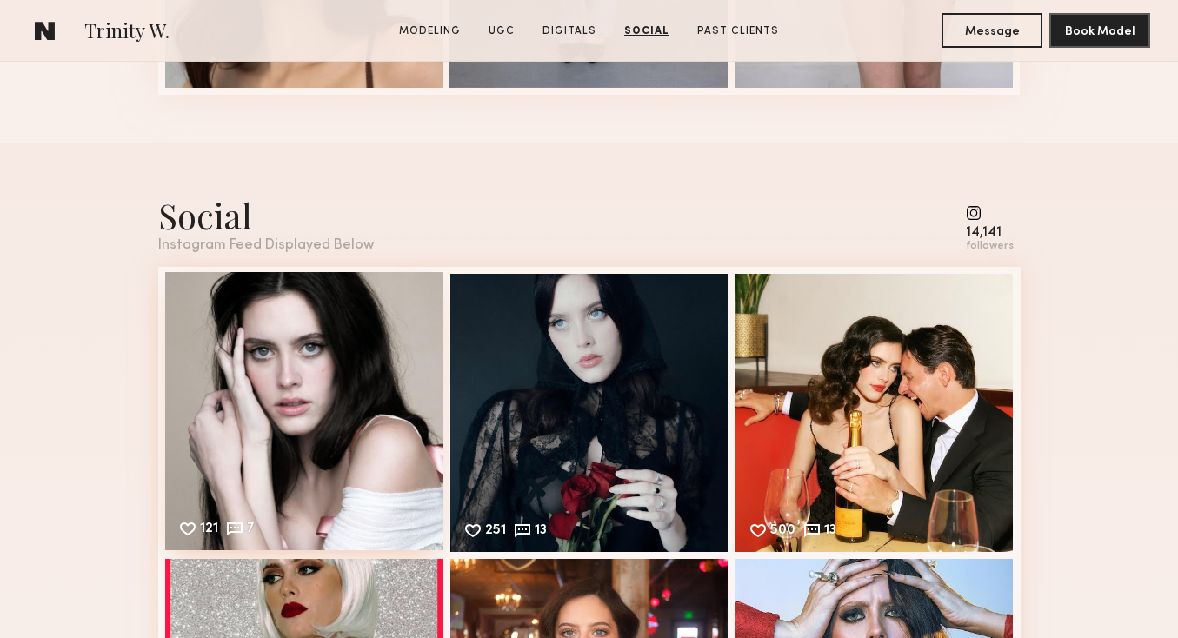
click at [308, 425] on div "121 7 Likes & comments displayed to show model’s engagement" at bounding box center [304, 411] width 278 height 278
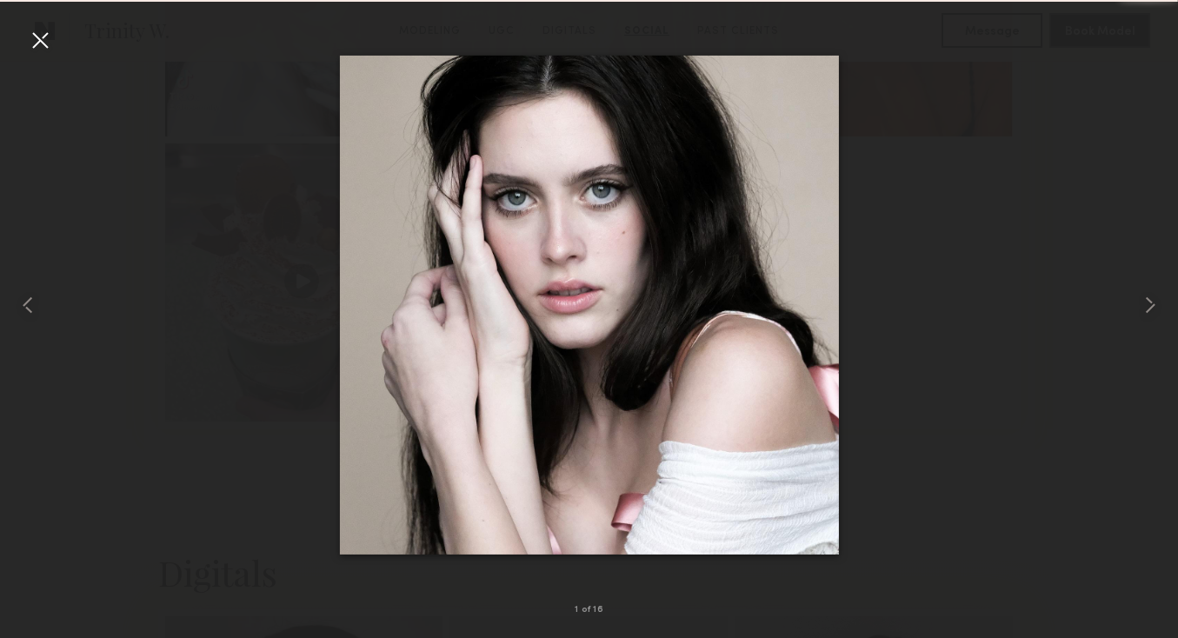
scroll to position [4501, 0]
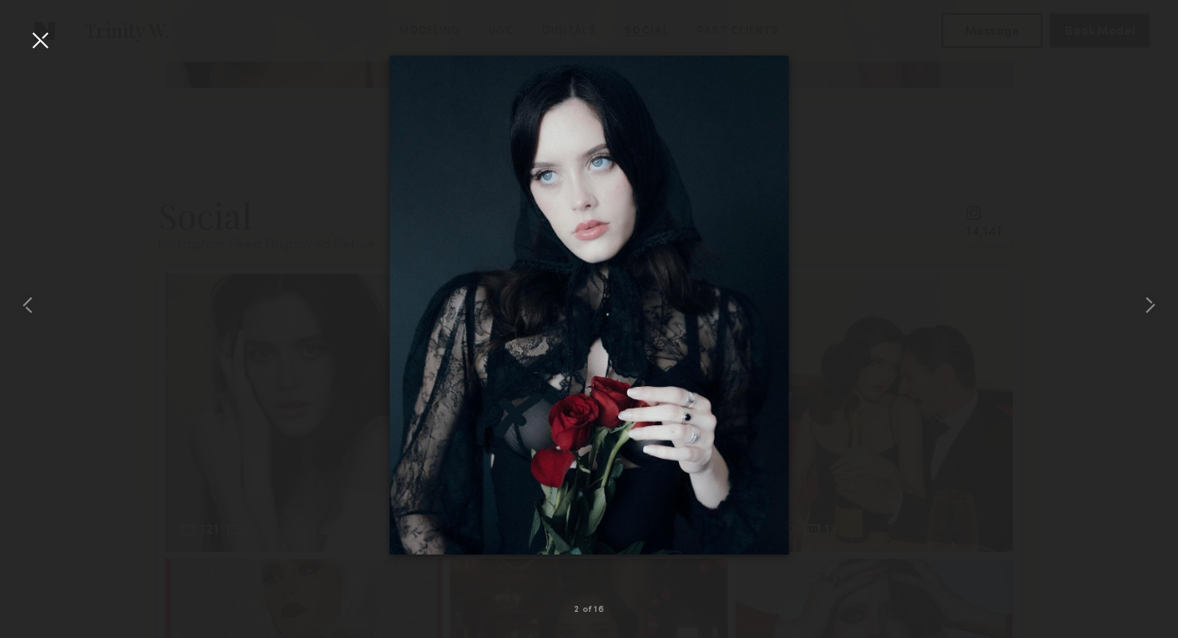
click at [34, 41] on div at bounding box center [40, 40] width 28 height 28
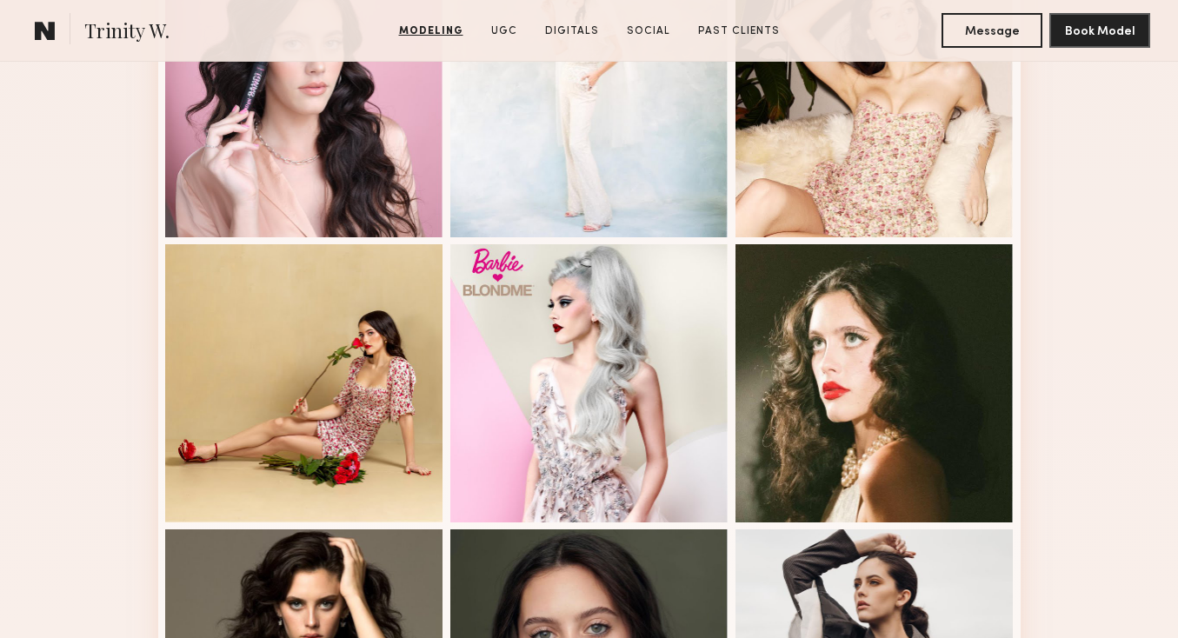
scroll to position [0, 0]
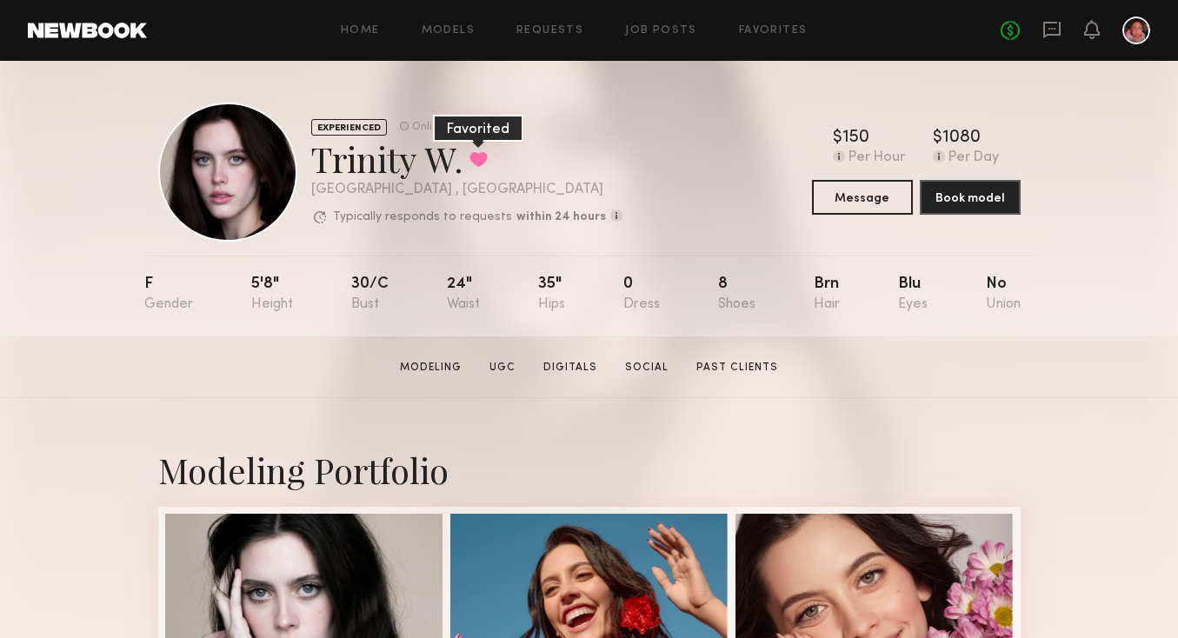
click at [479, 161] on button at bounding box center [478, 159] width 18 height 16
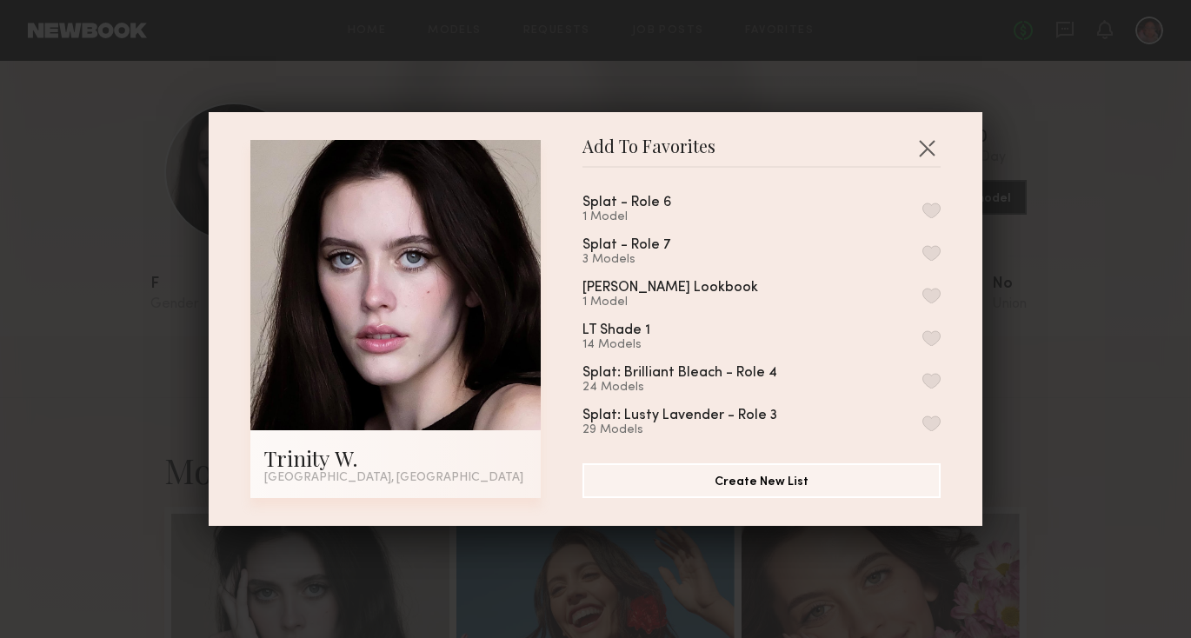
click at [922, 209] on button "button" at bounding box center [931, 211] width 18 height 16
click at [921, 143] on button "button" at bounding box center [927, 148] width 28 height 28
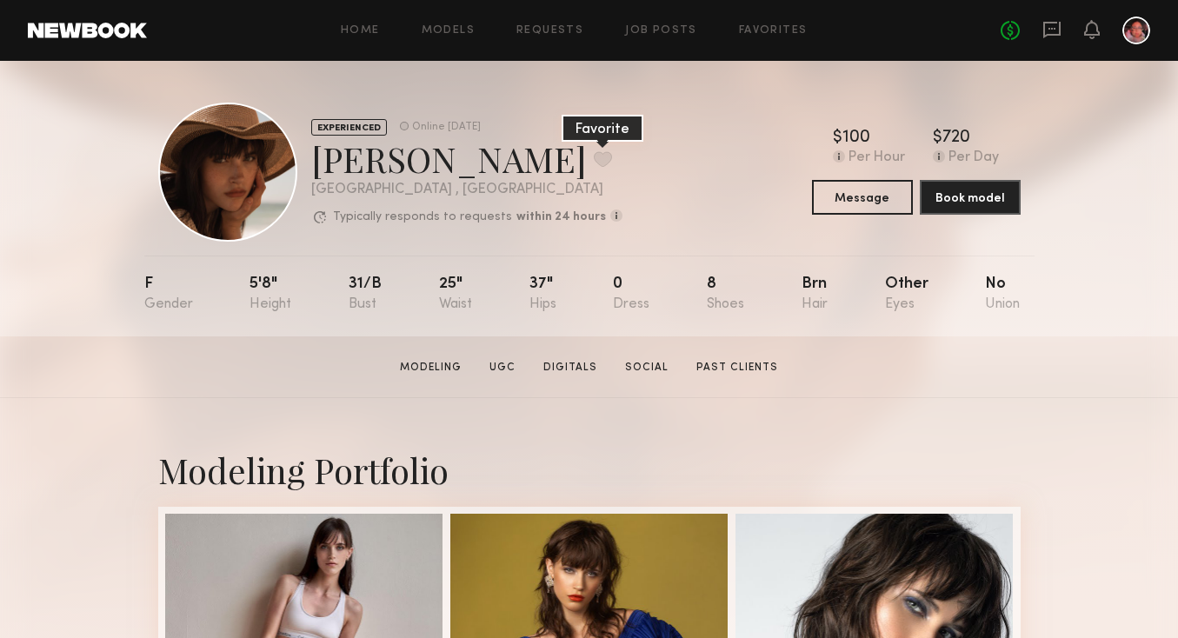
click at [594, 161] on button at bounding box center [603, 159] width 18 height 16
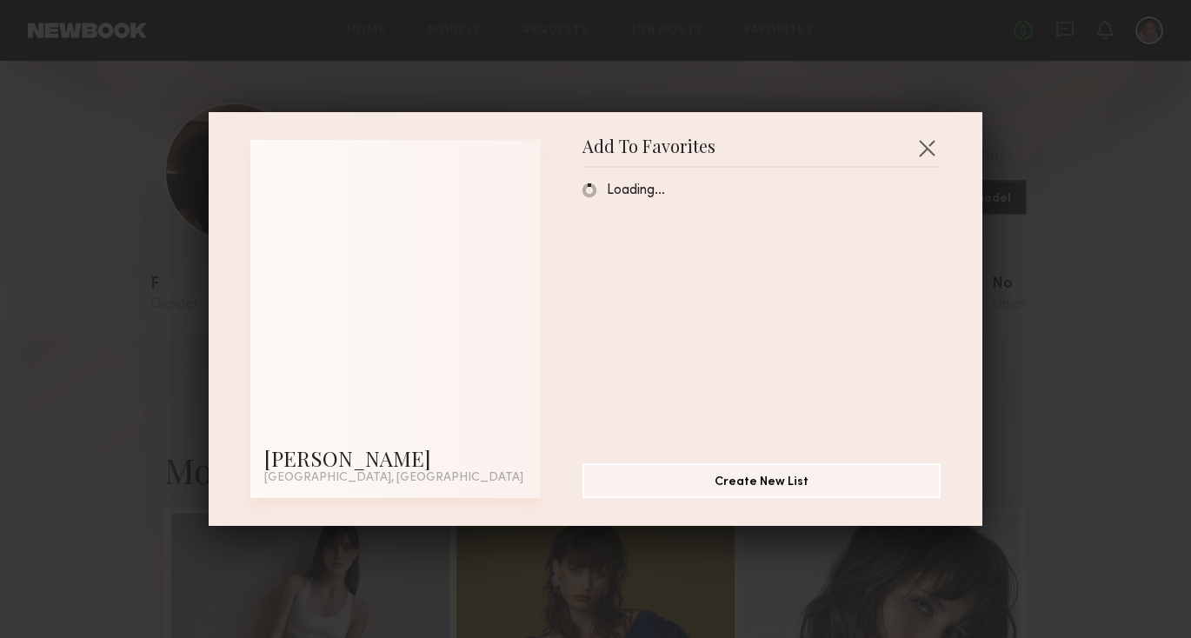
click at [940, 143] on div "Add To Favorites Mae B. Los Angeles, CA Add To Favorites Loading… Create New Li…" at bounding box center [596, 319] width 774 height 414
click at [834, 199] on div "Loading…" at bounding box center [770, 309] width 376 height 254
click at [932, 154] on button "button" at bounding box center [927, 148] width 28 height 28
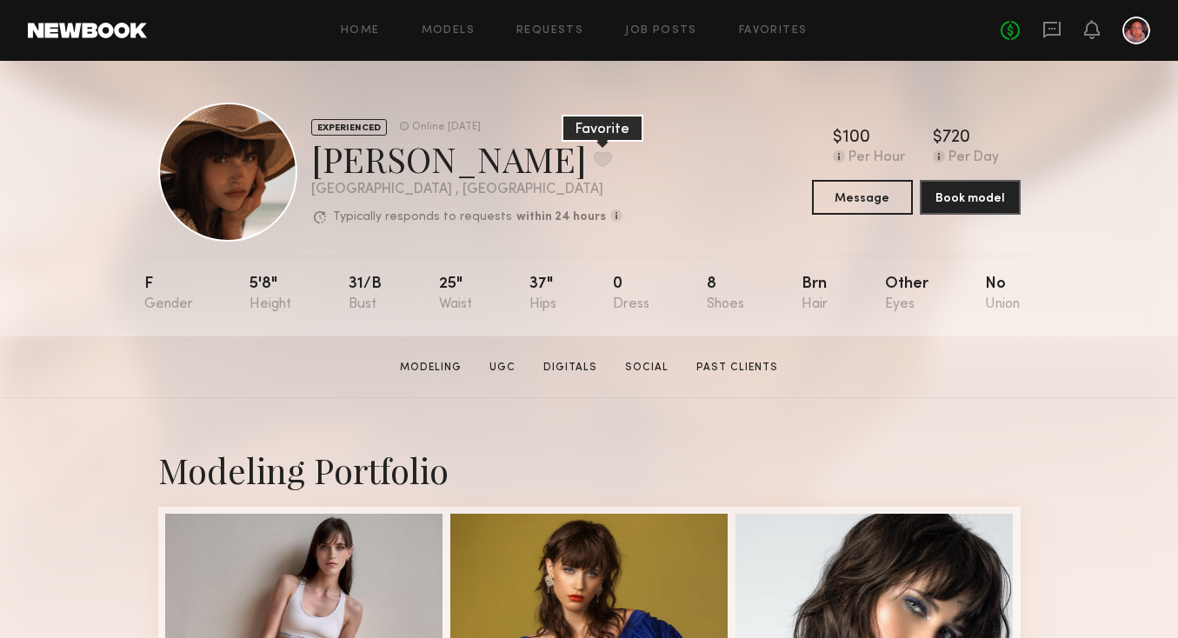
click at [594, 153] on button at bounding box center [603, 159] width 18 height 16
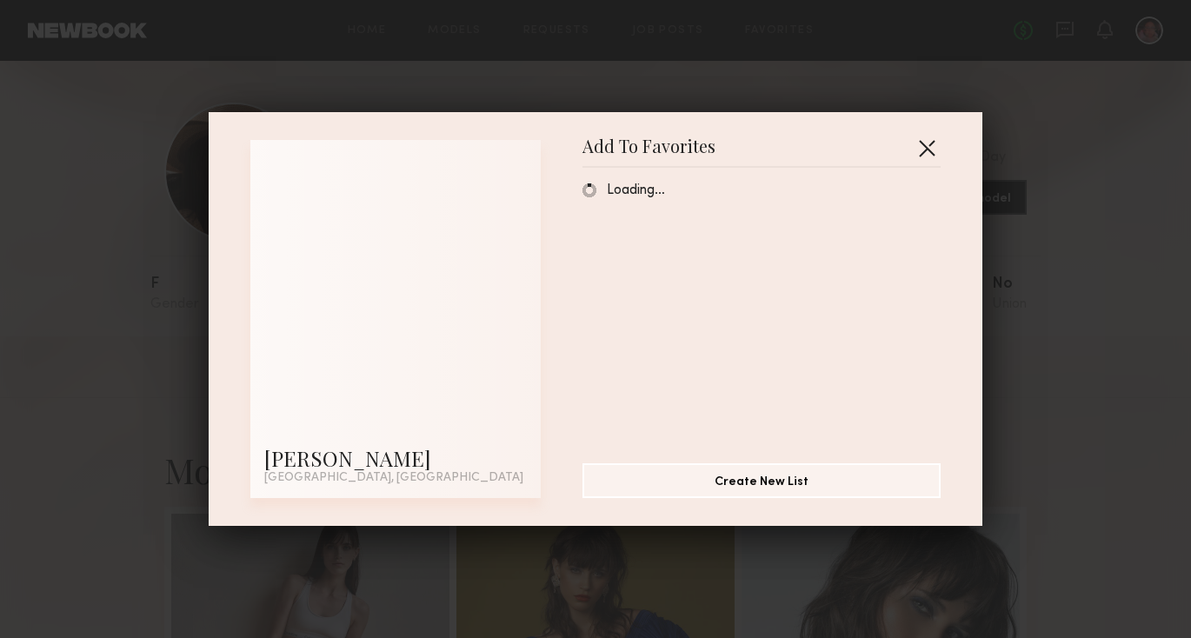
click at [923, 151] on button "button" at bounding box center [927, 148] width 28 height 28
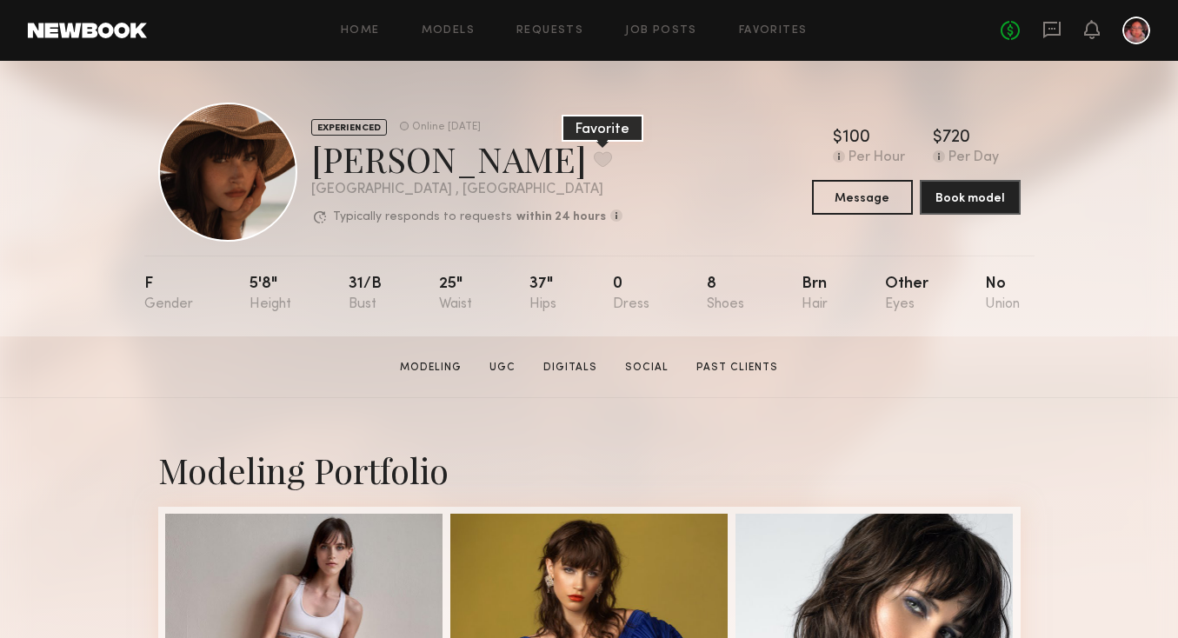
click at [594, 161] on button at bounding box center [603, 159] width 18 height 16
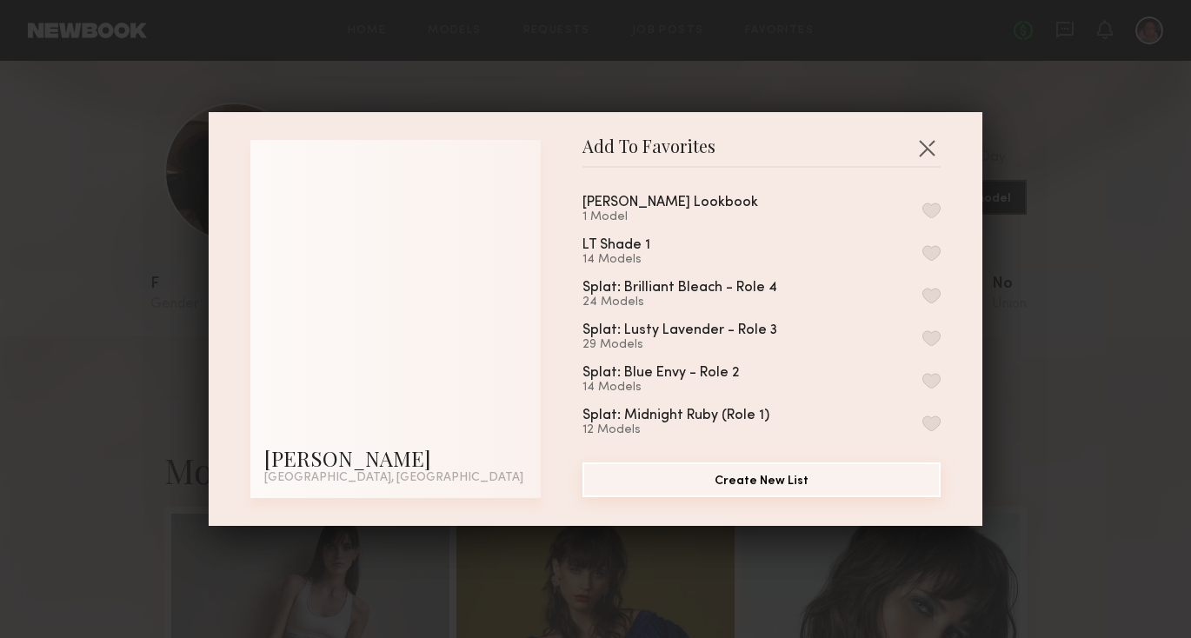
click at [716, 487] on button "Create New List" at bounding box center [761, 479] width 358 height 35
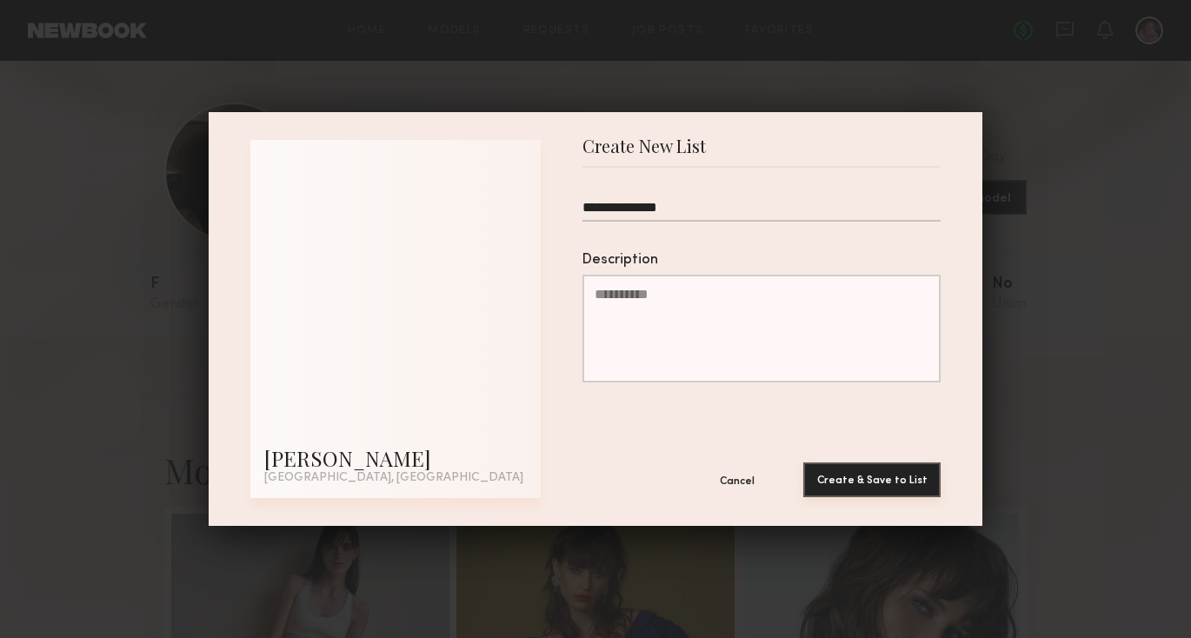
type input "**********"
click at [852, 489] on button "Create & Save to List" at bounding box center [871, 479] width 137 height 35
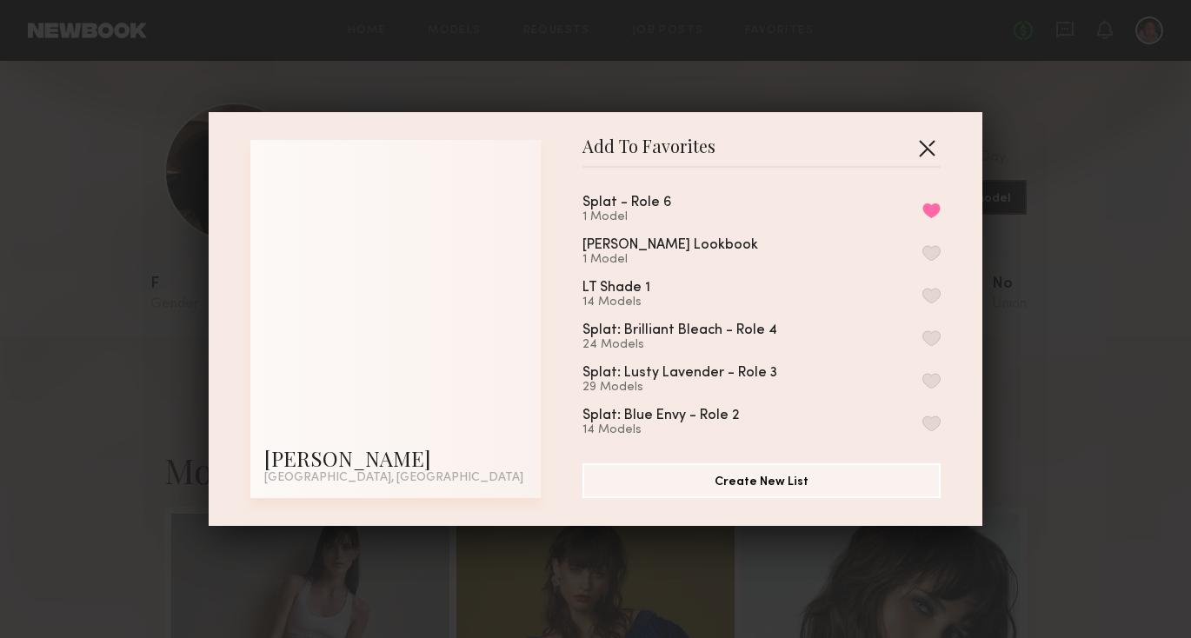
click at [931, 134] on button "button" at bounding box center [927, 148] width 28 height 28
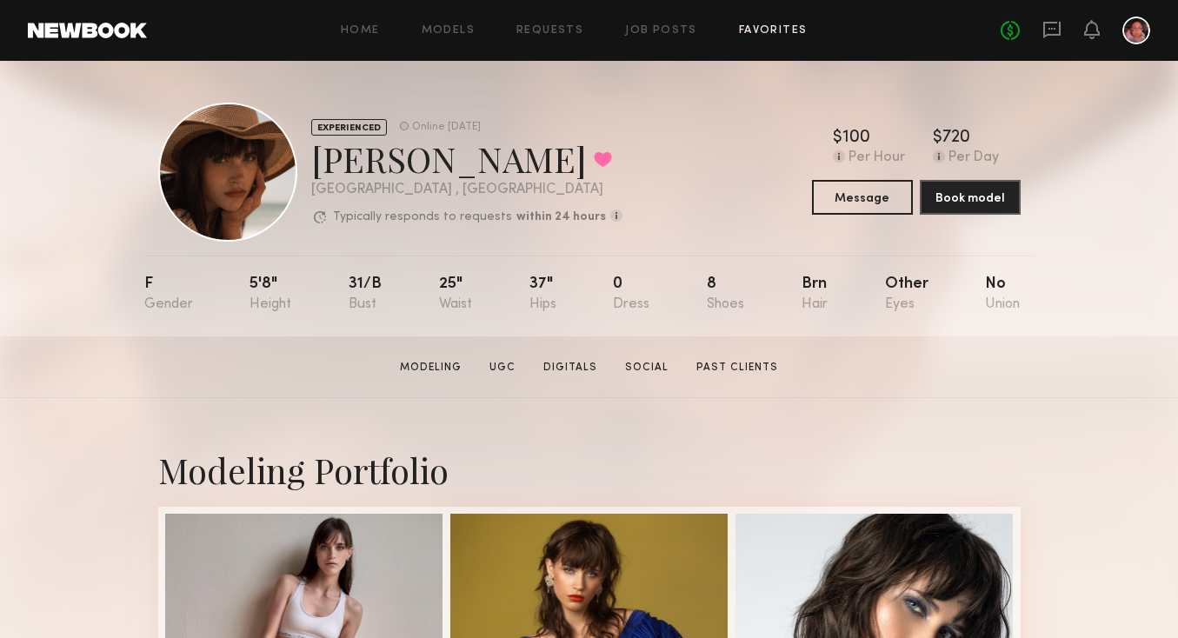
click at [762, 28] on link "Favorites" at bounding box center [773, 30] width 69 height 11
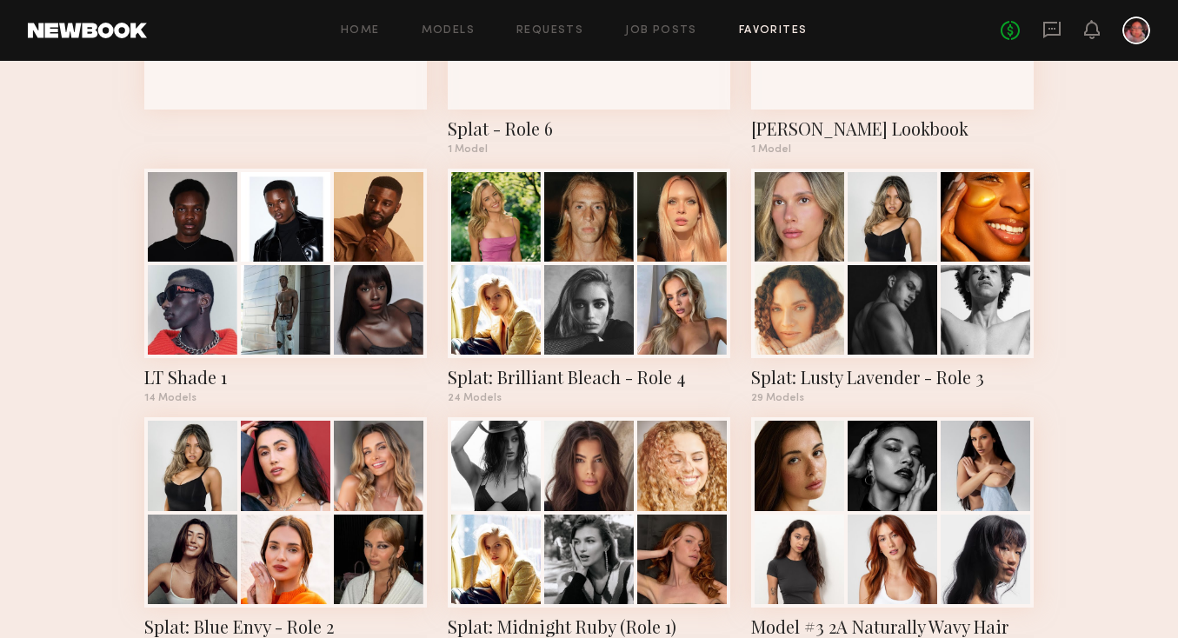
scroll to position [242, 0]
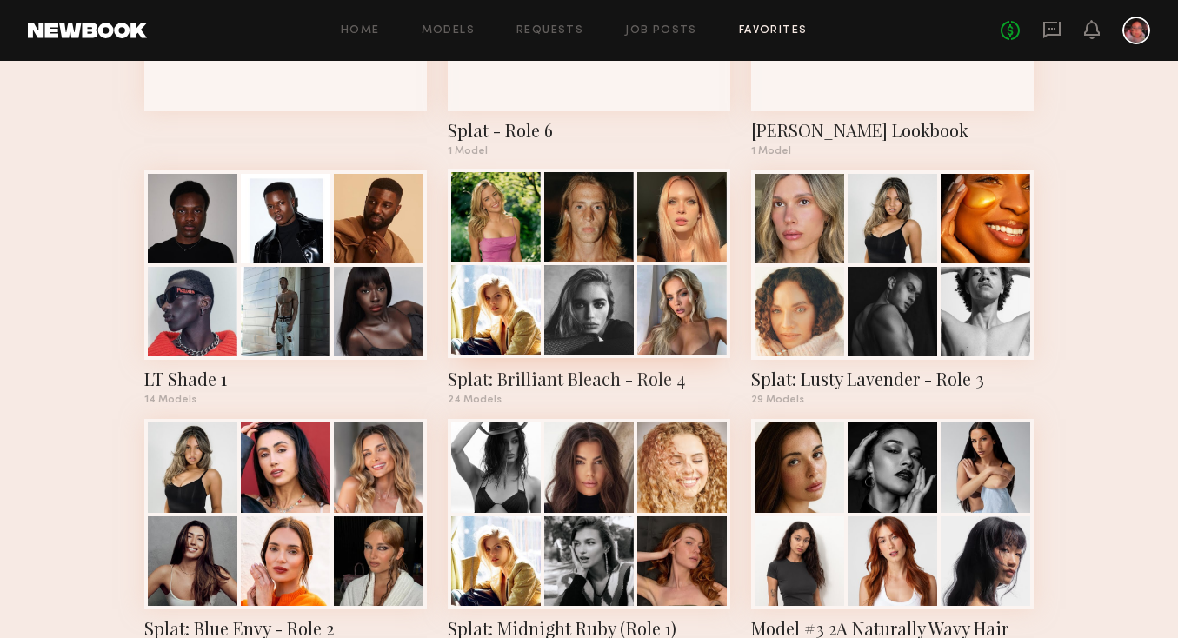
click at [654, 383] on div "Splat: Brilliant Bleach - Role 4" at bounding box center [589, 379] width 283 height 24
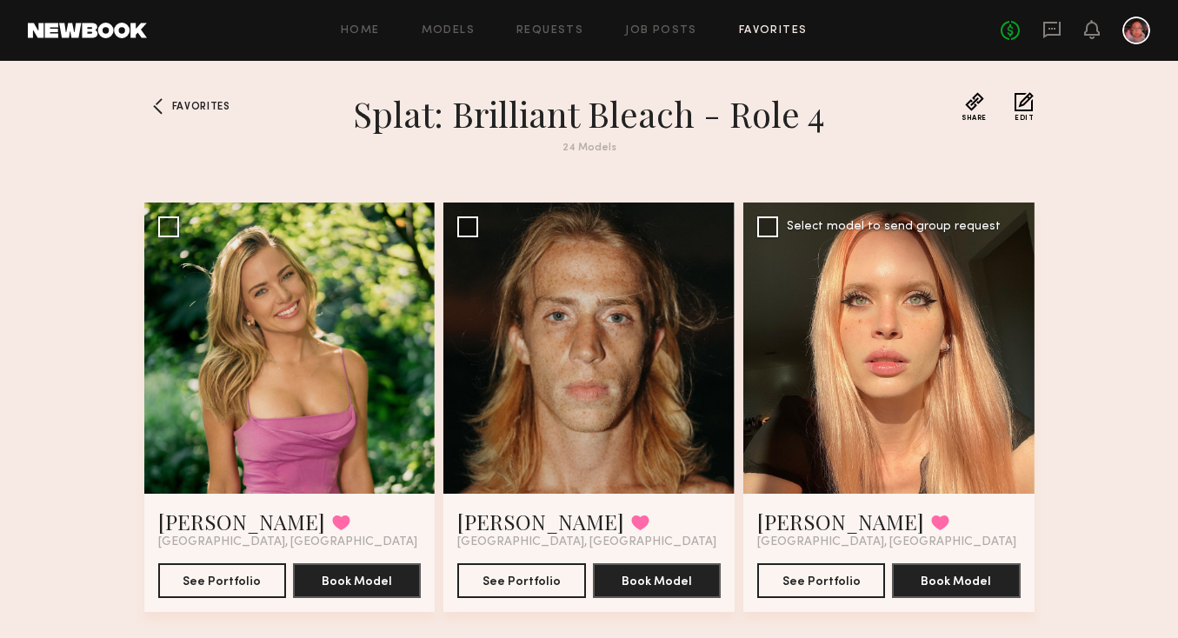
click at [960, 315] on div at bounding box center [888, 348] width 291 height 291
click at [806, 509] on link "Carolina B." at bounding box center [840, 522] width 167 height 28
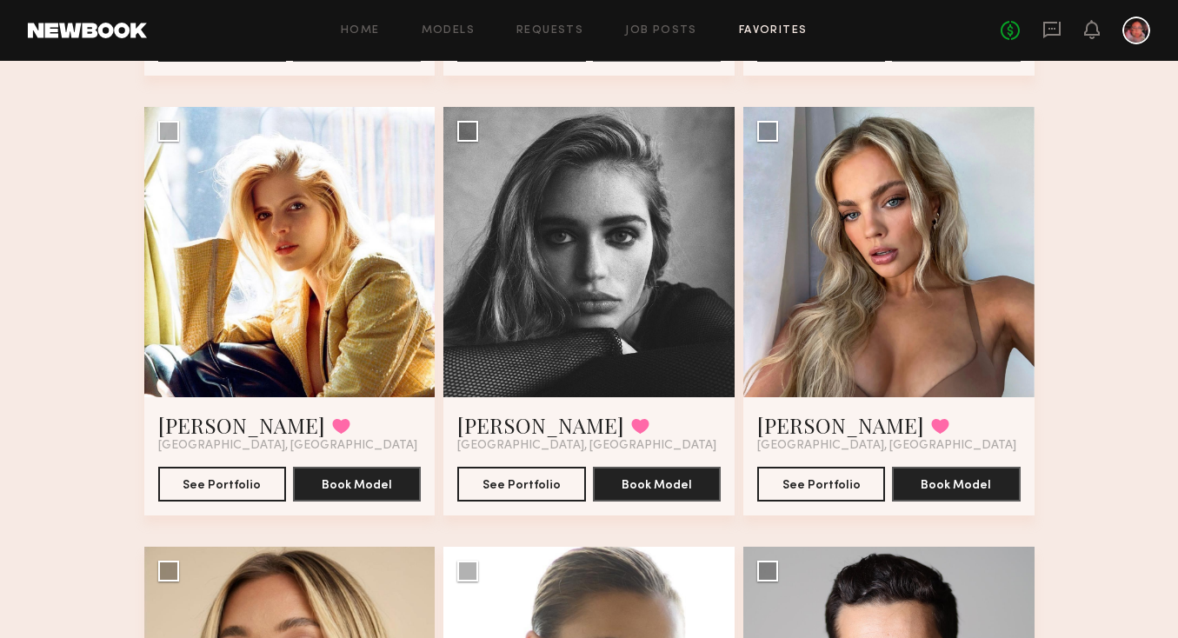
scroll to position [552, 0]
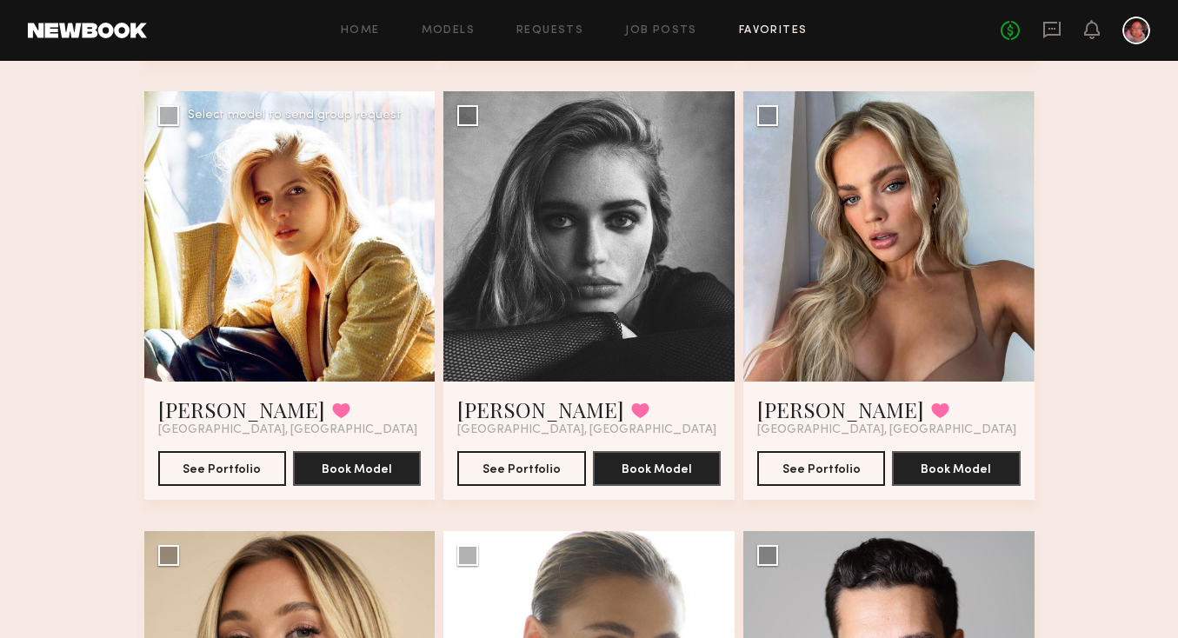
click at [318, 303] on div at bounding box center [289, 236] width 291 height 291
click at [207, 416] on link "Victoria J." at bounding box center [241, 410] width 167 height 28
click at [508, 409] on link "Madison S." at bounding box center [540, 410] width 167 height 28
click at [511, 407] on link "Madison S." at bounding box center [540, 410] width 167 height 28
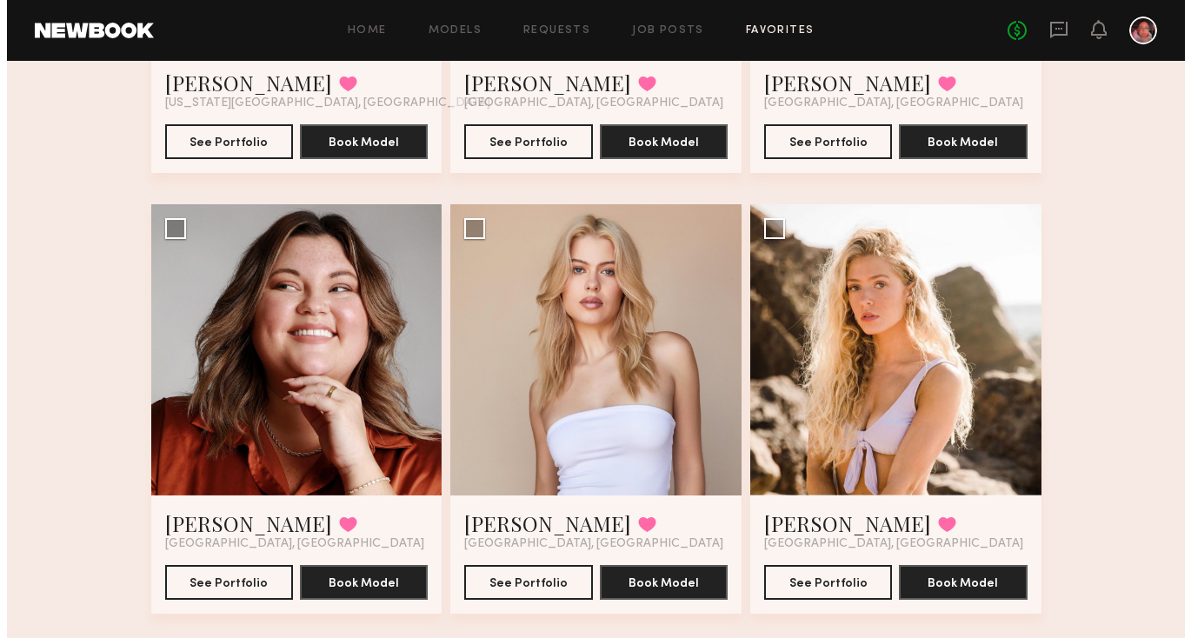
scroll to position [2628, 0]
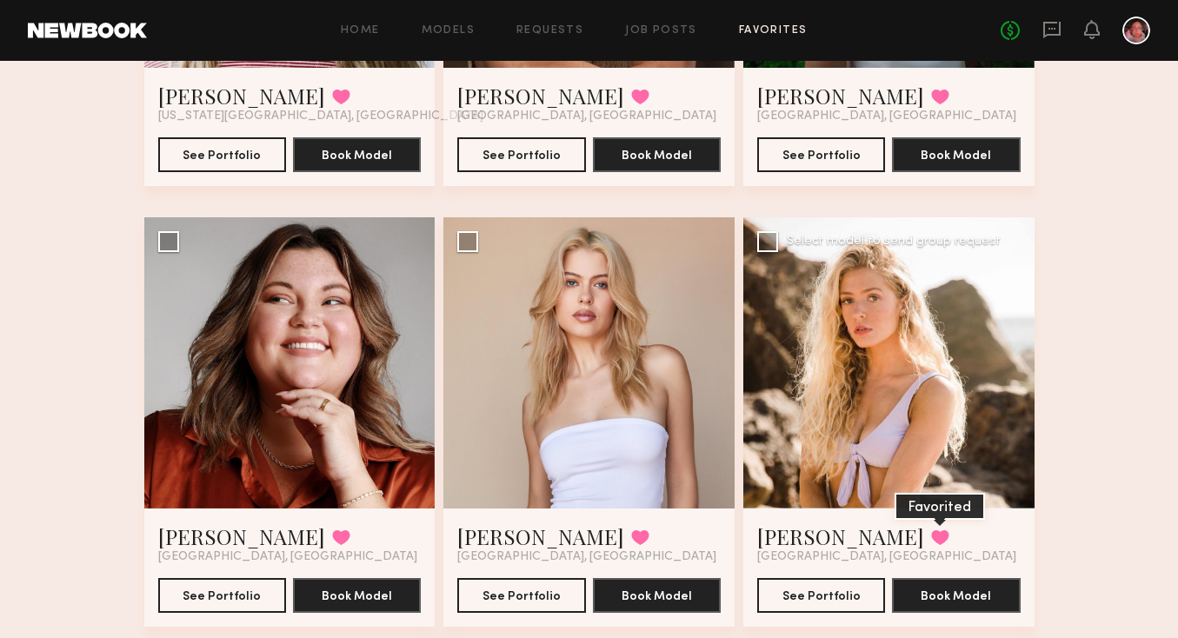
click at [933, 538] on button at bounding box center [940, 537] width 18 height 16
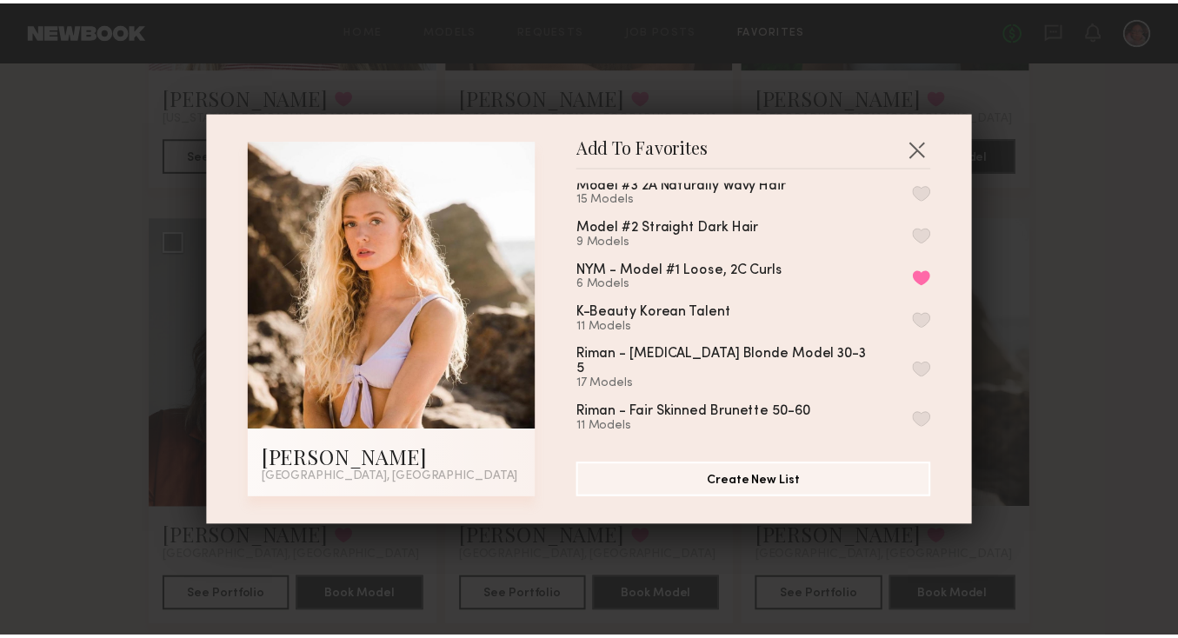
scroll to position [0, 0]
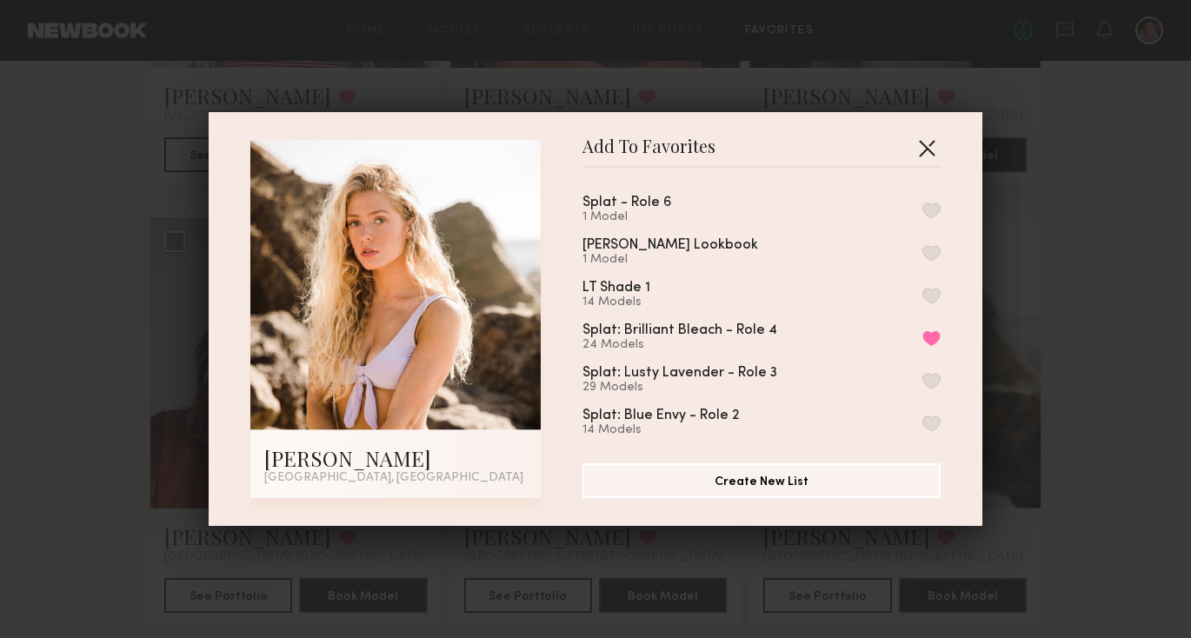
click at [925, 144] on button "button" at bounding box center [927, 148] width 28 height 28
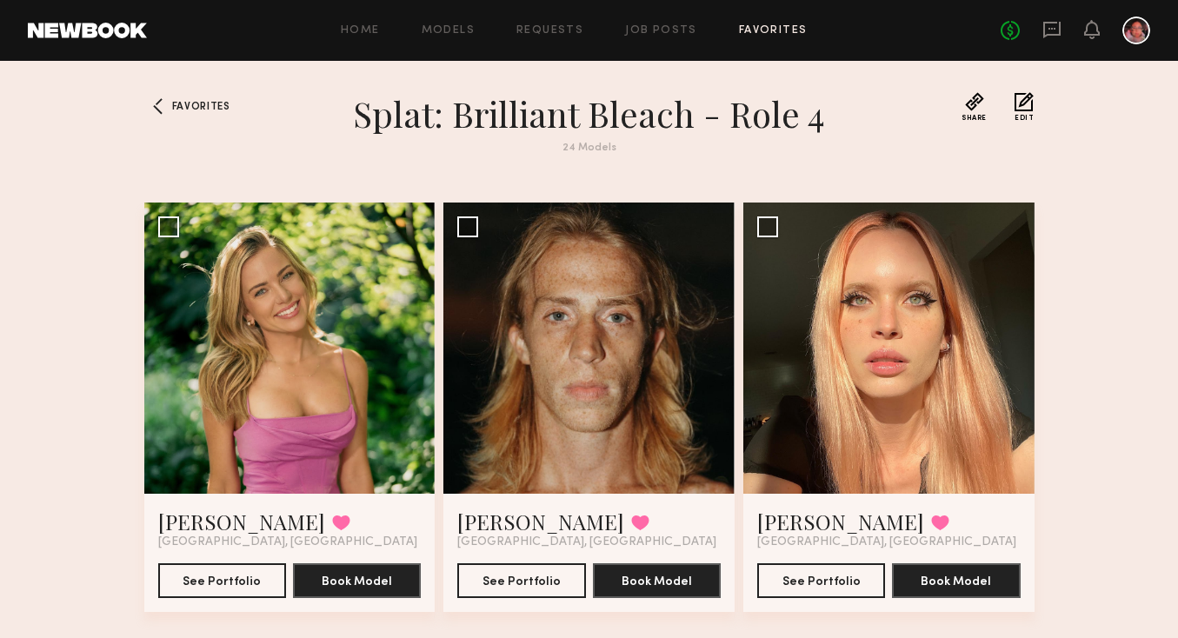
click at [754, 25] on link "Favorites" at bounding box center [773, 30] width 69 height 11
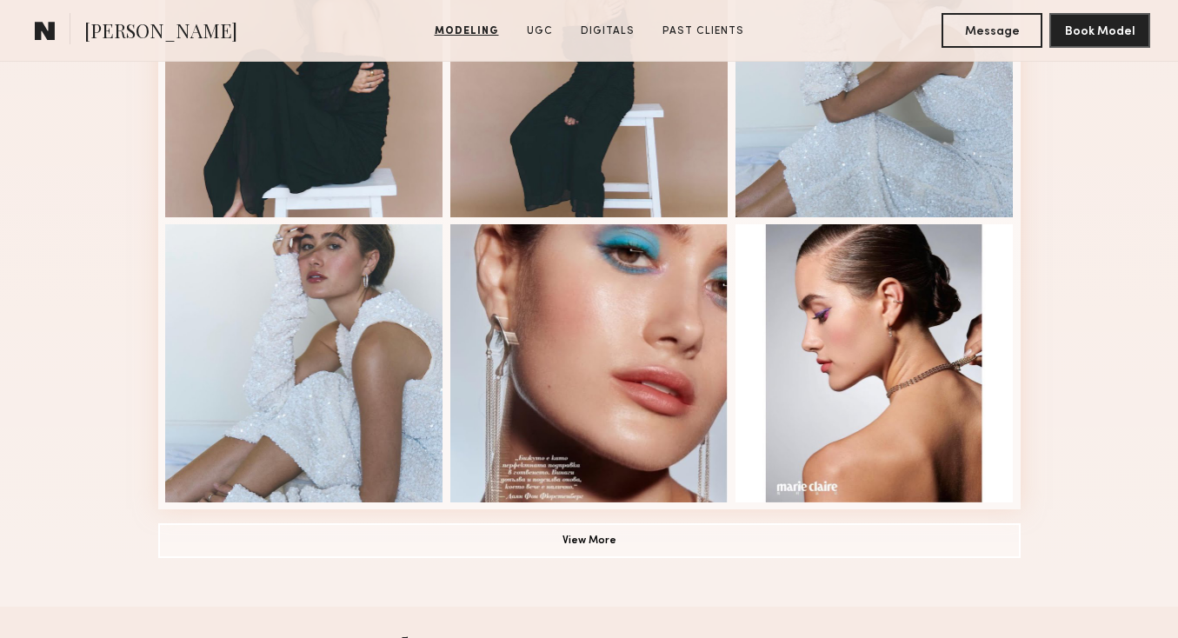
scroll to position [1153, 0]
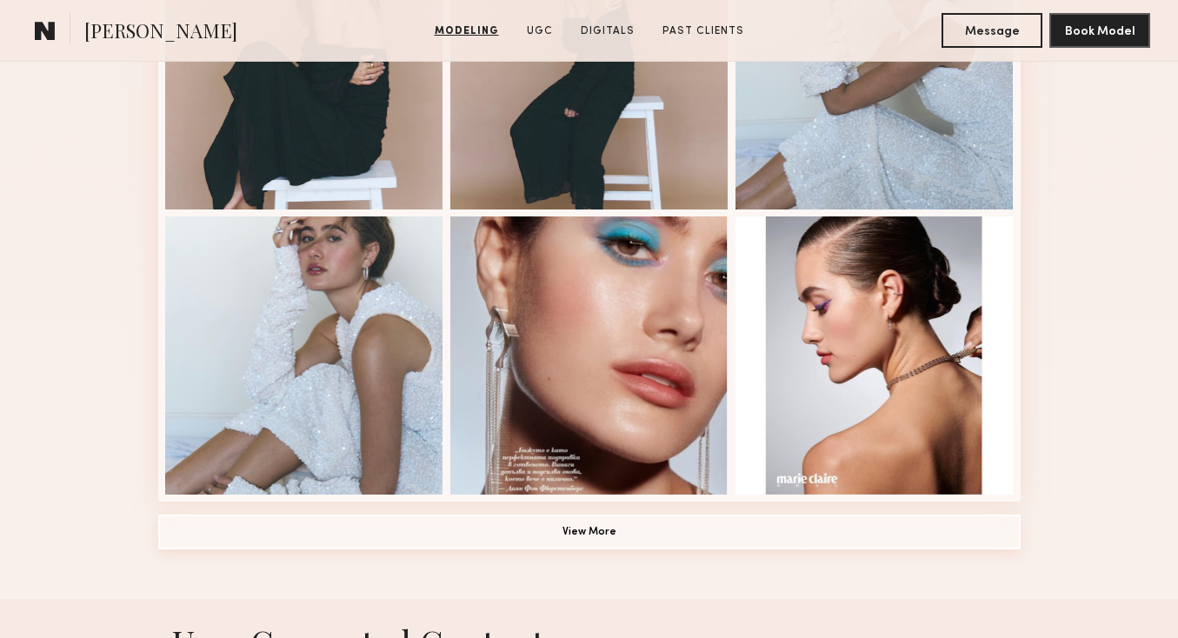
click at [648, 542] on button "View More" at bounding box center [589, 532] width 862 height 35
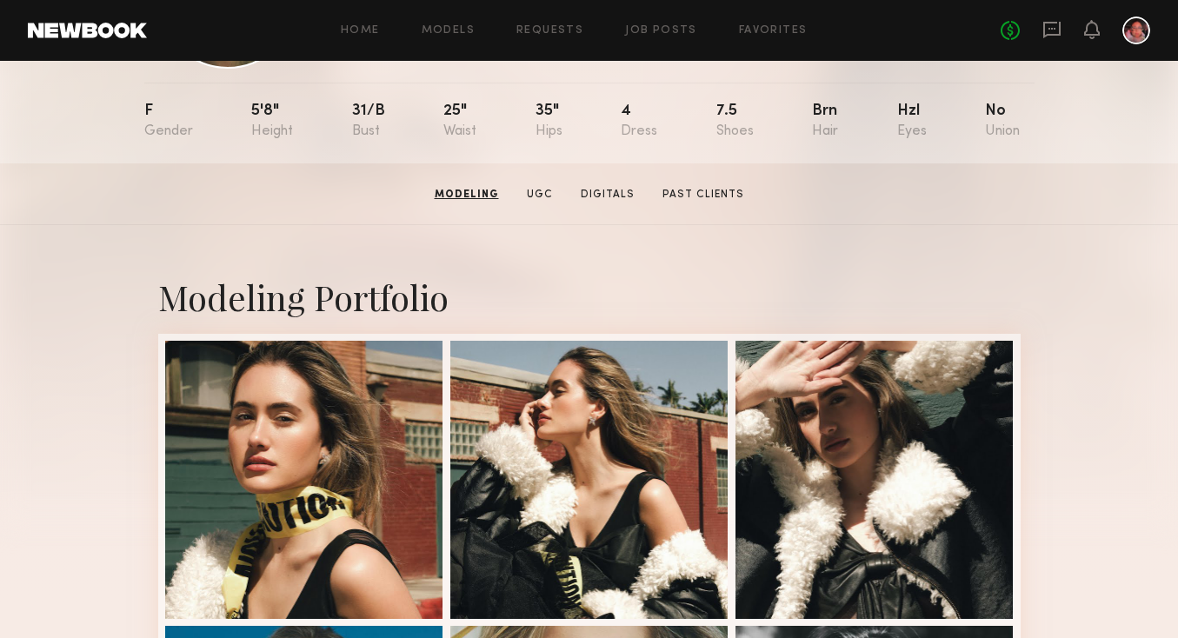
scroll to position [0, 0]
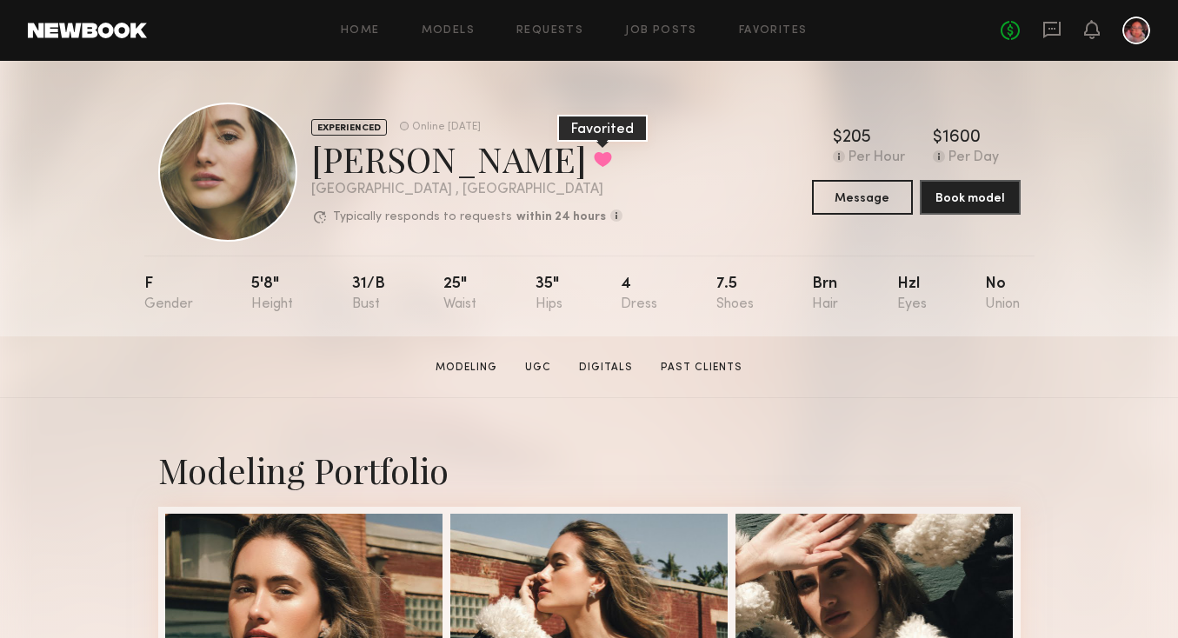
click at [594, 156] on button at bounding box center [603, 159] width 18 height 16
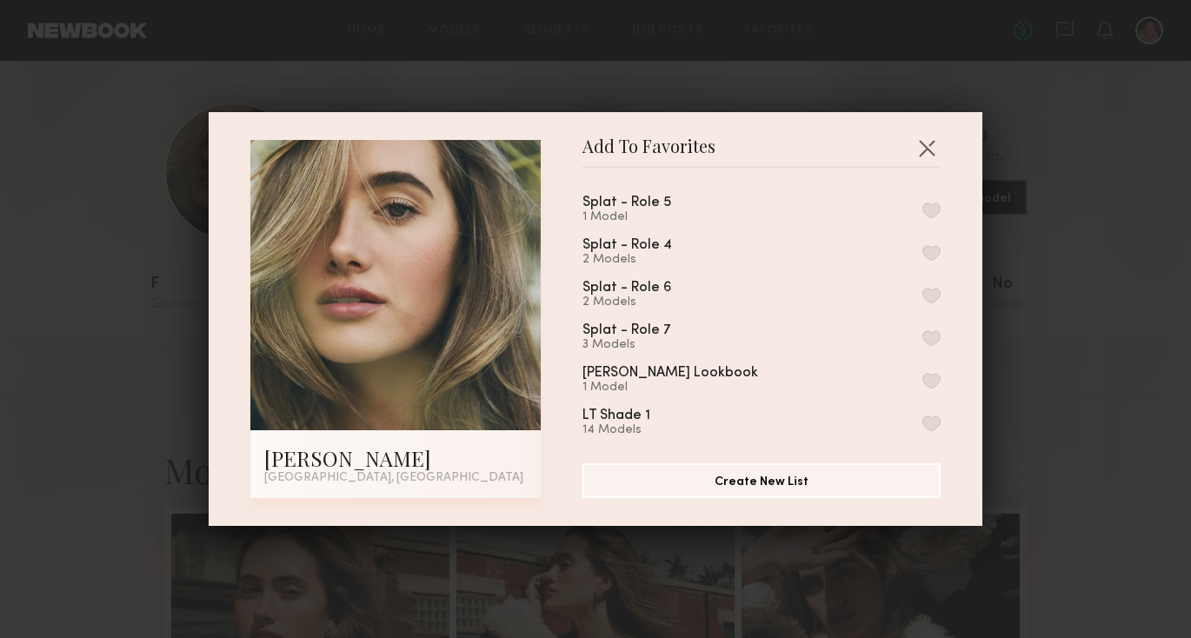
click at [922, 333] on button "button" at bounding box center [931, 338] width 18 height 16
click at [921, 142] on button "button" at bounding box center [927, 148] width 28 height 28
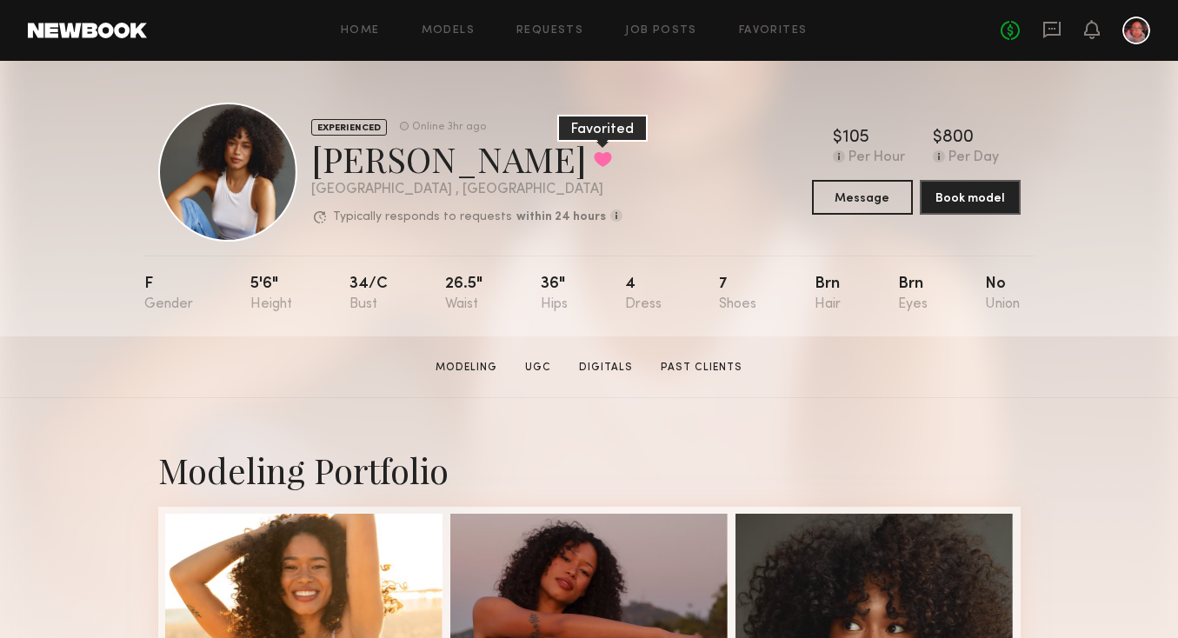
click at [594, 167] on button at bounding box center [603, 159] width 18 height 16
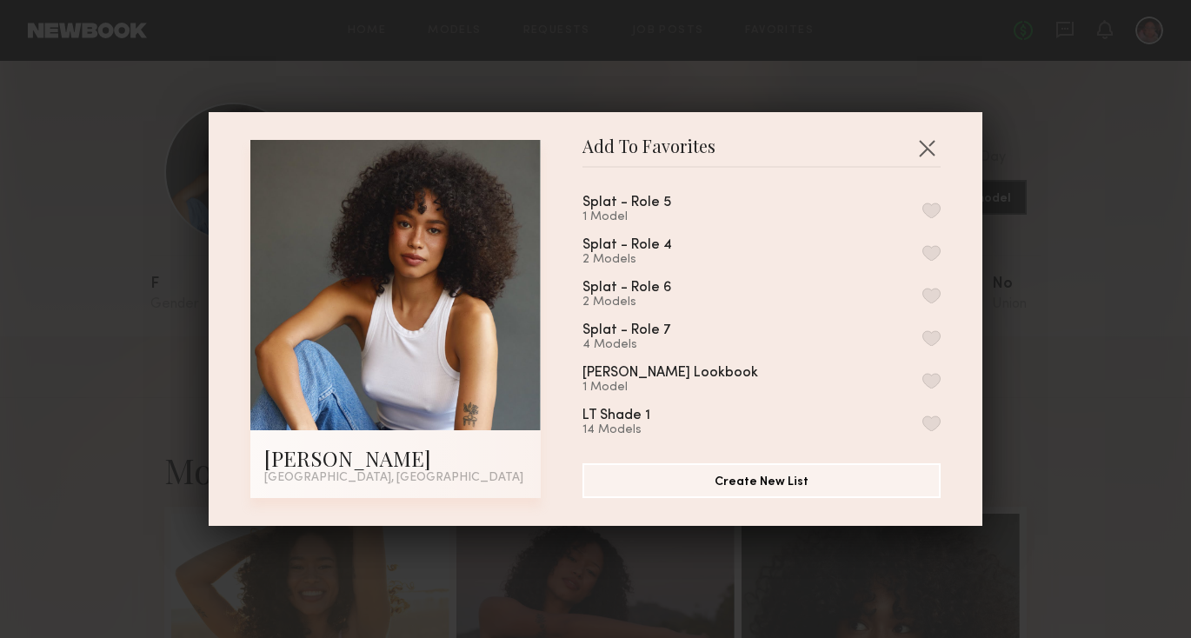
click at [922, 245] on button "button" at bounding box center [931, 253] width 18 height 16
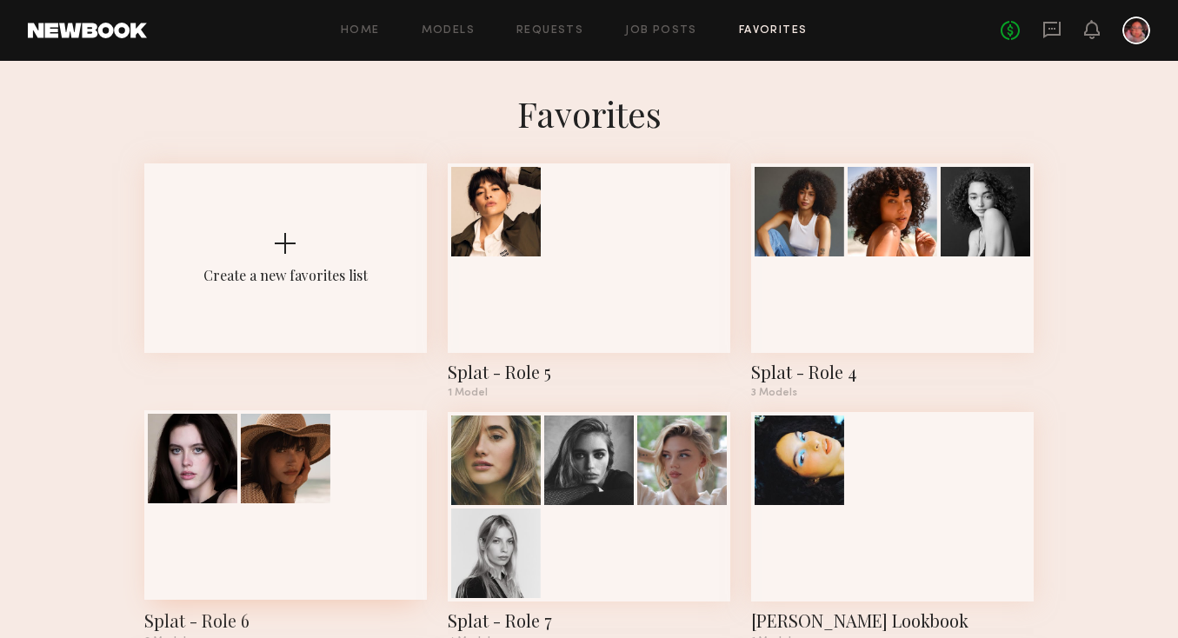
click at [271, 534] on div at bounding box center [285, 504] width 283 height 189
